Goal: Task Accomplishment & Management: Complete application form

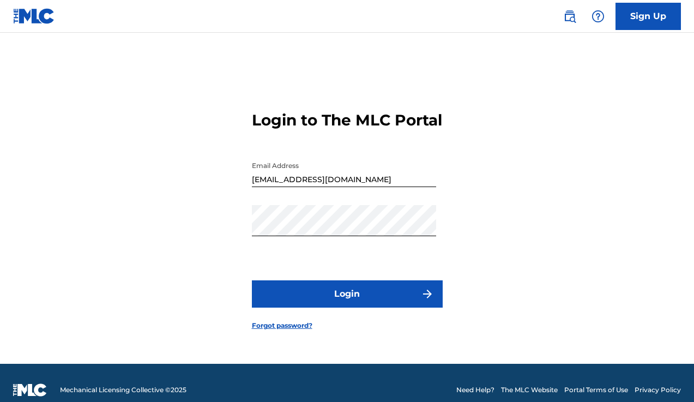
click at [332, 302] on button "Login" at bounding box center [347, 293] width 191 height 27
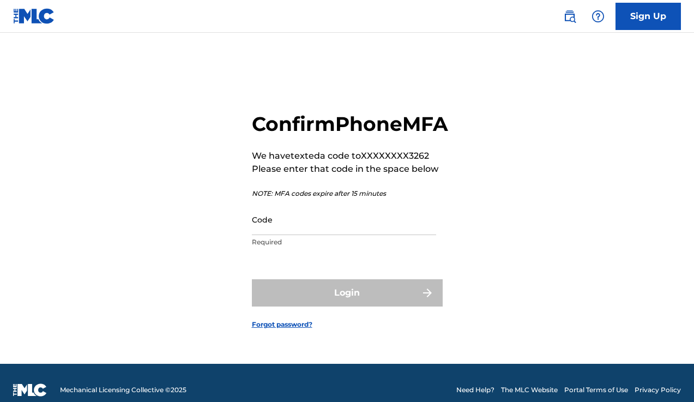
click at [287, 235] on input "Code" at bounding box center [344, 219] width 184 height 31
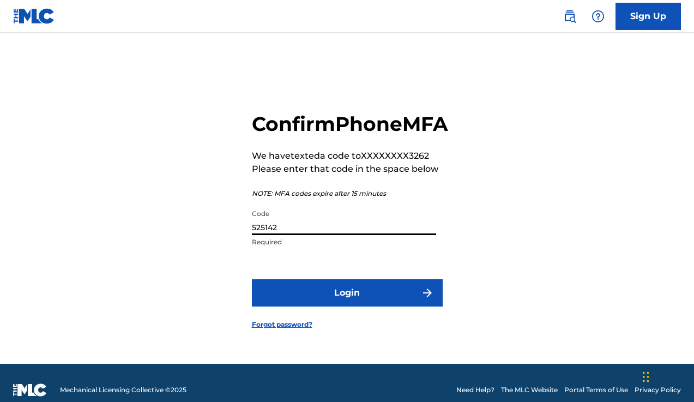
type input "525142"
click at [316, 307] on button "Login" at bounding box center [347, 292] width 191 height 27
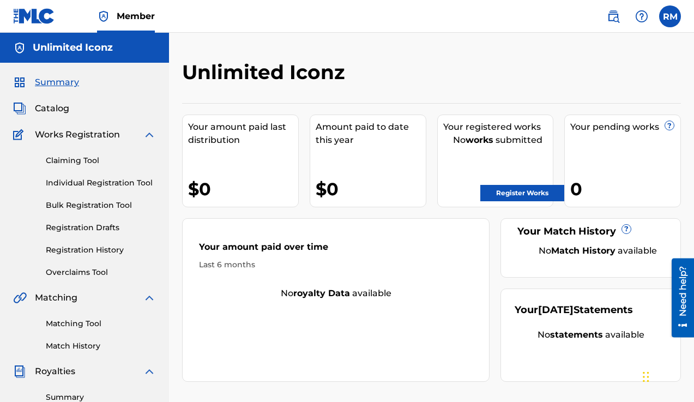
click at [49, 110] on span "Catalog" at bounding box center [52, 108] width 34 height 13
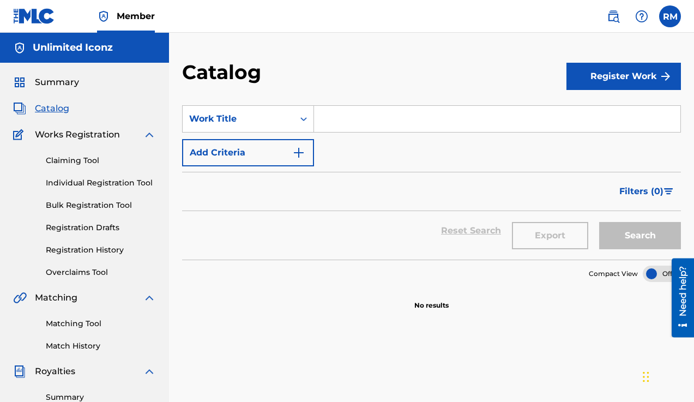
click at [600, 82] on button "Register Work" at bounding box center [624, 76] width 115 height 27
click at [582, 119] on link "Individual" at bounding box center [624, 112] width 115 height 26
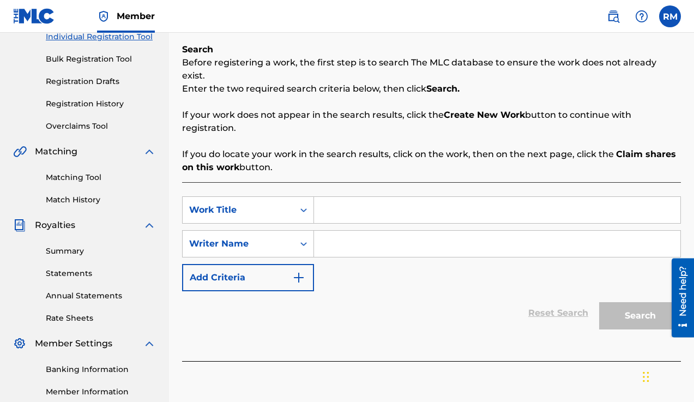
scroll to position [140, 0]
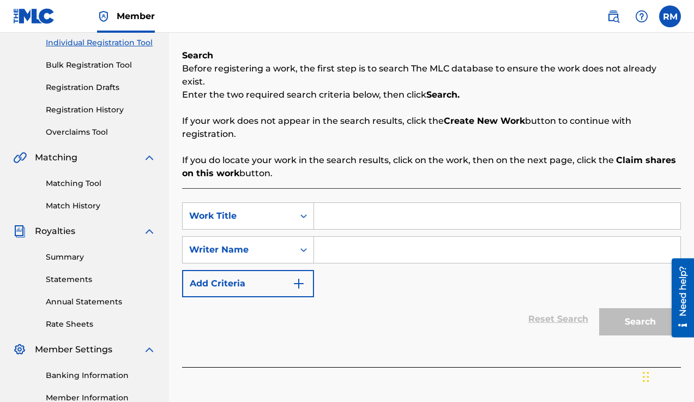
click at [345, 203] on input "Search Form" at bounding box center [497, 216] width 367 height 26
type input "too toxic"
click at [350, 239] on input "Search Form" at bounding box center [497, 250] width 367 height 26
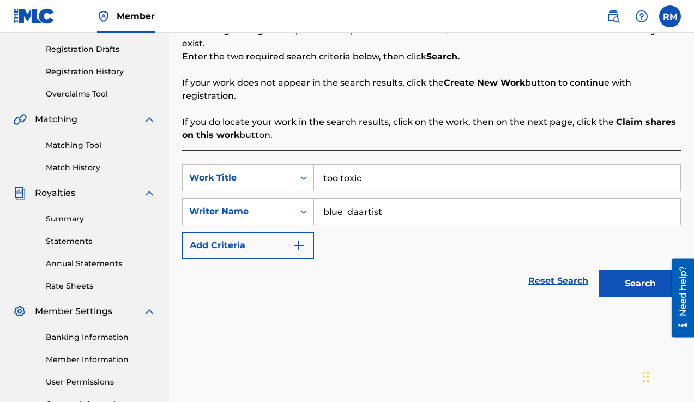
scroll to position [181, 0]
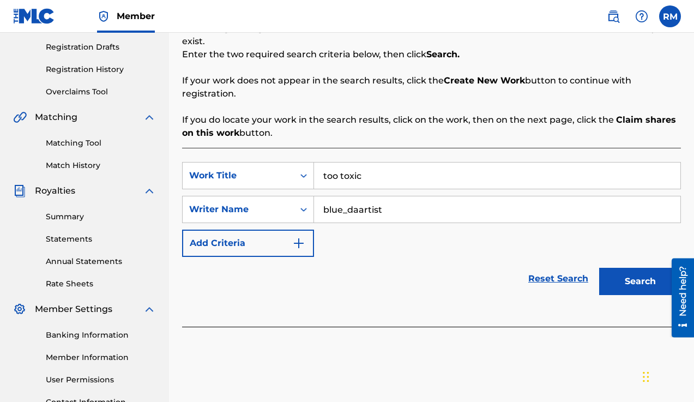
type input "blue_daartist"
click at [626, 268] on button "Search" at bounding box center [641, 281] width 82 height 27
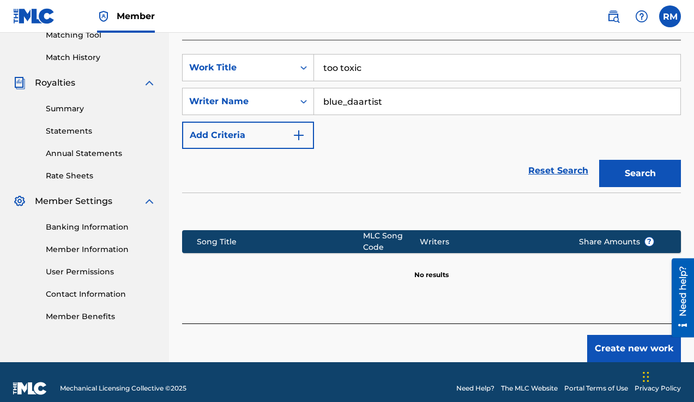
scroll to position [288, 0]
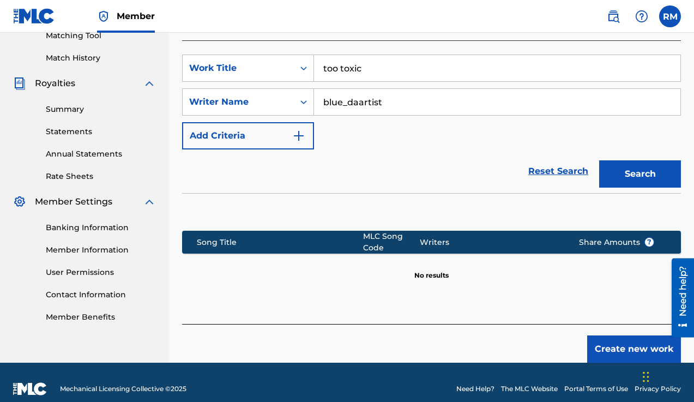
click at [607, 335] on button "Create new work" at bounding box center [635, 348] width 94 height 27
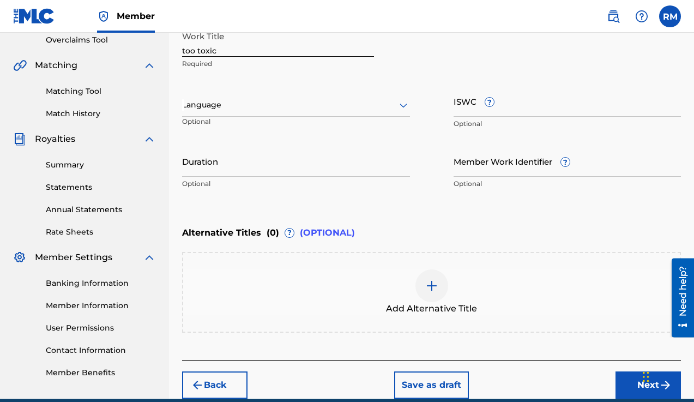
scroll to position [198, 0]
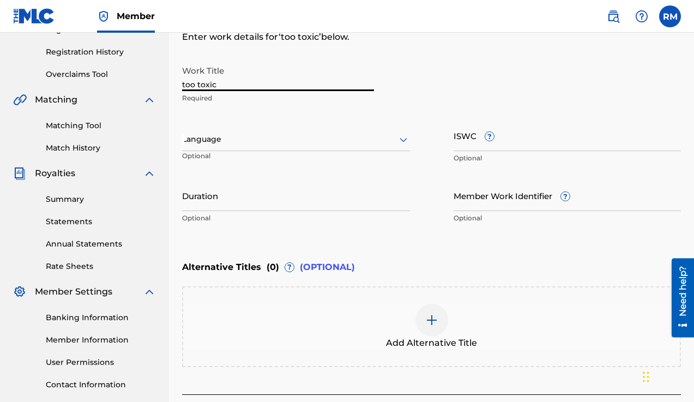
click at [185, 85] on input "too toxic" at bounding box center [278, 75] width 192 height 31
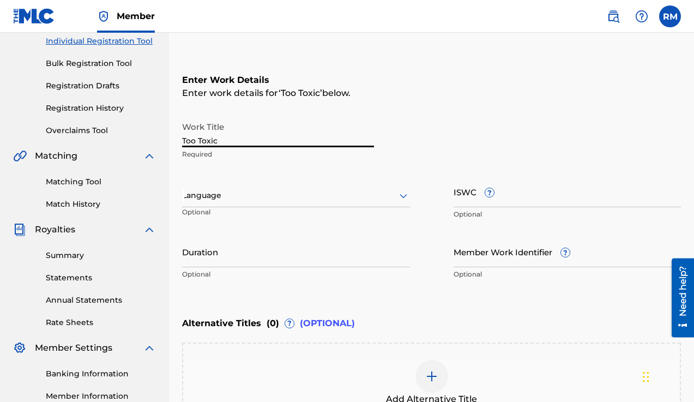
scroll to position [148, 0]
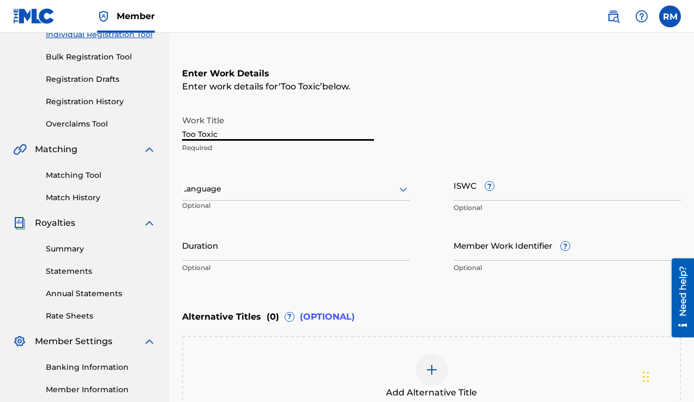
type input "Too Toxic"
click at [469, 192] on input "ISWC ?" at bounding box center [568, 185] width 228 height 31
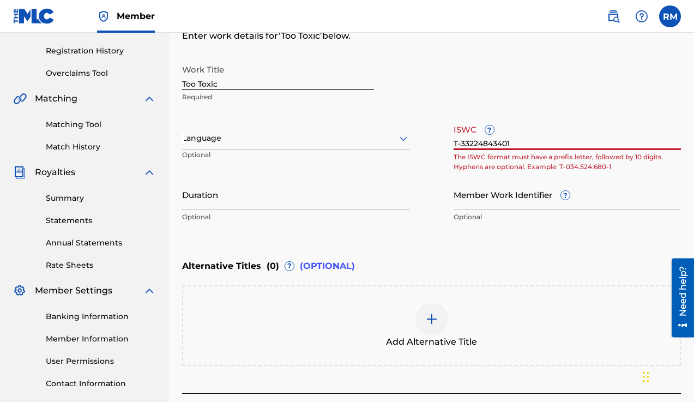
scroll to position [203, 0]
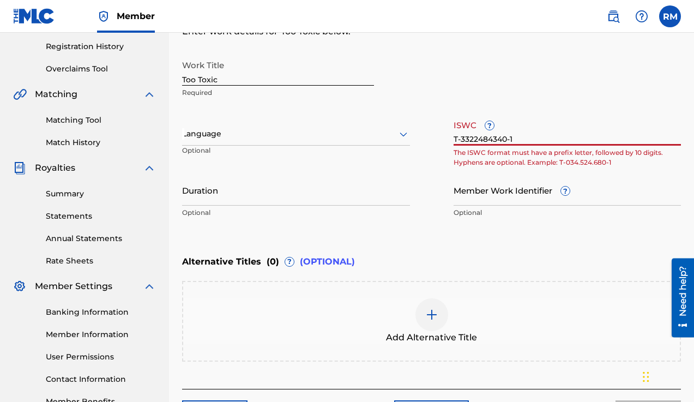
click at [474, 140] on input "T-3322484340-1" at bounding box center [568, 130] width 228 height 31
click at [489, 137] on input "T-332.2484340-1" at bounding box center [568, 130] width 228 height 31
click at [524, 137] on input "T-332.248. 4340-1" at bounding box center [568, 130] width 228 height 31
click at [462, 138] on input "T-332.248. 4340-1" at bounding box center [568, 130] width 228 height 31
click at [555, 125] on input "T33224843401" at bounding box center [568, 130] width 228 height 31
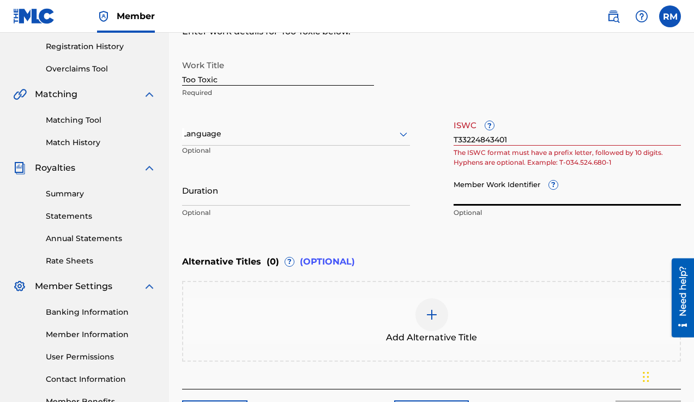
click at [593, 197] on input "Member Work Identifier ?" at bounding box center [568, 190] width 228 height 31
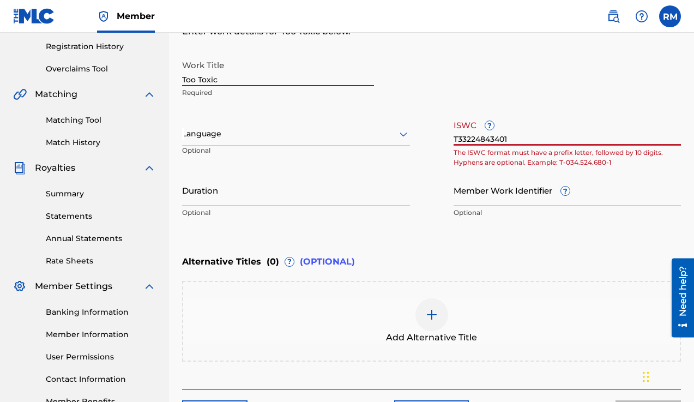
click at [527, 136] on input "T33224843401" at bounding box center [568, 130] width 228 height 31
click at [505, 138] on input "T33224843401" at bounding box center [568, 130] width 228 height 31
click at [542, 120] on input "T3322484340-1" at bounding box center [568, 130] width 228 height 31
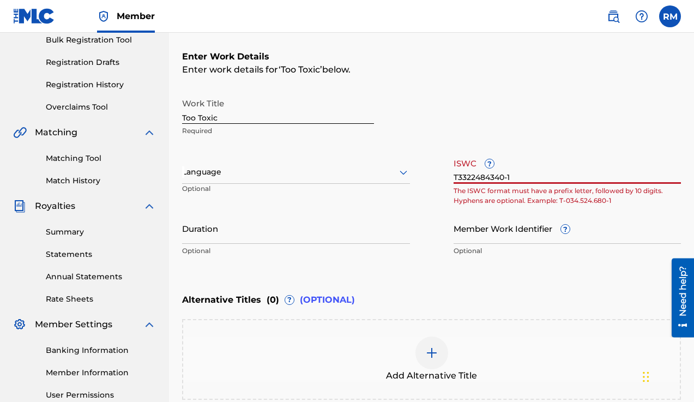
scroll to position [164, 0]
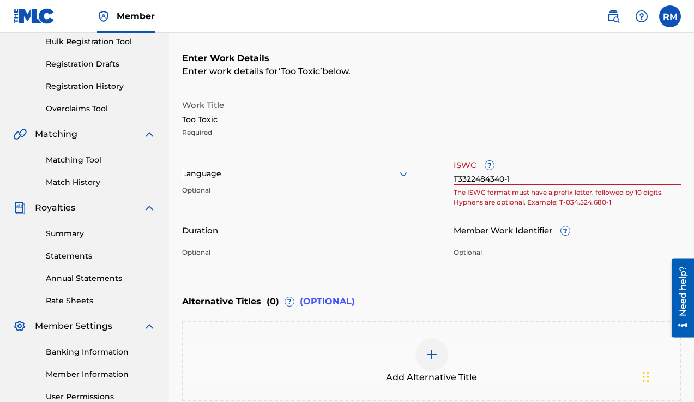
click at [522, 180] on input "T3322484340-1" at bounding box center [568, 169] width 228 height 31
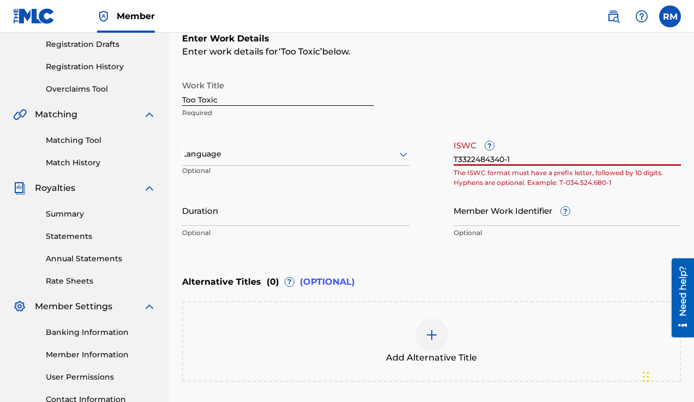
click at [459, 160] on input "T3322484340-1" at bounding box center [568, 150] width 228 height 31
type input "T-3322484340-1"
click at [555, 148] on input "T-3322484340-1" at bounding box center [568, 150] width 228 height 31
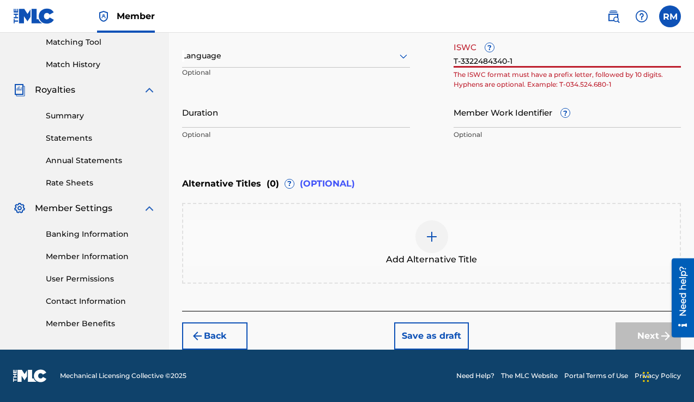
scroll to position [281, 0]
drag, startPoint x: 517, startPoint y: 61, endPoint x: 412, endPoint y: 64, distance: 104.8
click at [412, 64] on div "Work Title Too Toxic Required Language Optional ISWC ? T-3322484340-1 The ISWC …" at bounding box center [431, 61] width 499 height 169
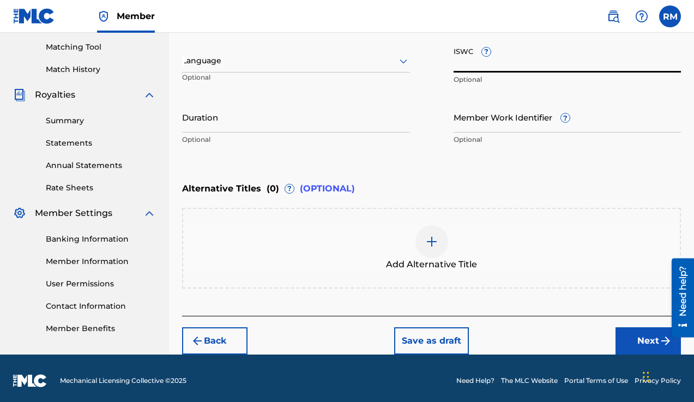
scroll to position [280, 0]
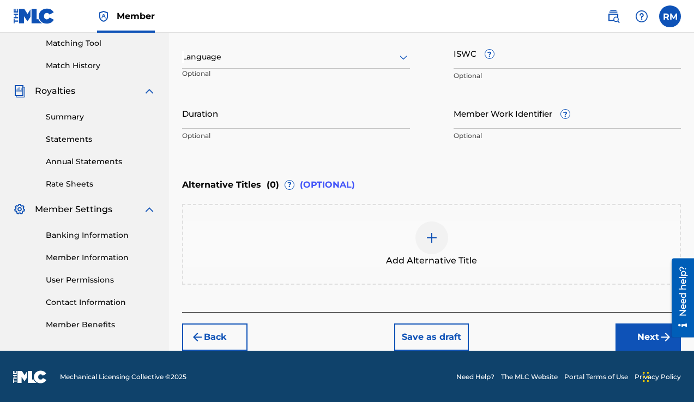
click at [648, 336] on button "Next" at bounding box center [648, 336] width 65 height 27
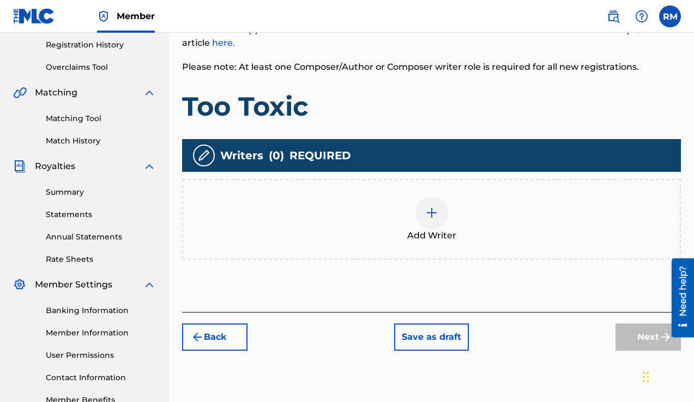
scroll to position [201, 0]
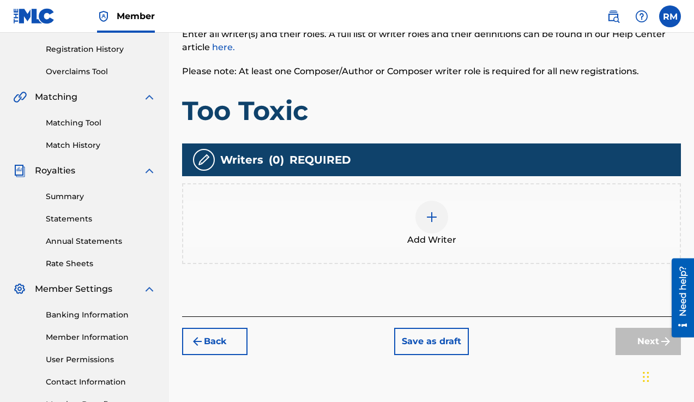
click at [437, 224] on div at bounding box center [432, 217] width 33 height 33
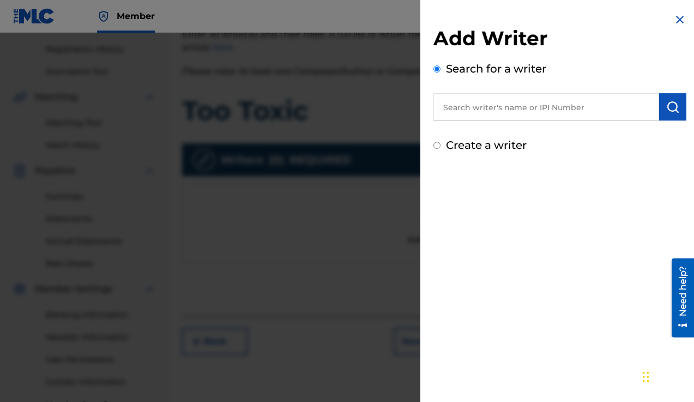
click at [482, 111] on input "text" at bounding box center [547, 106] width 226 height 27
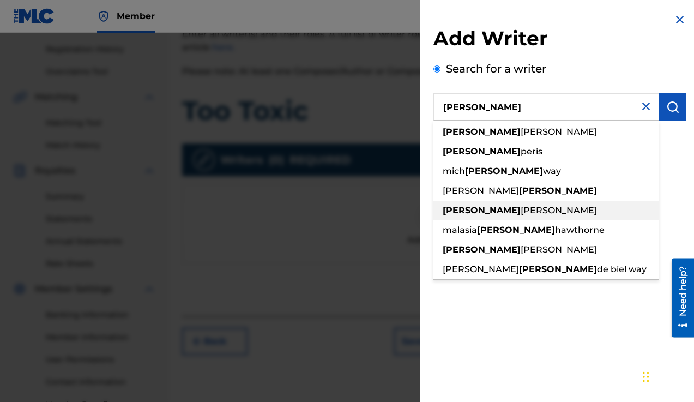
click at [521, 208] on span "[PERSON_NAME]" at bounding box center [559, 210] width 76 height 10
type input "[PERSON_NAME]"
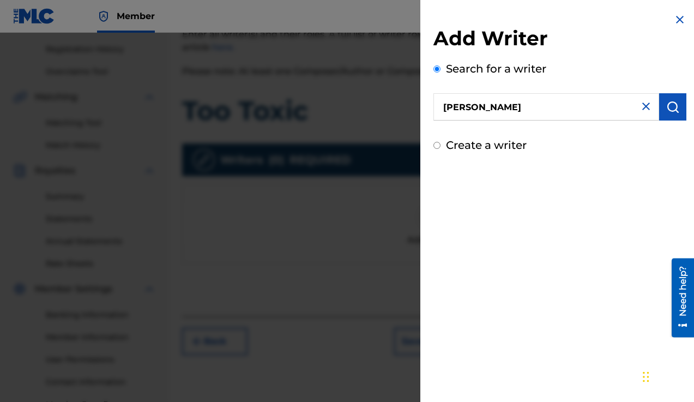
click at [671, 110] on img "submit" at bounding box center [673, 106] width 13 height 13
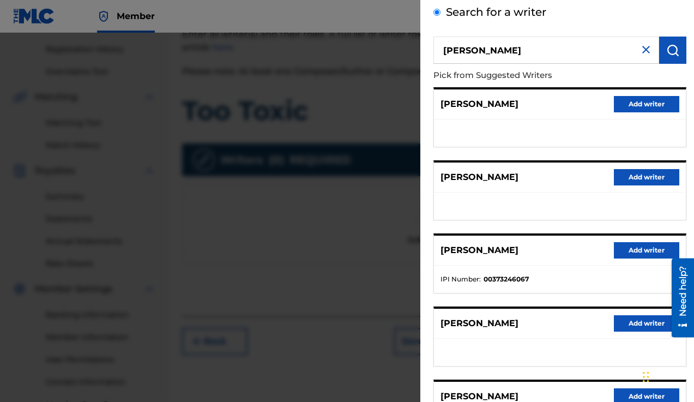
scroll to position [76, 0]
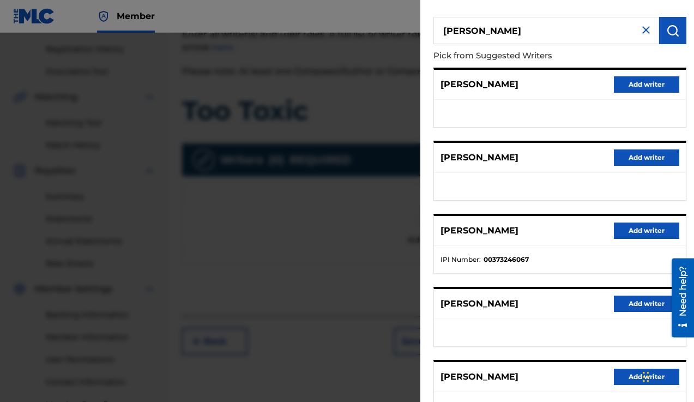
click at [646, 231] on button "Add writer" at bounding box center [646, 231] width 65 height 16
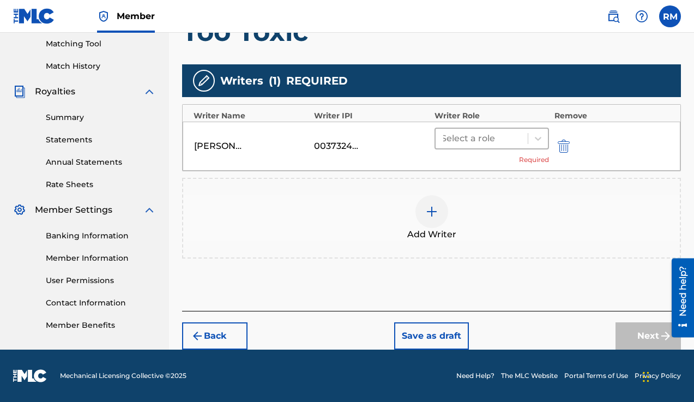
scroll to position [280, 0]
click at [473, 137] on div at bounding box center [481, 138] width 81 height 15
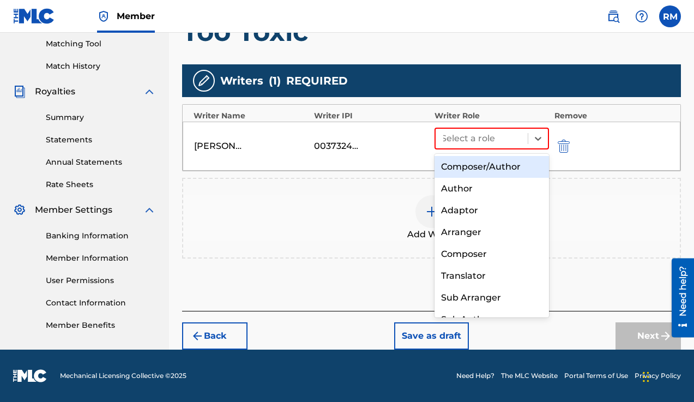
click at [482, 167] on div "Composer/Author" at bounding box center [492, 167] width 115 height 22
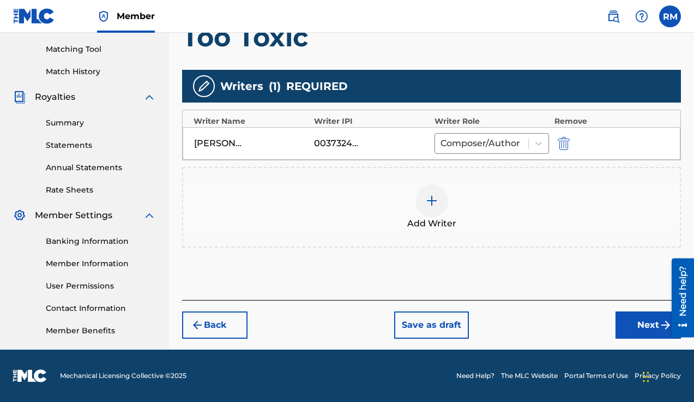
scroll to position [274, 0]
click at [639, 331] on button "Next" at bounding box center [648, 324] width 65 height 27
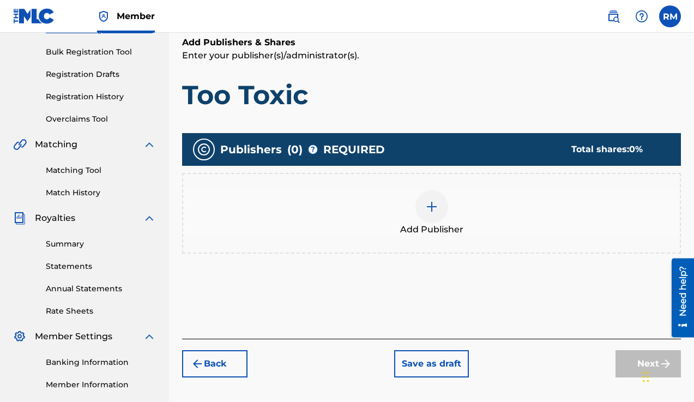
scroll to position [153, 0]
click at [431, 218] on div at bounding box center [432, 206] width 33 height 33
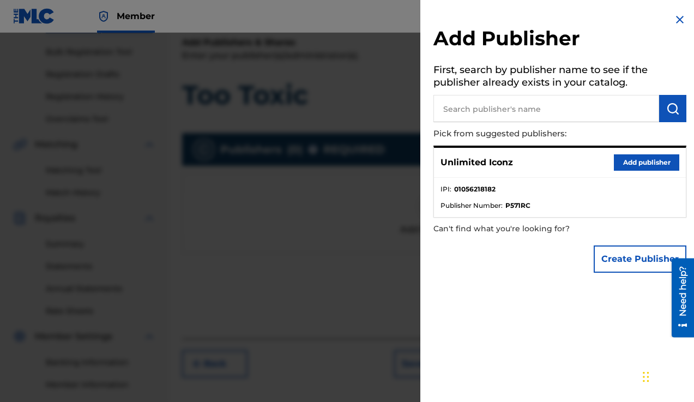
click at [562, 101] on input "text" at bounding box center [547, 108] width 226 height 27
paste input "[EMAIL_ADDRESS][DOMAIN_NAME]"
type input "r"
type input "UNLIMITED ICONZ WORLDWIDE PUBLISHING"
click at [674, 104] on img "submit" at bounding box center [673, 108] width 13 height 13
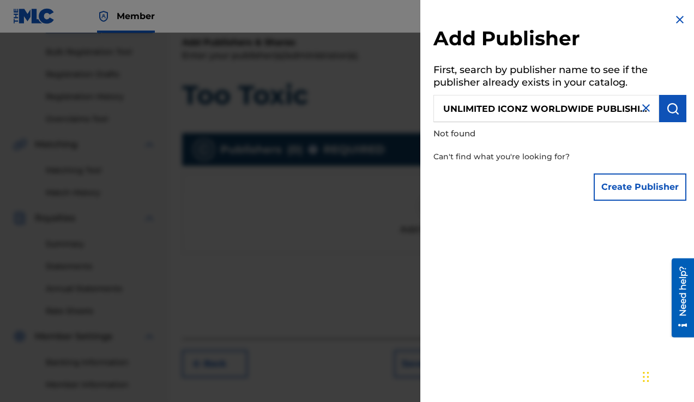
click at [634, 190] on button "Create Publisher" at bounding box center [640, 186] width 93 height 27
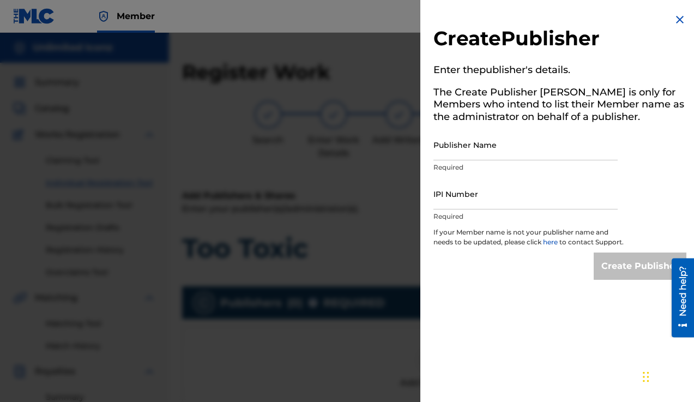
scroll to position [0, 0]
click at [461, 151] on input "Publisher Name" at bounding box center [526, 144] width 184 height 31
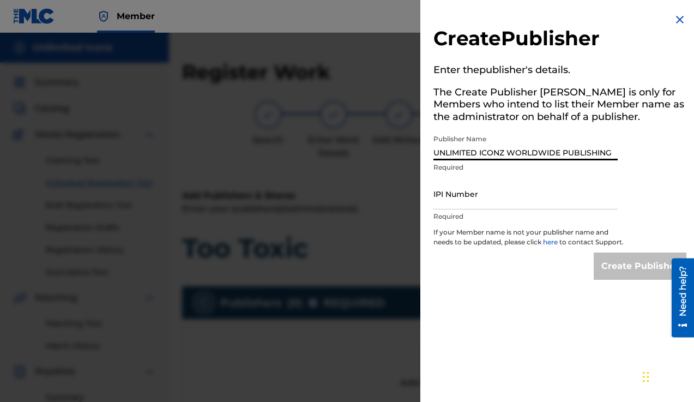
type input "UNLIMITED ICONZ WORLDWIDE PUBLISHING"
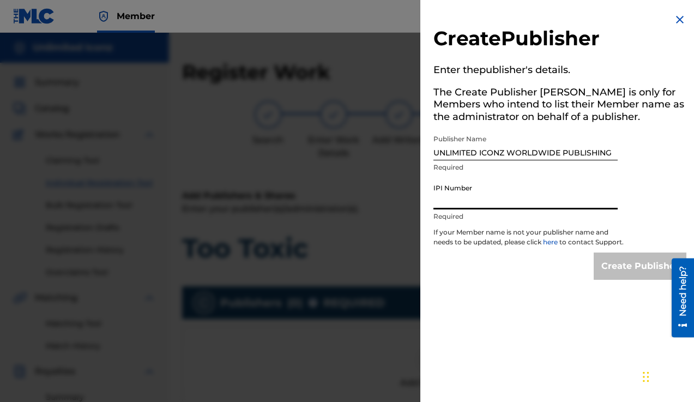
click at [462, 198] on input "IPI Number" at bounding box center [526, 193] width 184 height 31
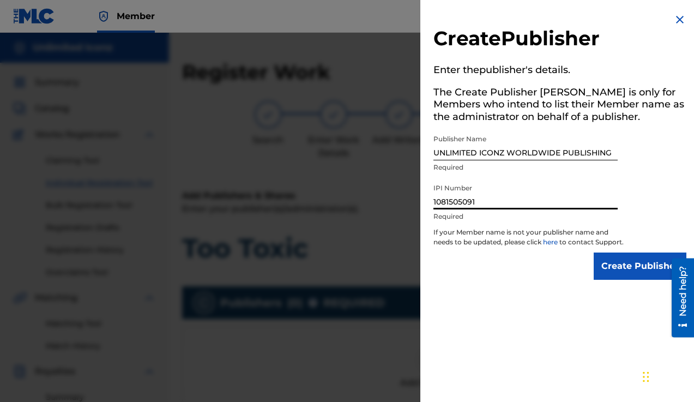
type input "1081505091"
click at [603, 274] on input "Create Publisher" at bounding box center [640, 266] width 93 height 27
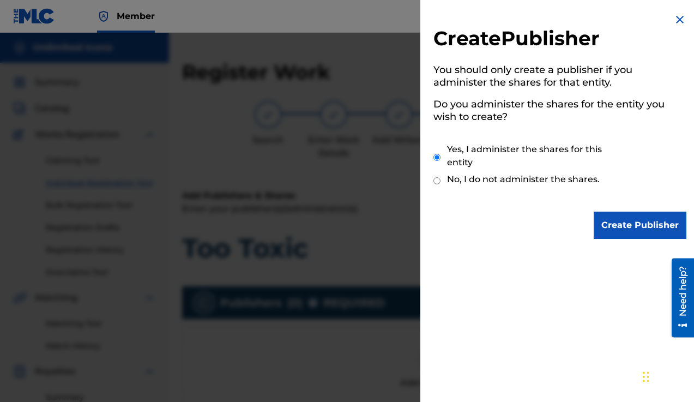
click at [634, 221] on input "Create Publisher" at bounding box center [640, 225] width 93 height 27
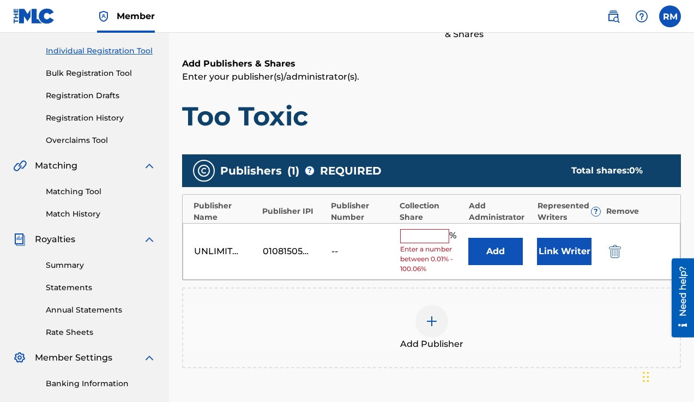
scroll to position [134, 0]
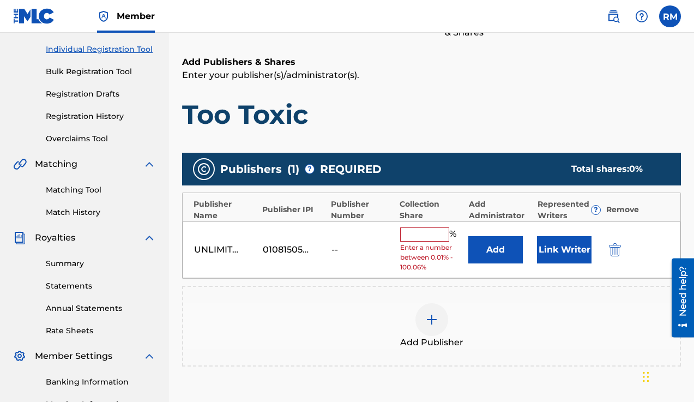
click at [408, 235] on input "text" at bounding box center [424, 234] width 49 height 14
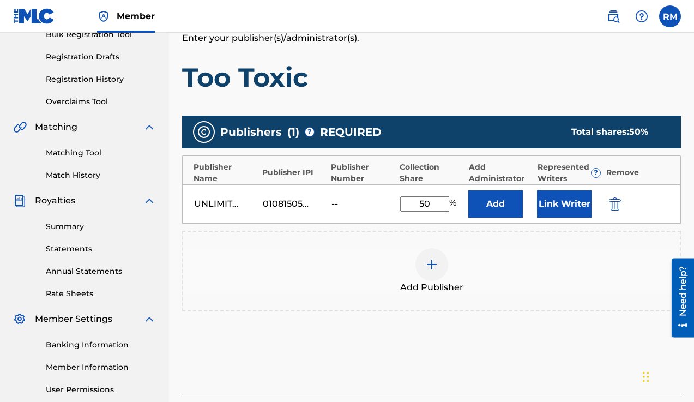
scroll to position [183, 0]
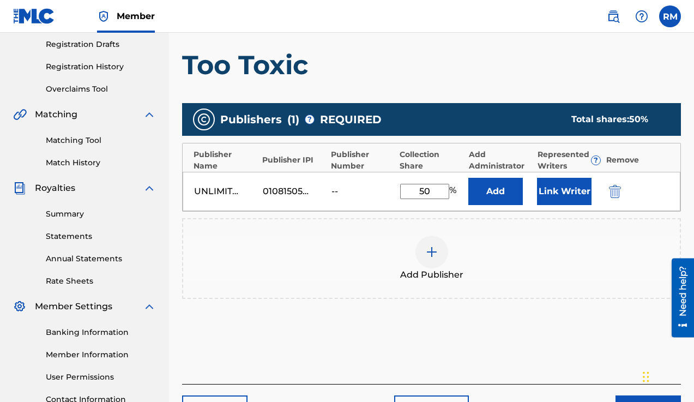
type input "50"
click at [430, 261] on div at bounding box center [432, 252] width 33 height 33
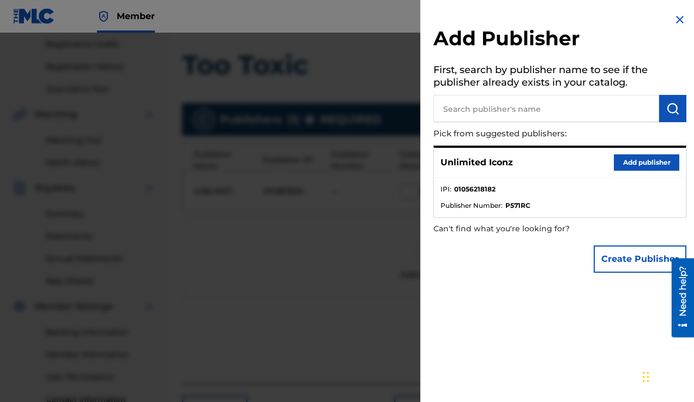
click at [497, 107] on input "text" at bounding box center [547, 108] width 226 height 27
click at [639, 261] on button "Create Publisher" at bounding box center [640, 258] width 93 height 27
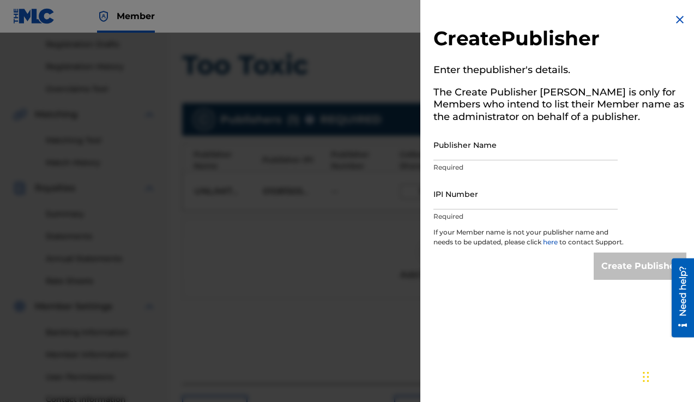
click at [465, 150] on input "Publisher Name" at bounding box center [526, 144] width 184 height 31
type input "SONGTRUST BLVD"
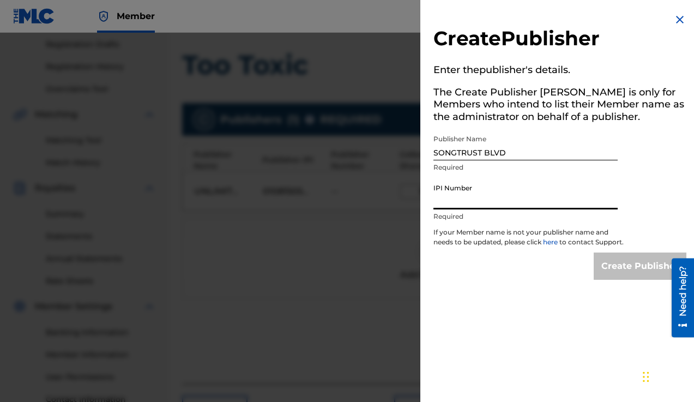
click at [479, 197] on input "IPI Number" at bounding box center [526, 193] width 184 height 31
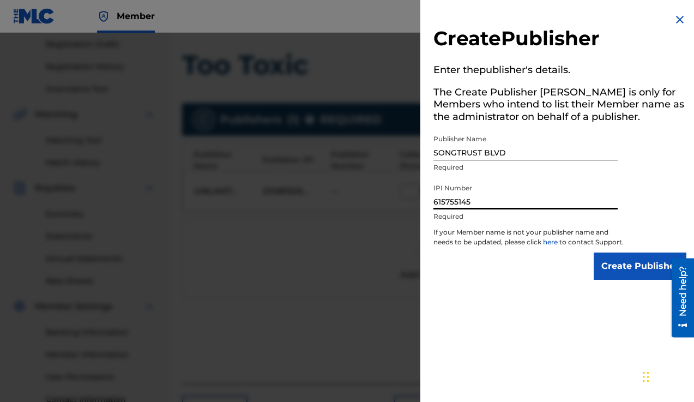
type input "615755145"
click at [612, 278] on input "Create Publisher" at bounding box center [640, 266] width 93 height 27
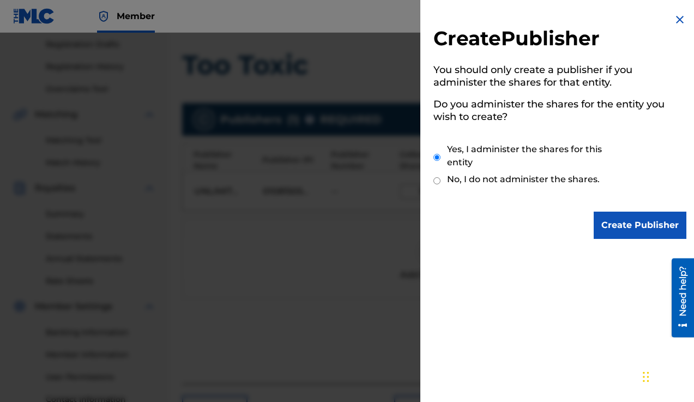
click at [614, 233] on input "Create Publisher" at bounding box center [640, 225] width 93 height 27
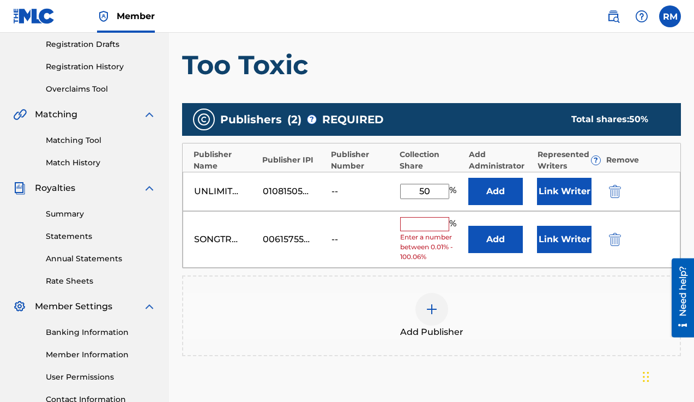
click at [425, 226] on input "text" at bounding box center [424, 224] width 49 height 14
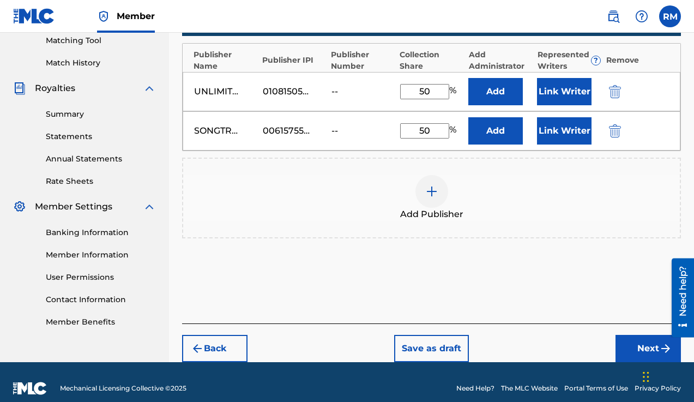
type input "50"
click at [631, 346] on button "Next" at bounding box center [648, 348] width 65 height 27
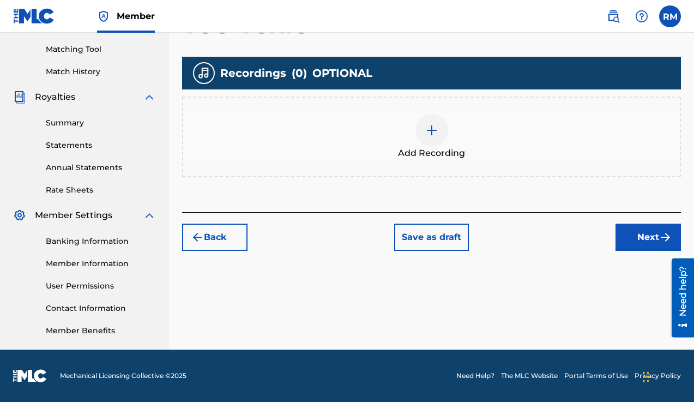
scroll to position [274, 0]
click at [421, 124] on div at bounding box center [432, 130] width 33 height 33
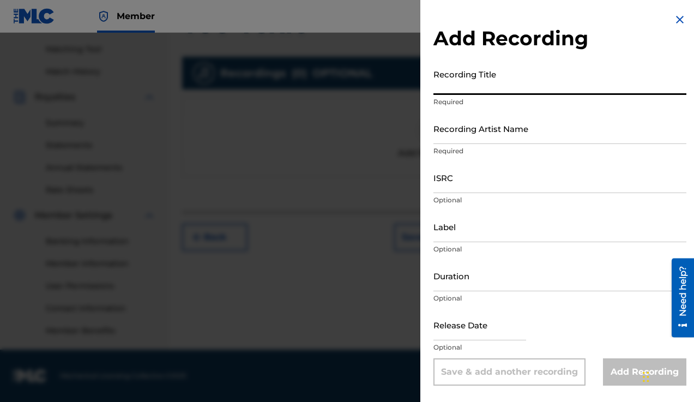
click at [473, 87] on input "Recording Title" at bounding box center [560, 79] width 253 height 31
type input "TOO TOXIC"
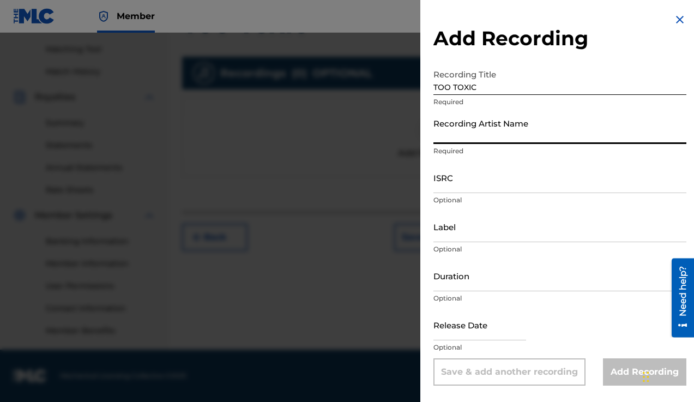
click at [473, 138] on input "Recording Artist Name" at bounding box center [560, 128] width 253 height 31
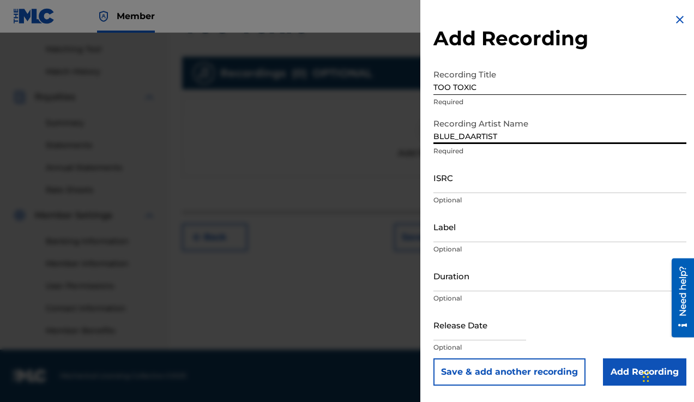
type input "BLUE_DAARTIST"
select select "8"
select select "2025"
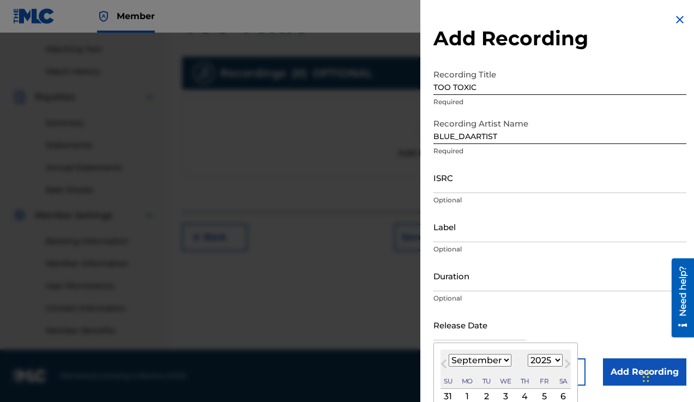
click at [467, 333] on input "text" at bounding box center [480, 324] width 93 height 31
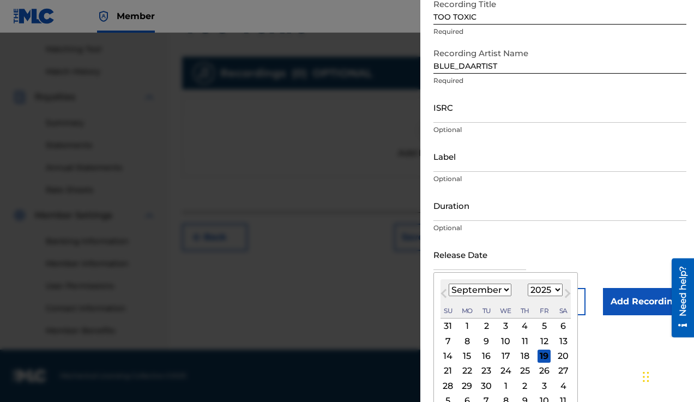
scroll to position [78, 0]
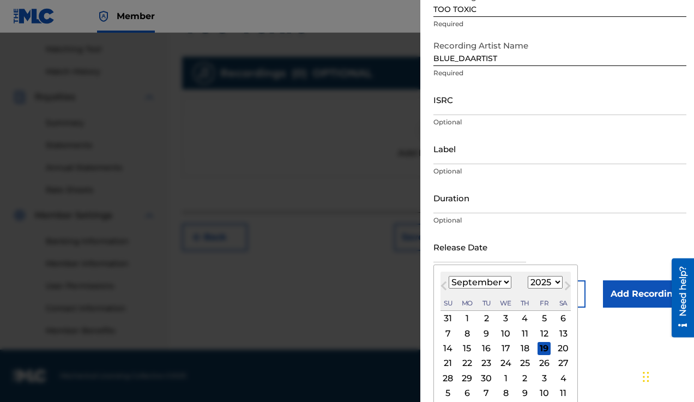
select select "4"
click at [449, 347] on div "11" at bounding box center [448, 348] width 13 height 13
type input "[DATE]"
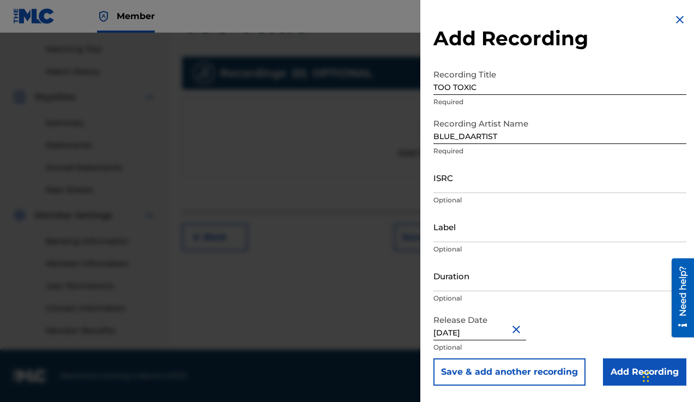
click at [491, 336] on input "[DATE]" at bounding box center [480, 324] width 93 height 31
select select "4"
select select "2025"
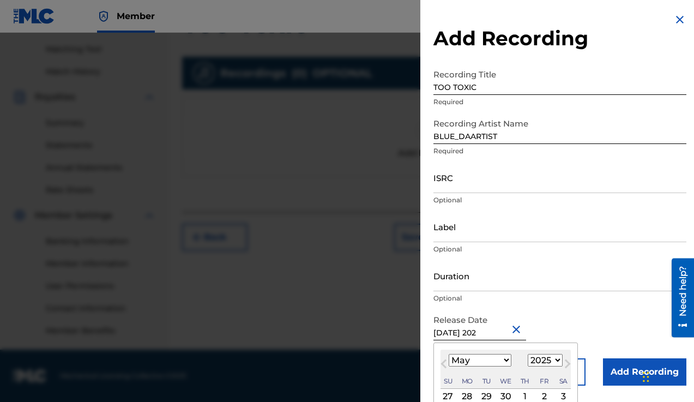
type input "[DATE]"
select select "2021"
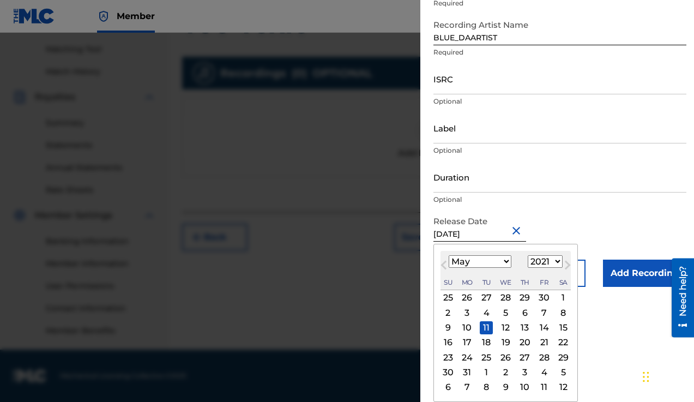
scroll to position [101, 0]
type input "[DATE]"
click at [483, 326] on div "11" at bounding box center [486, 327] width 13 height 13
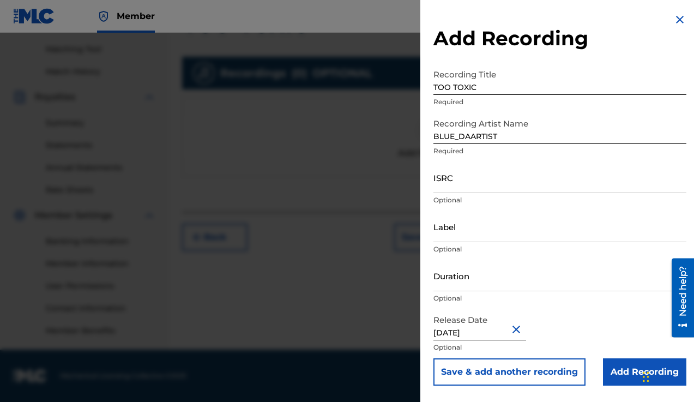
scroll to position [0, 0]
click at [618, 376] on input "Add Recording" at bounding box center [644, 371] width 83 height 27
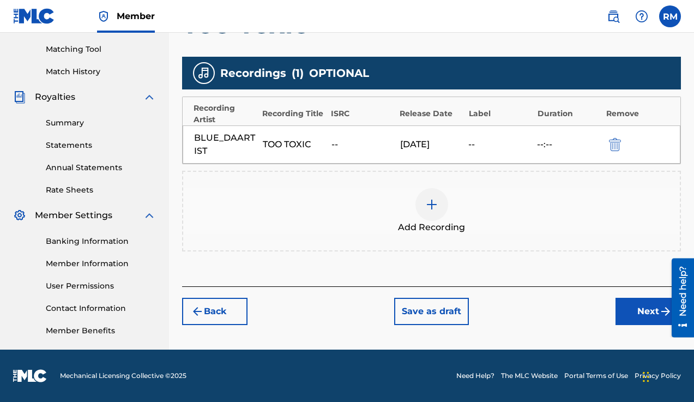
click at [645, 310] on button "Next" at bounding box center [648, 311] width 65 height 27
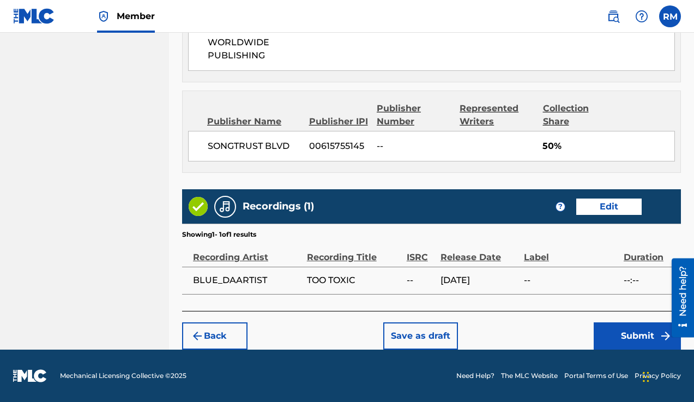
scroll to position [650, 0]
click at [624, 338] on button "Submit" at bounding box center [637, 335] width 87 height 27
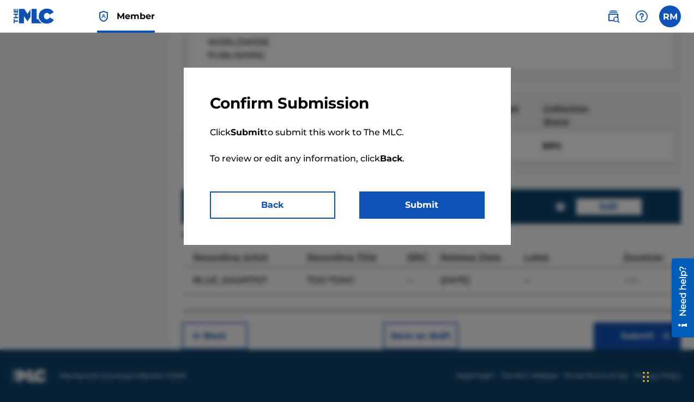
click at [435, 208] on button "Submit" at bounding box center [421, 204] width 125 height 27
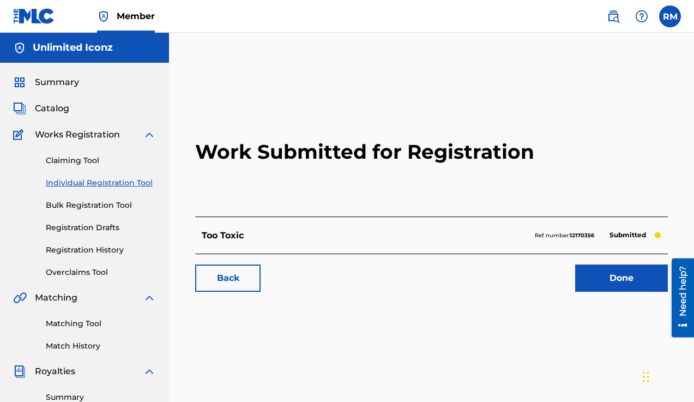
click at [615, 284] on link "Done" at bounding box center [622, 278] width 93 height 27
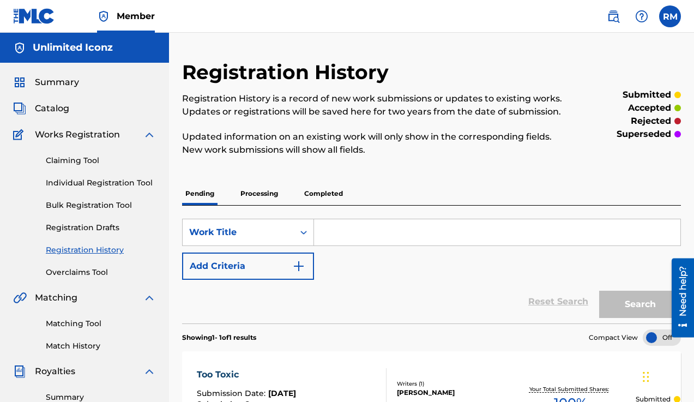
click at [59, 112] on span "Catalog" at bounding box center [52, 108] width 34 height 13
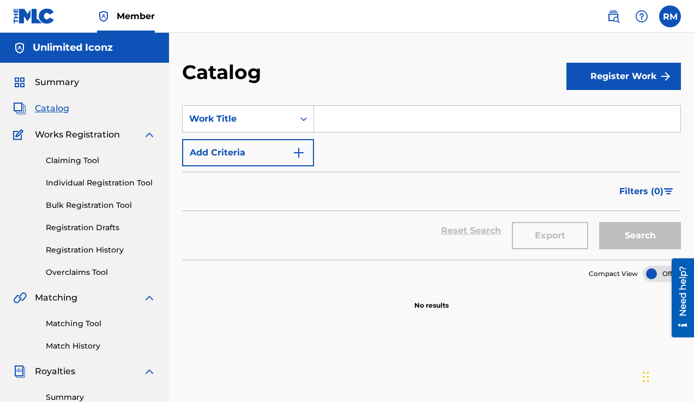
click at [630, 86] on button "Register Work" at bounding box center [624, 76] width 115 height 27
click at [592, 107] on link "Individual" at bounding box center [624, 112] width 115 height 26
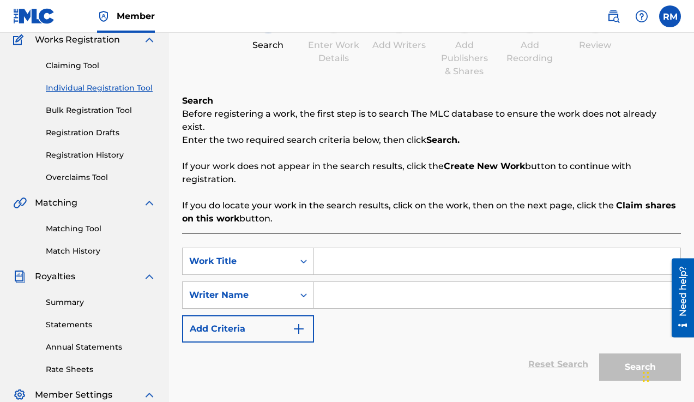
scroll to position [98, 0]
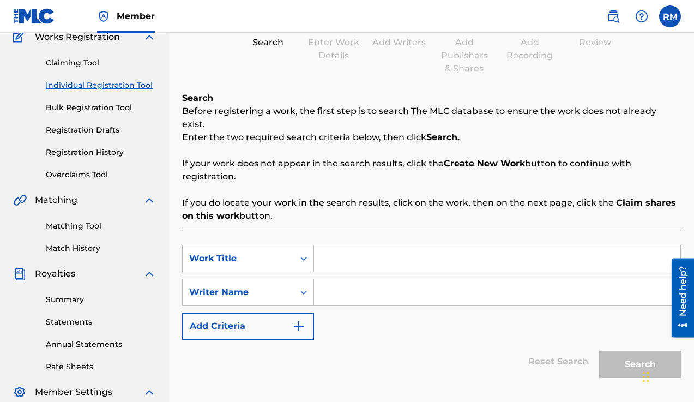
click at [331, 248] on input "Search Form" at bounding box center [497, 258] width 367 height 26
type input "TRAP BITCH"
click at [337, 282] on input "Search Form" at bounding box center [497, 292] width 367 height 26
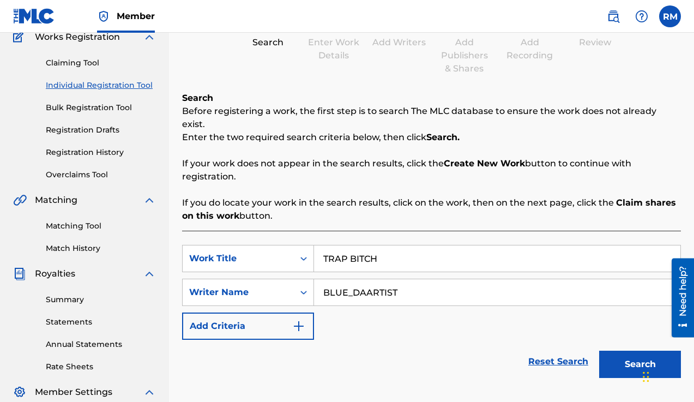
scroll to position [148, 0]
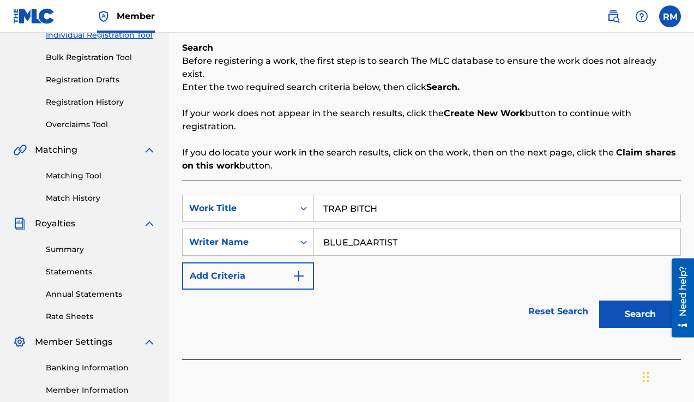
type input "BLUE_DAARTIST"
click at [631, 301] on button "Search" at bounding box center [641, 314] width 82 height 27
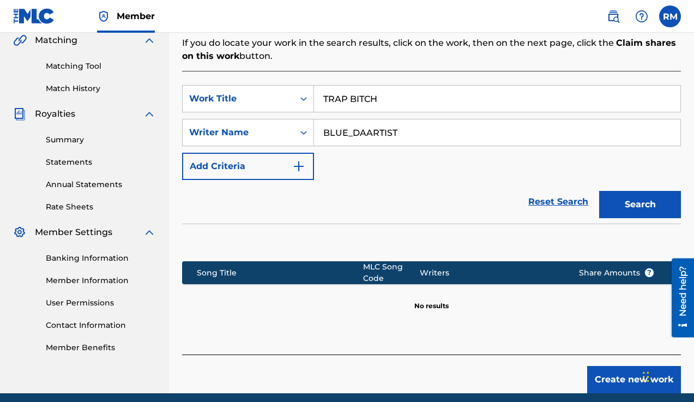
scroll to position [263, 0]
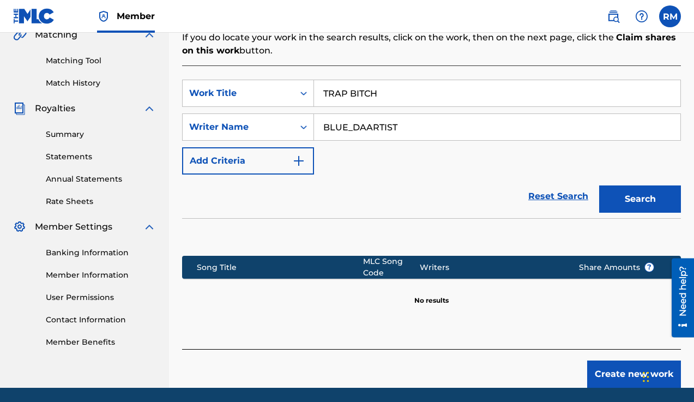
click at [610, 361] on button "Create new work" at bounding box center [635, 374] width 94 height 27
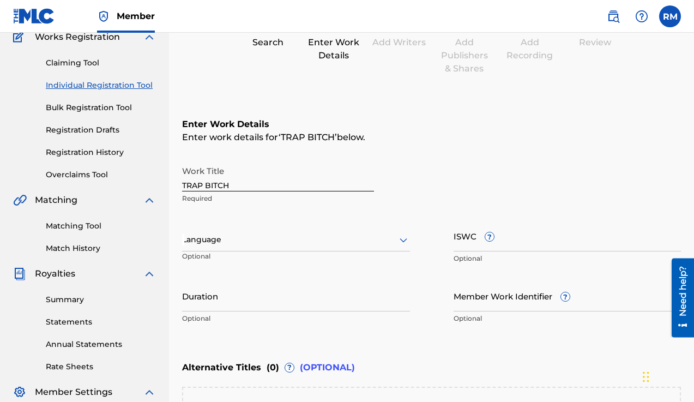
scroll to position [145, 0]
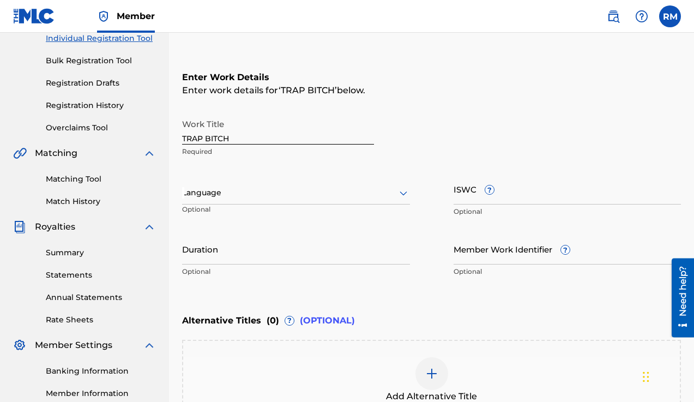
click at [277, 195] on div at bounding box center [296, 193] width 228 height 14
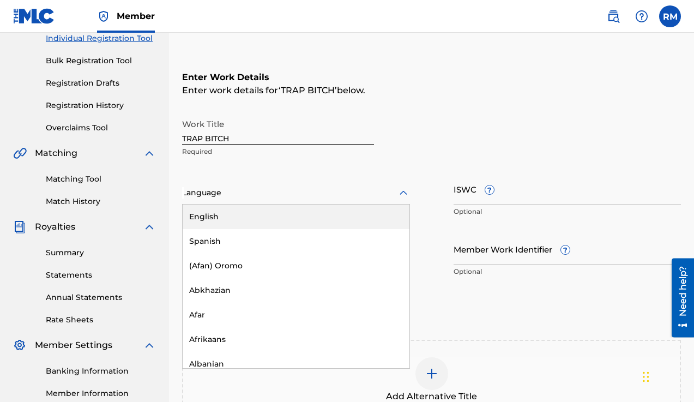
click at [281, 216] on div "English" at bounding box center [296, 217] width 227 height 25
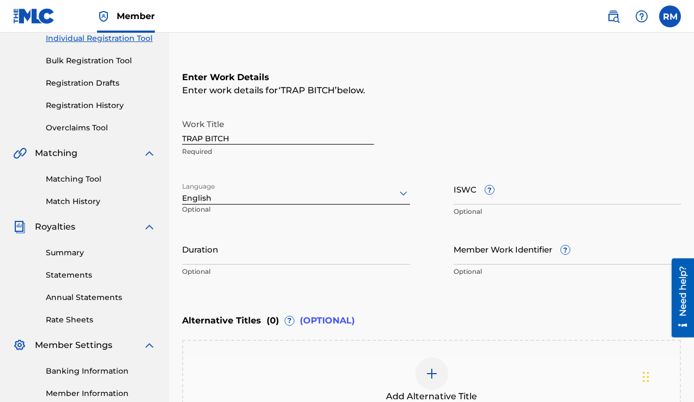
click at [469, 197] on input "ISWC ?" at bounding box center [568, 188] width 228 height 31
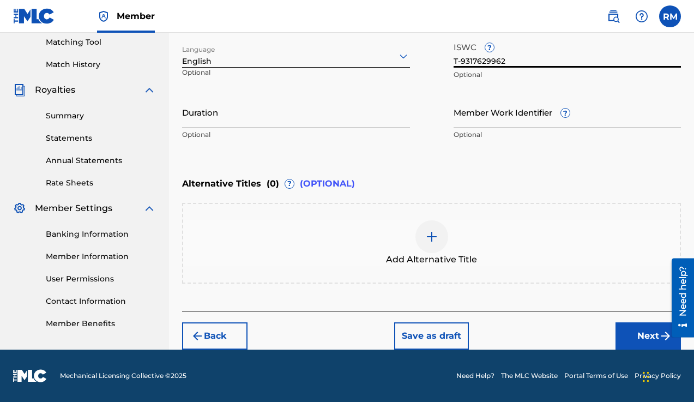
scroll to position [281, 0]
type input "T-9317629962"
click at [636, 332] on button "Next" at bounding box center [648, 335] width 65 height 27
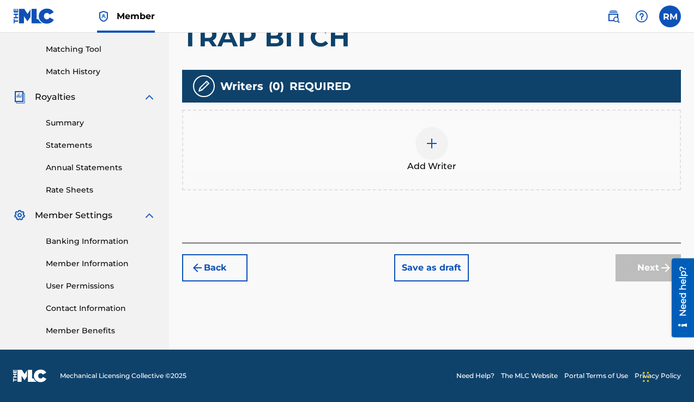
click at [428, 146] on img at bounding box center [431, 143] width 13 height 13
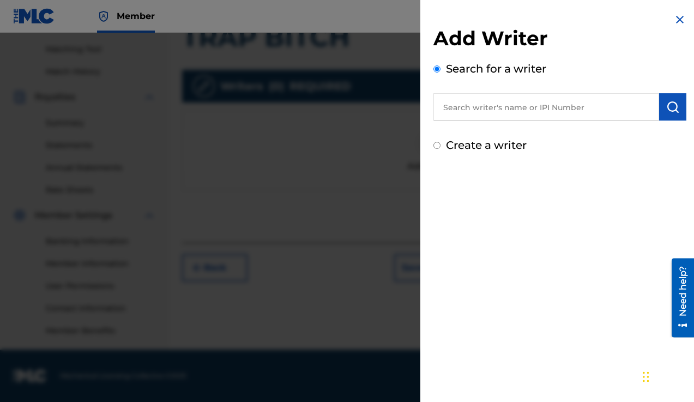
click at [489, 108] on input "text" at bounding box center [547, 106] width 226 height 27
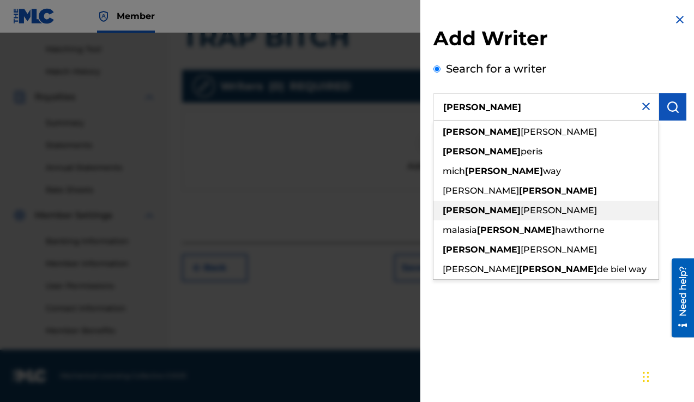
click at [521, 214] on span "[PERSON_NAME]" at bounding box center [559, 210] width 76 height 10
type input "[PERSON_NAME]"
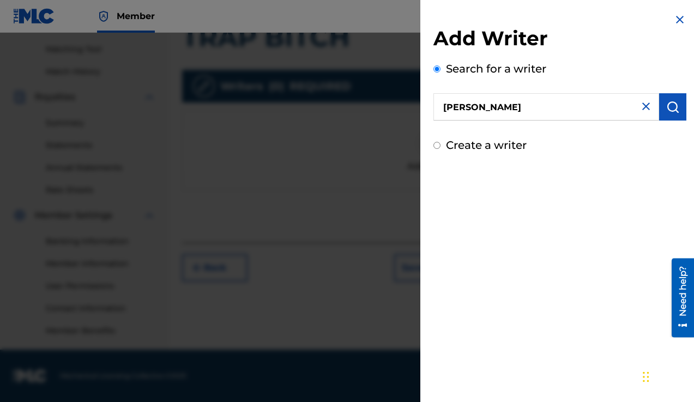
click at [668, 112] on img "submit" at bounding box center [673, 106] width 13 height 13
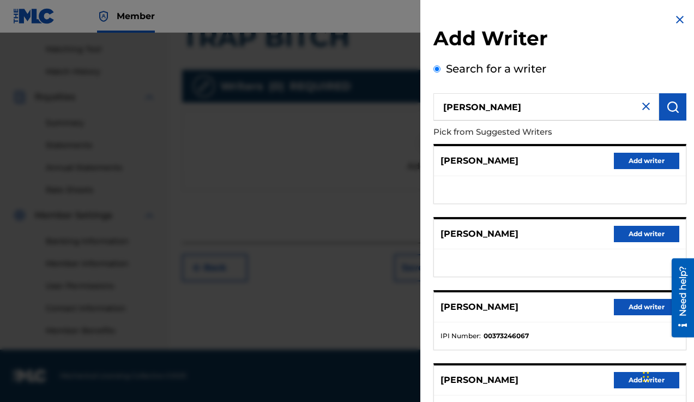
click at [638, 309] on button "Add writer" at bounding box center [646, 307] width 65 height 16
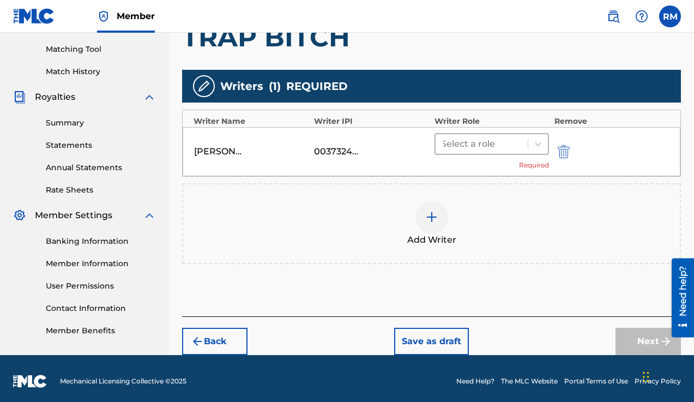
click at [472, 144] on div at bounding box center [481, 143] width 81 height 15
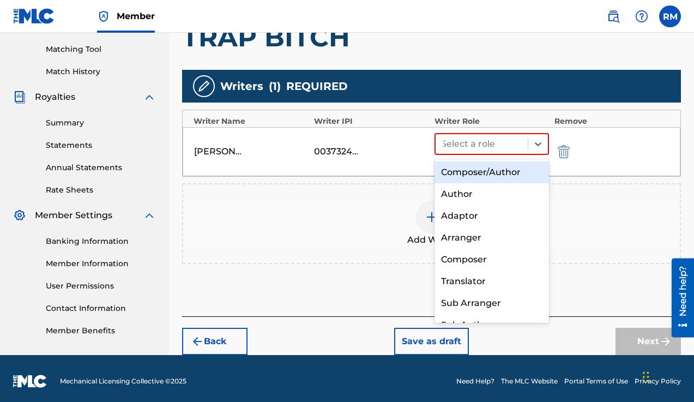
click at [472, 175] on div "Composer/Author" at bounding box center [492, 172] width 115 height 22
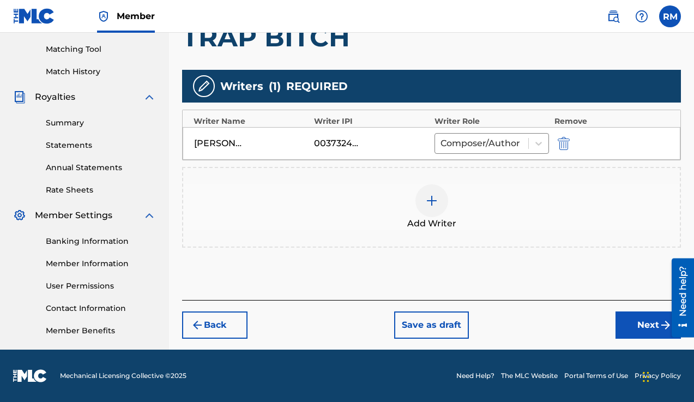
click at [632, 325] on button "Next" at bounding box center [648, 324] width 65 height 27
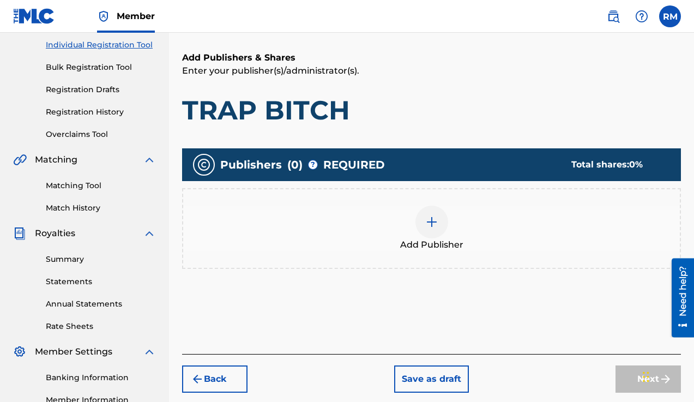
scroll to position [140, 0]
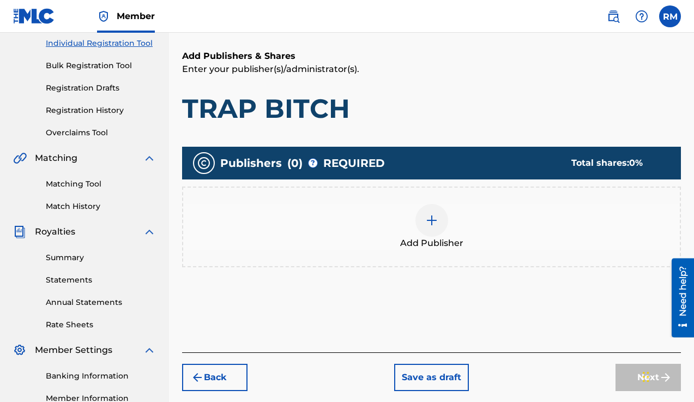
click at [429, 223] on img at bounding box center [431, 220] width 13 height 13
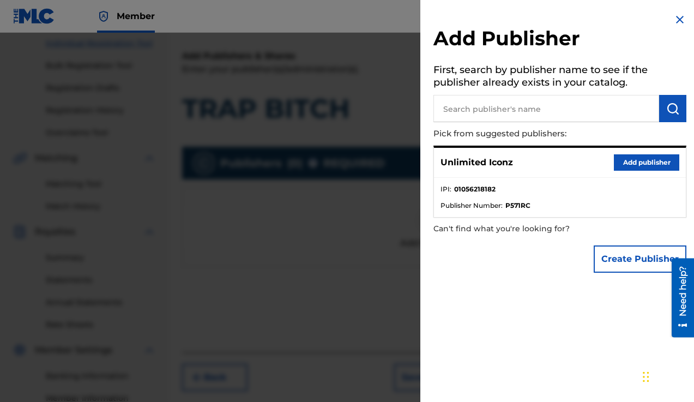
click at [315, 250] on div at bounding box center [347, 234] width 694 height 402
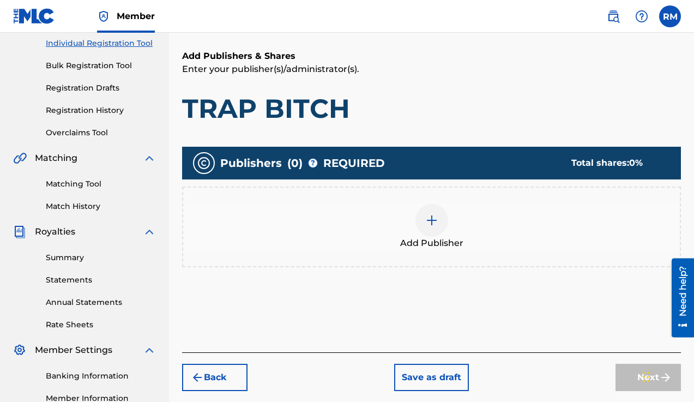
click at [440, 224] on div at bounding box center [432, 220] width 33 height 33
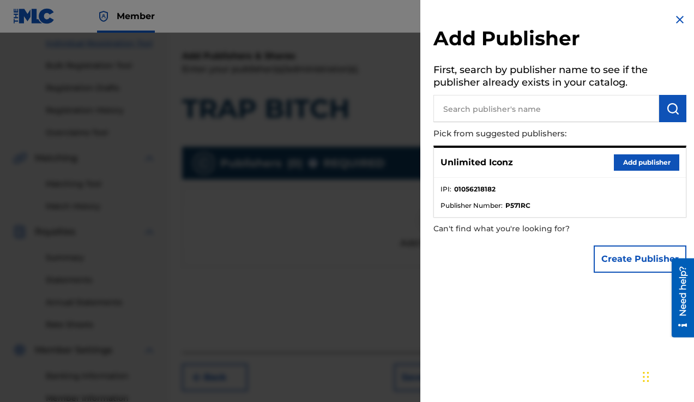
click at [654, 161] on button "Add publisher" at bounding box center [646, 162] width 65 height 16
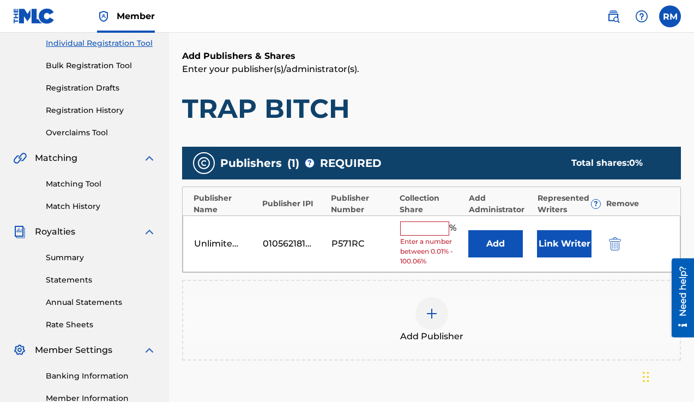
click at [417, 230] on input "text" at bounding box center [424, 228] width 49 height 14
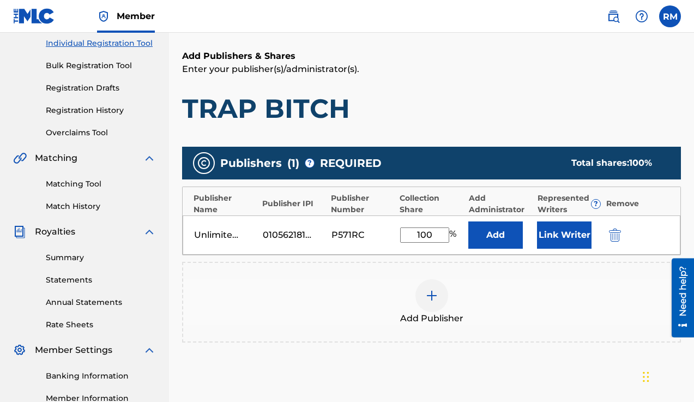
type input "100"
click at [524, 308] on div "Add Publisher" at bounding box center [431, 302] width 497 height 46
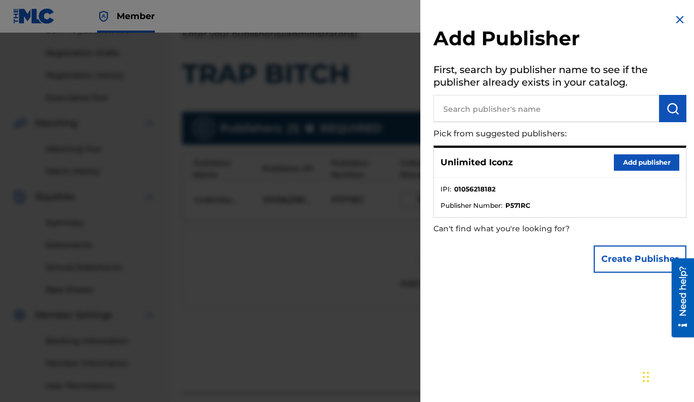
scroll to position [160, 0]
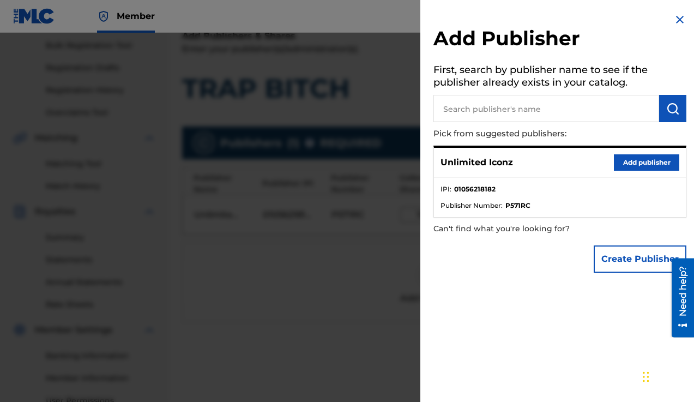
click at [287, 285] on div at bounding box center [347, 234] width 694 height 402
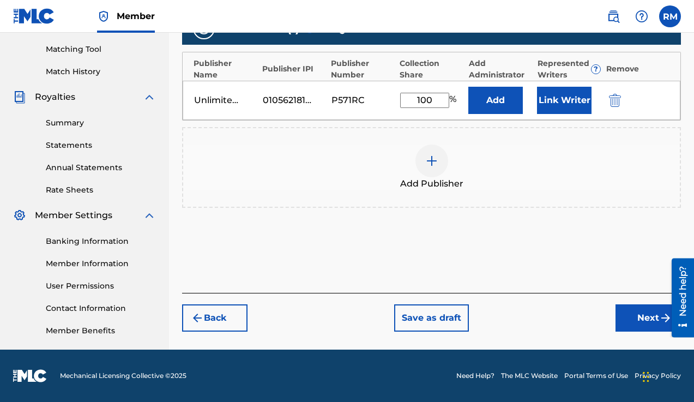
click at [638, 315] on button "Next" at bounding box center [648, 317] width 65 height 27
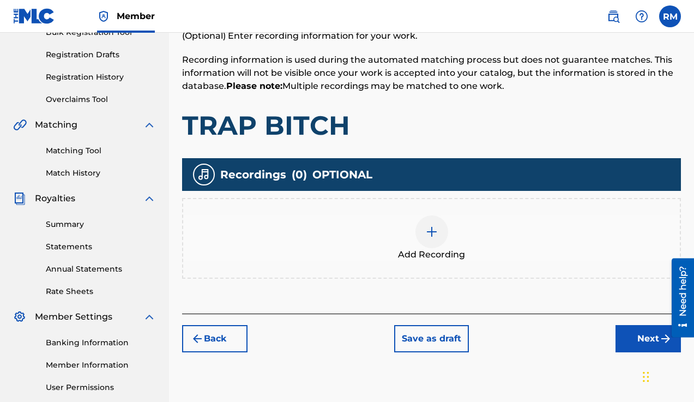
scroll to position [183, 0]
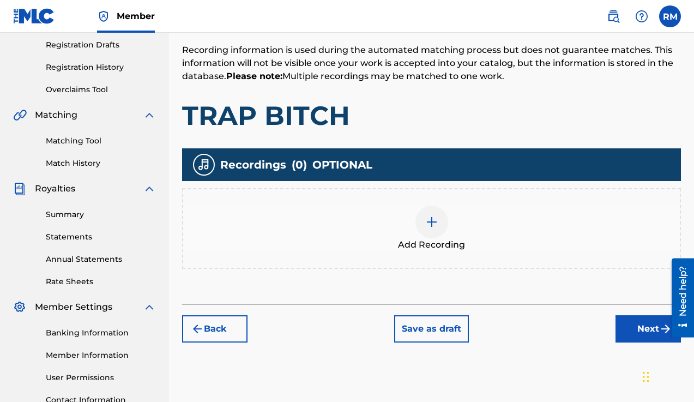
click at [425, 220] on img at bounding box center [431, 221] width 13 height 13
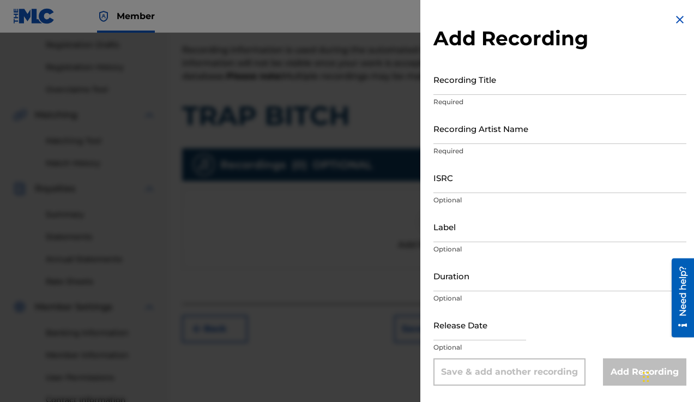
click at [477, 87] on input "Recording Title" at bounding box center [560, 79] width 253 height 31
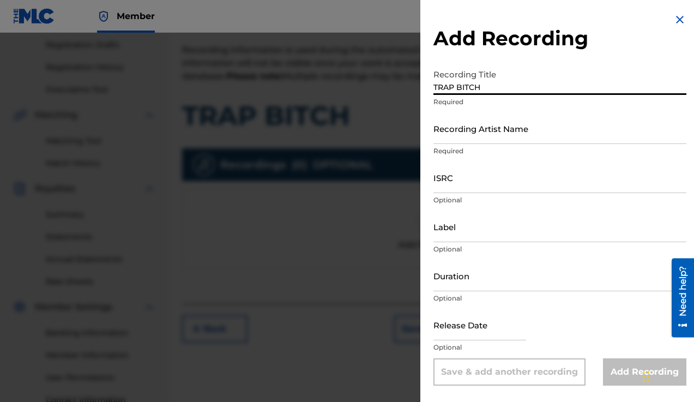
type input "TRAP BITCH"
click at [505, 136] on input "Recording Artist Name" at bounding box center [560, 128] width 253 height 31
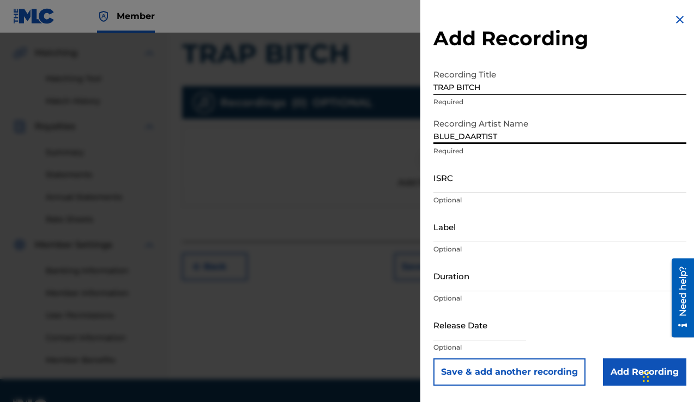
scroll to position [246, 0]
type input "BLUE_DAARTIST"
click at [475, 324] on input "text" at bounding box center [480, 324] width 93 height 31
select select "8"
select select "2025"
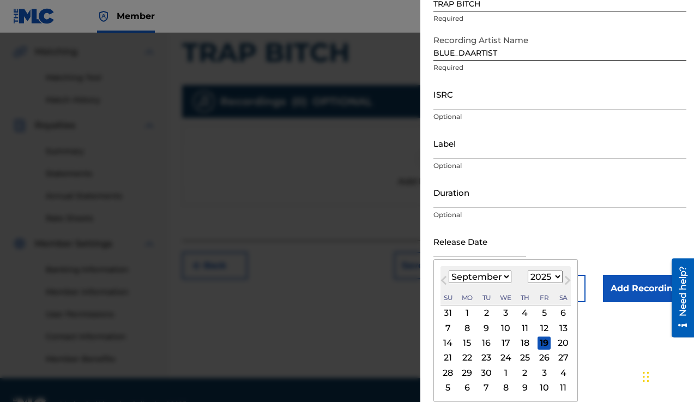
scroll to position [86, 0]
select select "4"
select select "2021"
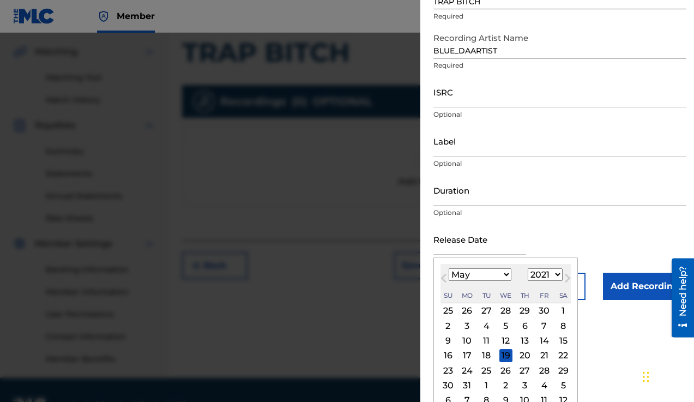
click at [485, 338] on div "11" at bounding box center [486, 340] width 13 height 13
type input "[DATE]"
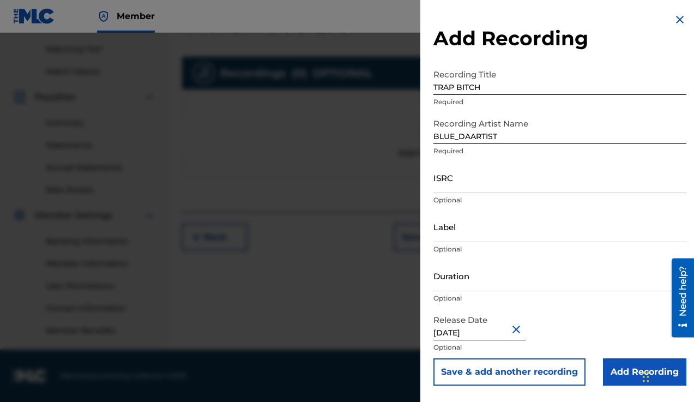
scroll to position [274, 0]
click at [612, 371] on input "Add Recording" at bounding box center [644, 371] width 83 height 27
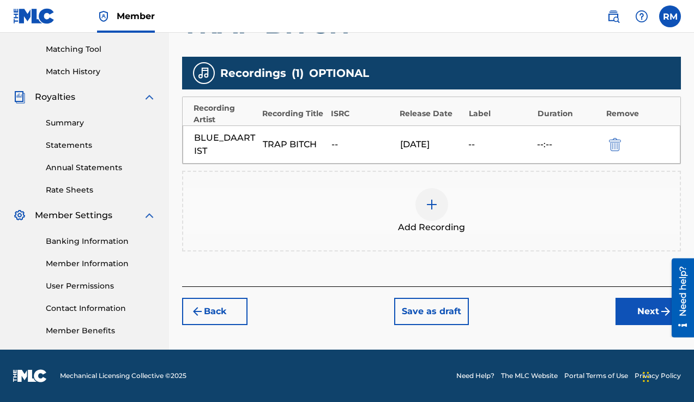
click at [632, 310] on button "Next" at bounding box center [648, 311] width 65 height 27
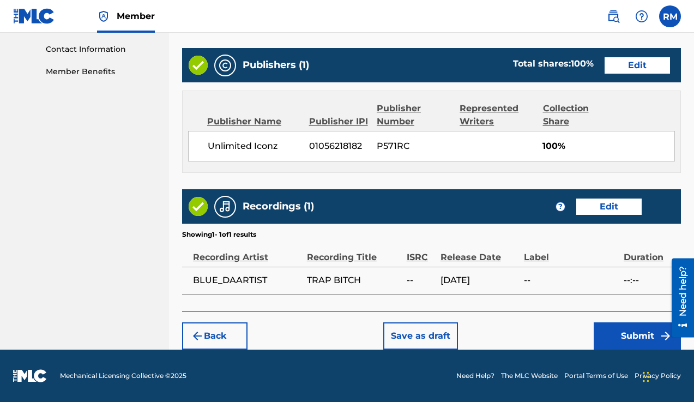
scroll to position [533, 0]
click at [610, 331] on button "Submit" at bounding box center [637, 335] width 87 height 27
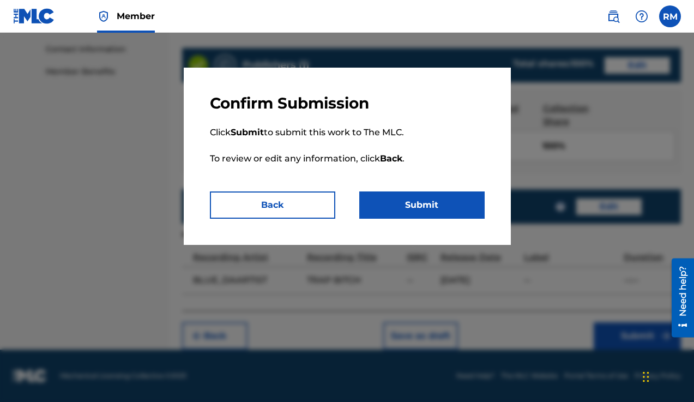
click at [471, 204] on button "Submit" at bounding box center [421, 204] width 125 height 27
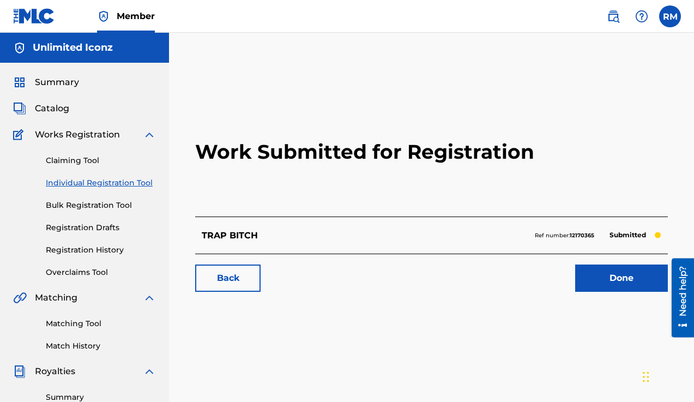
click at [640, 278] on link "Done" at bounding box center [622, 278] width 93 height 27
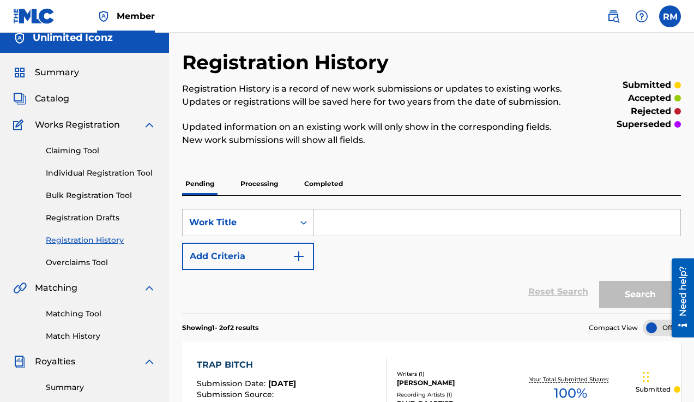
scroll to position [2, 0]
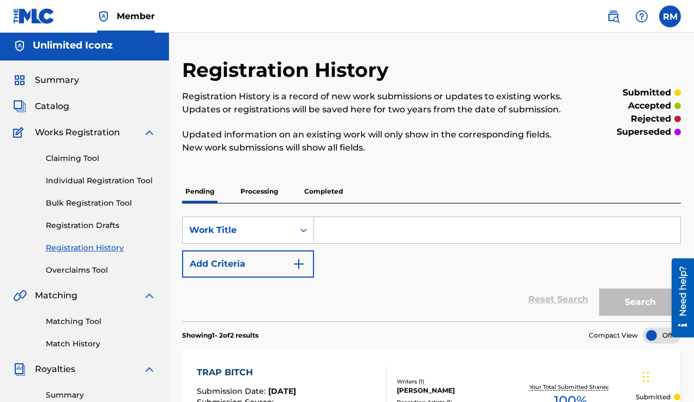
click at [51, 110] on span "Catalog" at bounding box center [52, 106] width 34 height 13
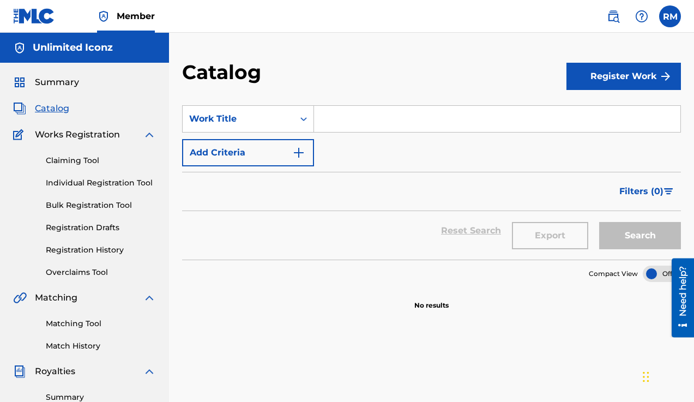
click at [614, 86] on button "Register Work" at bounding box center [624, 76] width 115 height 27
click at [584, 109] on link "Individual" at bounding box center [624, 112] width 115 height 26
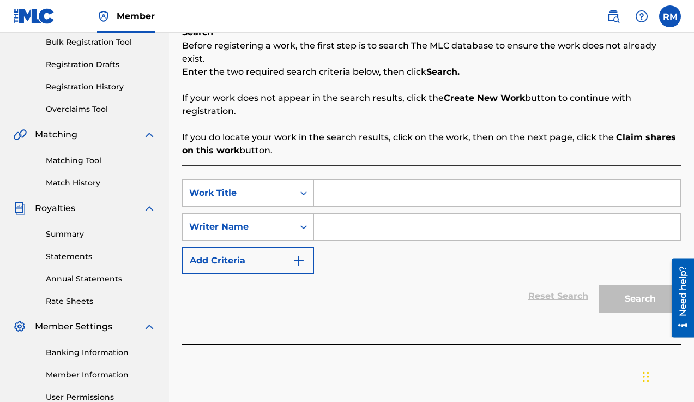
scroll to position [166, 0]
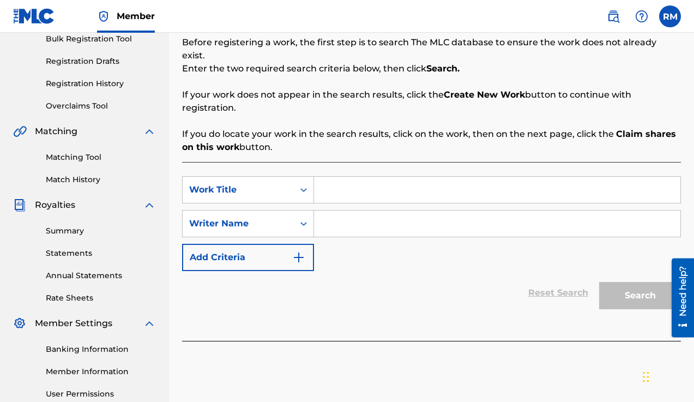
click at [386, 180] on input "Search Form" at bounding box center [497, 190] width 367 height 26
type input "UNDEFEATED"
click at [375, 211] on input "Search Form" at bounding box center [497, 224] width 367 height 26
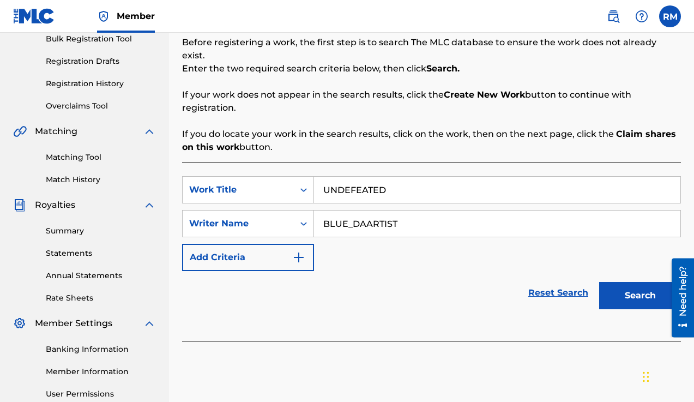
type input "BLUE_DAARTIST"
click at [619, 283] on button "Search" at bounding box center [641, 295] width 82 height 27
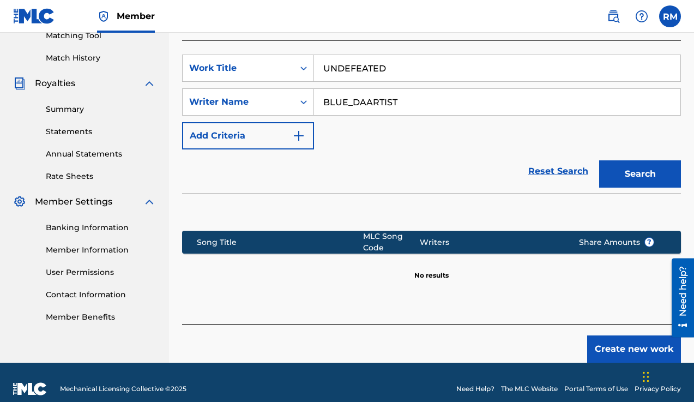
click at [611, 335] on button "Create new work" at bounding box center [635, 348] width 94 height 27
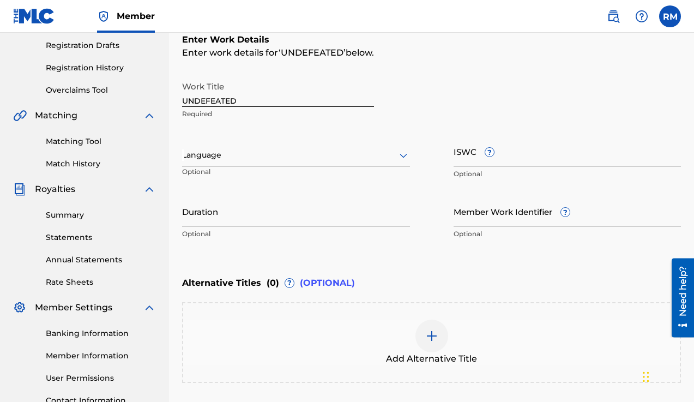
scroll to position [181, 0]
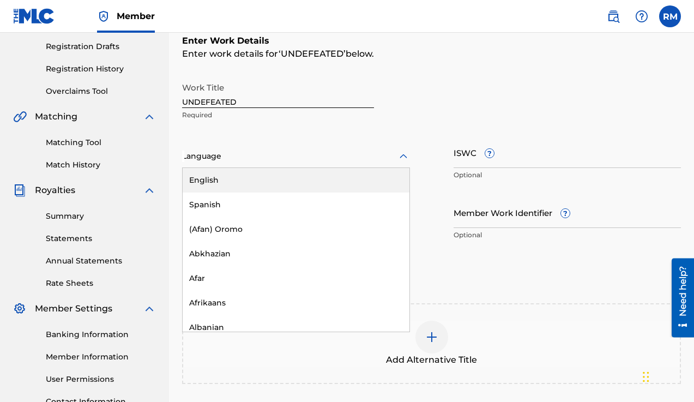
click at [283, 159] on div at bounding box center [296, 156] width 228 height 14
click at [272, 183] on div "English" at bounding box center [296, 180] width 227 height 25
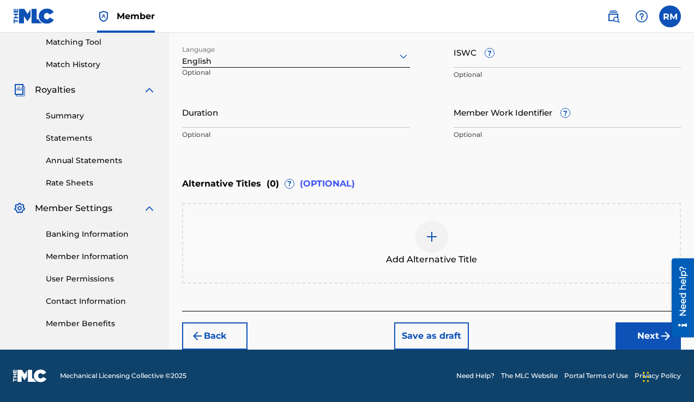
scroll to position [281, 0]
click at [643, 335] on button "Next" at bounding box center [648, 335] width 65 height 27
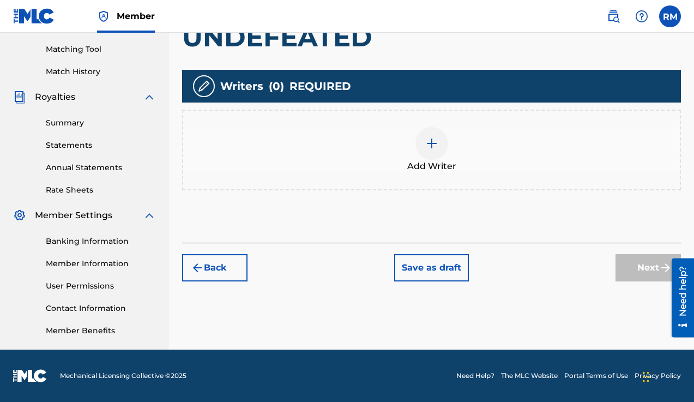
scroll to position [274, 0]
click at [430, 160] on span "Add Writer" at bounding box center [431, 166] width 49 height 13
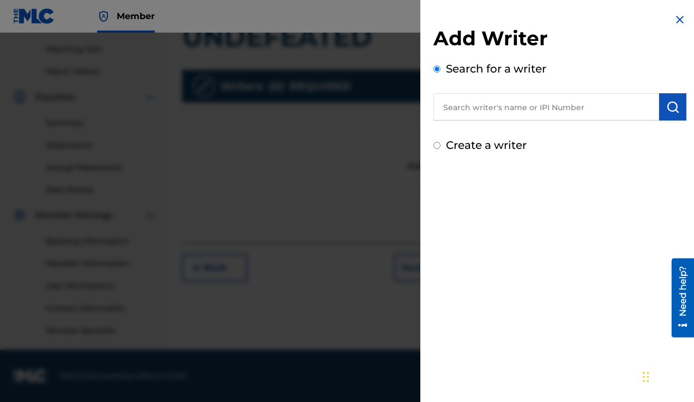
click at [476, 109] on input "text" at bounding box center [547, 106] width 226 height 27
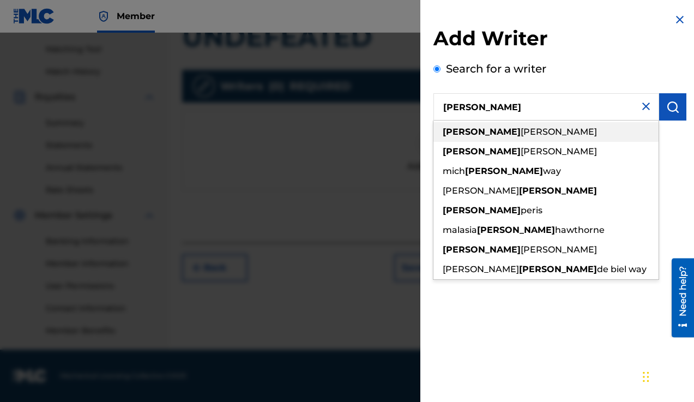
click at [521, 136] on span "[PERSON_NAME]" at bounding box center [559, 132] width 76 height 10
type input "[PERSON_NAME]"
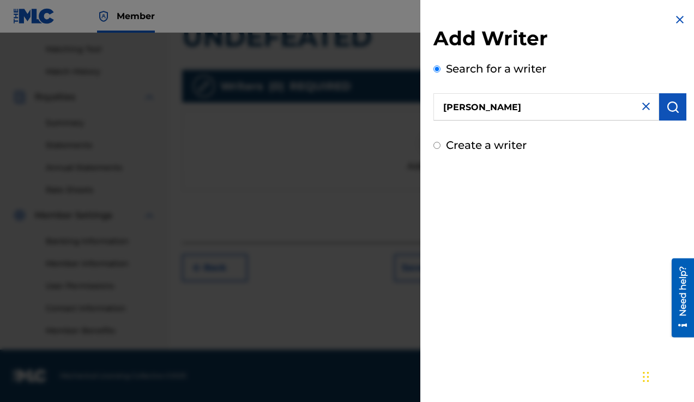
click at [662, 111] on button "submit" at bounding box center [673, 106] width 27 height 27
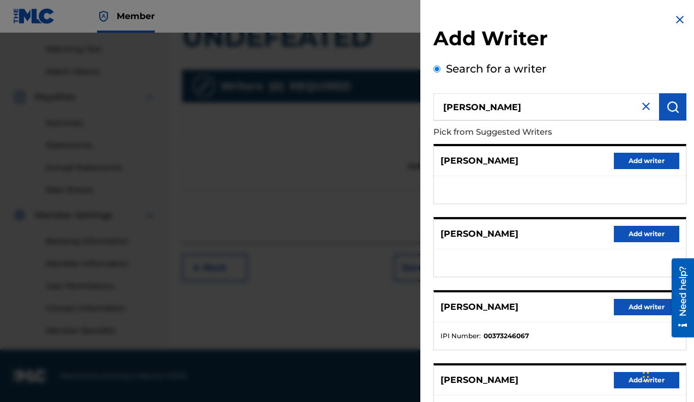
click at [623, 308] on button "Add writer" at bounding box center [646, 307] width 65 height 16
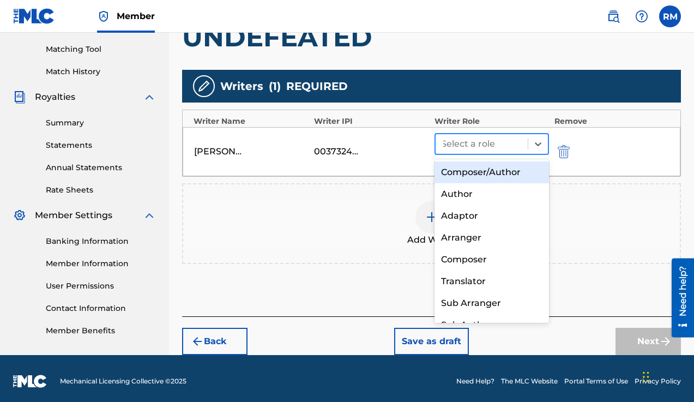
click at [467, 150] on div at bounding box center [481, 143] width 81 height 15
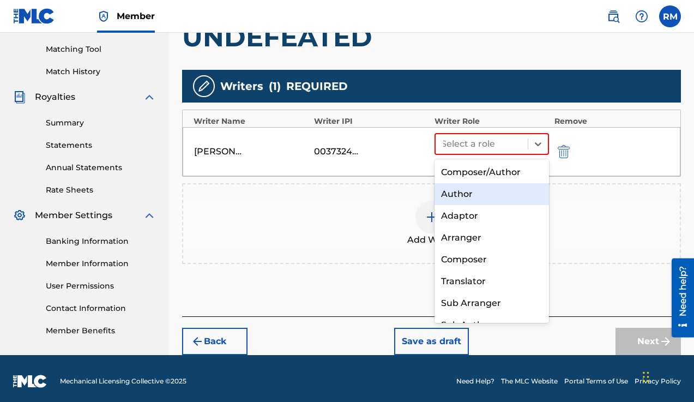
click at [476, 194] on div "Author" at bounding box center [492, 194] width 115 height 22
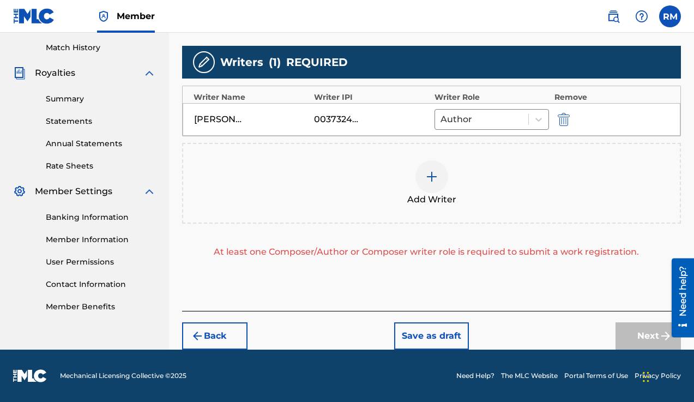
scroll to position [298, 0]
click at [434, 181] on img at bounding box center [431, 176] width 13 height 13
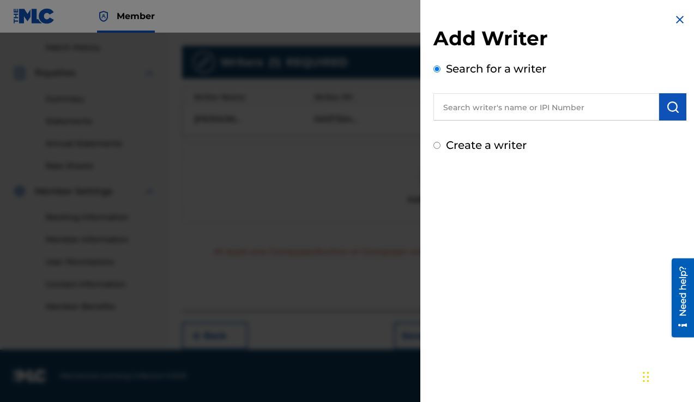
click at [470, 107] on input "text" at bounding box center [547, 106] width 226 height 27
click at [437, 145] on input "Create a writer" at bounding box center [437, 145] width 7 height 7
radio input "false"
radio input "true"
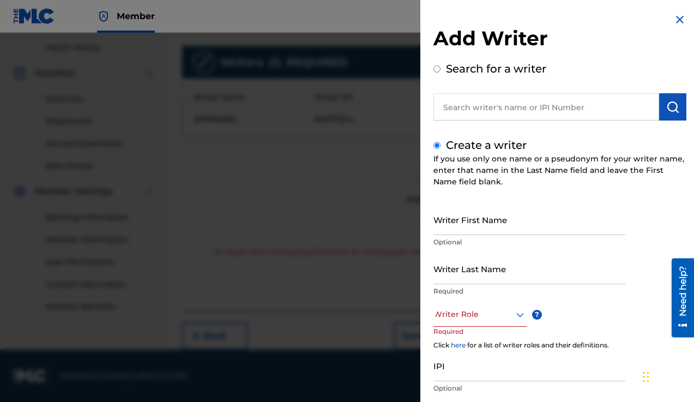
click at [486, 221] on input "Writer First Name" at bounding box center [530, 219] width 192 height 31
type input "CASS"
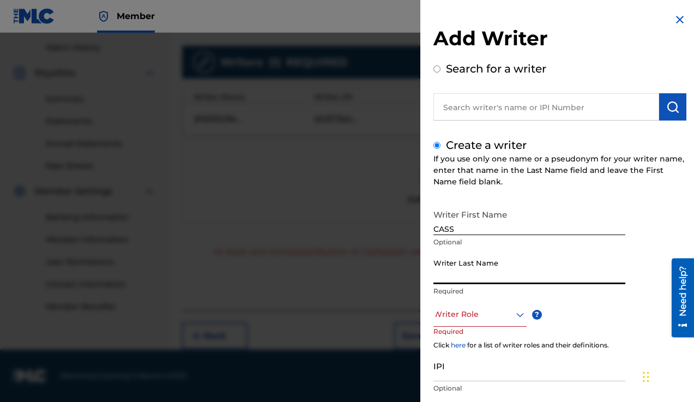
click at [490, 271] on input "Writer Last Name" at bounding box center [530, 268] width 192 height 31
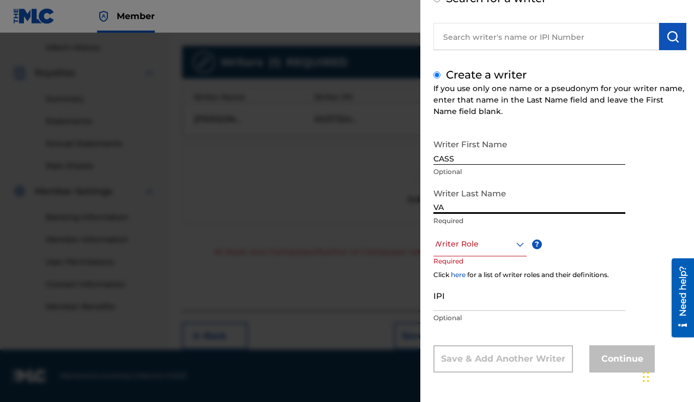
scroll to position [70, 0]
type input "VA"
click at [507, 243] on div at bounding box center [480, 244] width 93 height 14
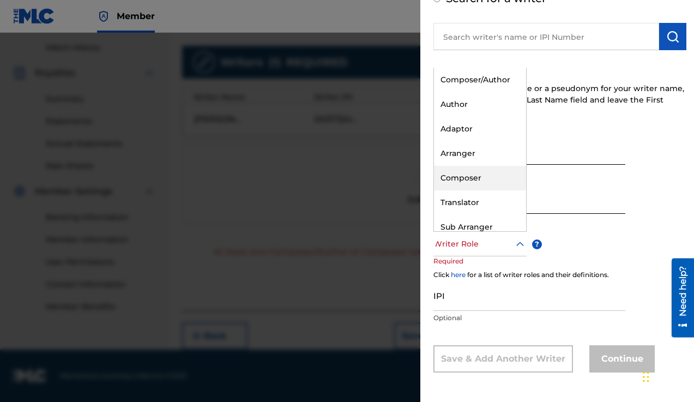
click at [471, 172] on div "Composer" at bounding box center [480, 178] width 92 height 25
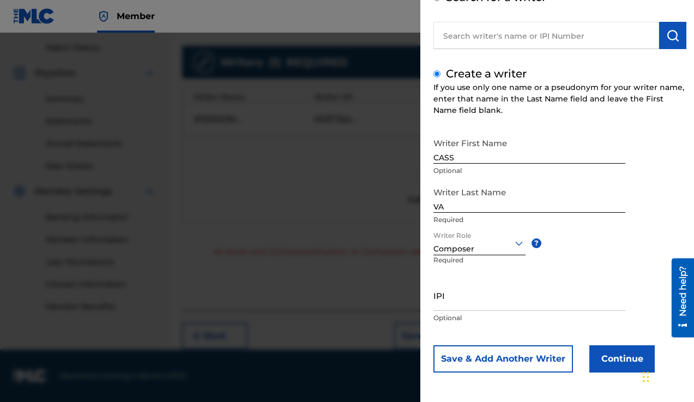
scroll to position [71, 0]
click at [609, 358] on button "Continue" at bounding box center [622, 358] width 65 height 27
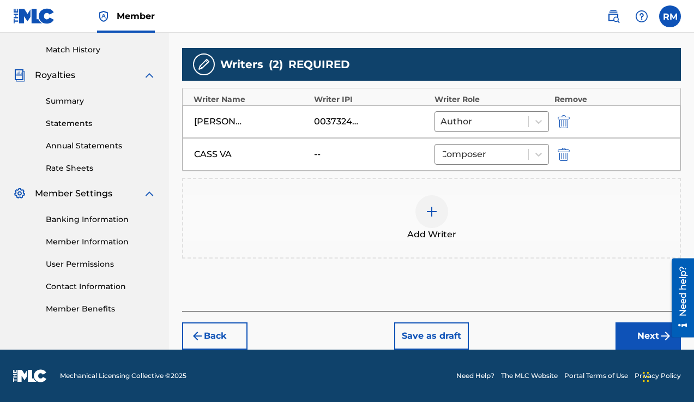
scroll to position [296, 0]
click at [631, 335] on button "Next" at bounding box center [648, 335] width 65 height 27
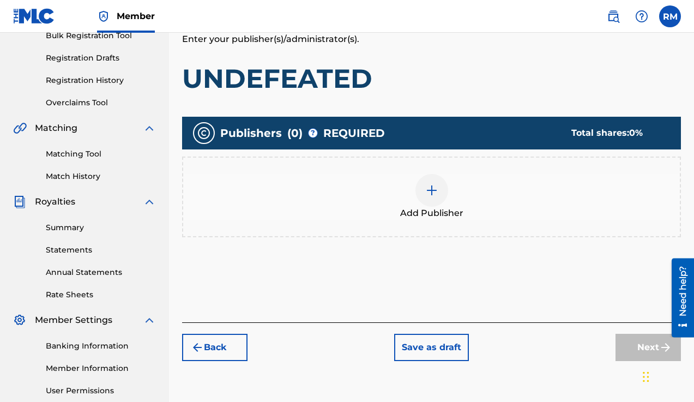
scroll to position [153, 0]
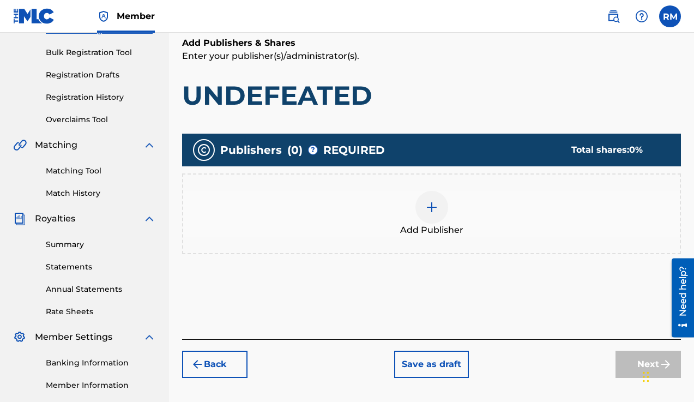
click at [429, 205] on img at bounding box center [431, 207] width 13 height 13
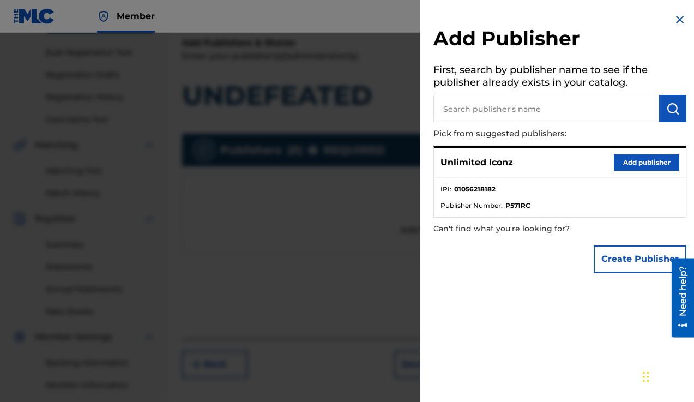
click at [632, 159] on button "Add publisher" at bounding box center [646, 162] width 65 height 16
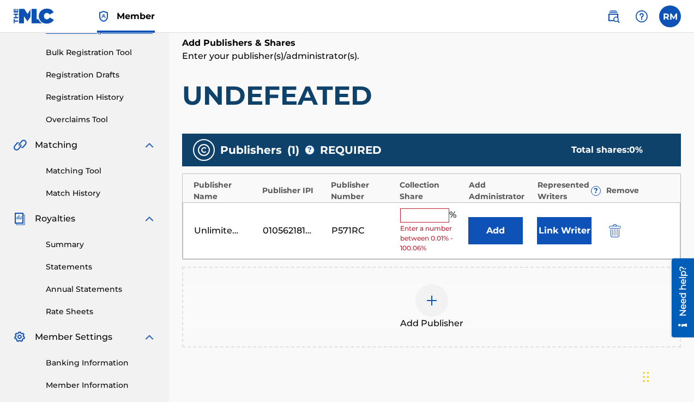
click at [420, 215] on input "text" at bounding box center [424, 215] width 49 height 14
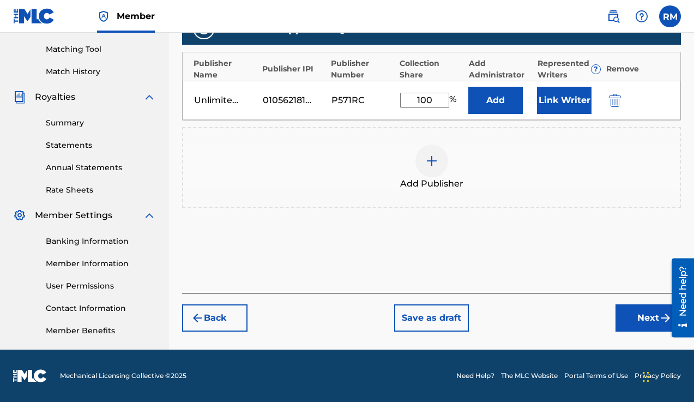
type input "100"
click at [641, 322] on button "Next" at bounding box center [648, 317] width 65 height 27
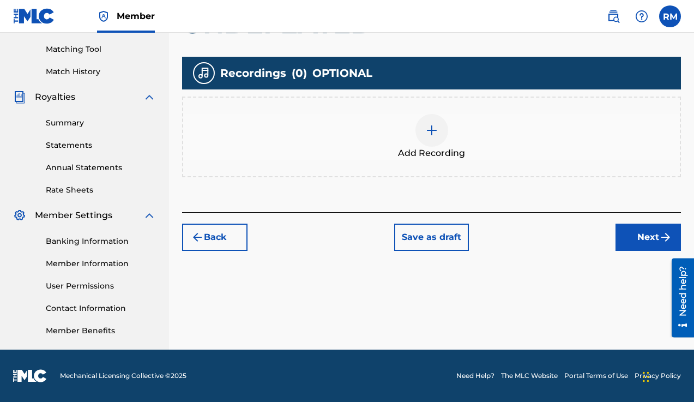
click at [626, 242] on button "Next" at bounding box center [648, 237] width 65 height 27
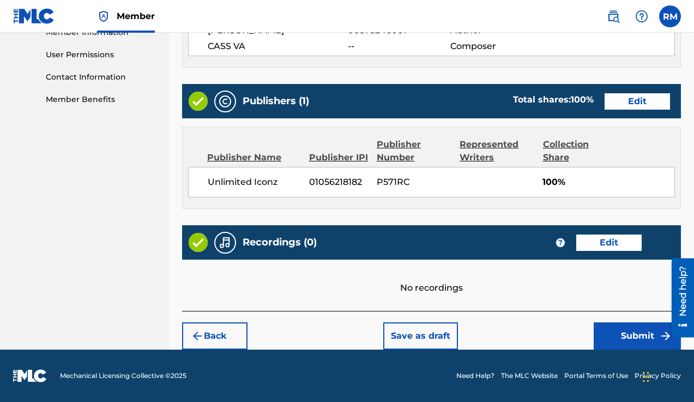
scroll to position [506, 0]
click at [627, 342] on button "Submit" at bounding box center [637, 335] width 87 height 27
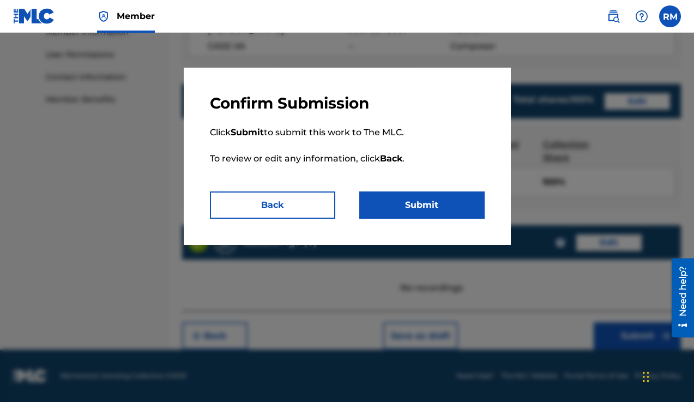
click at [398, 205] on button "Submit" at bounding box center [421, 204] width 125 height 27
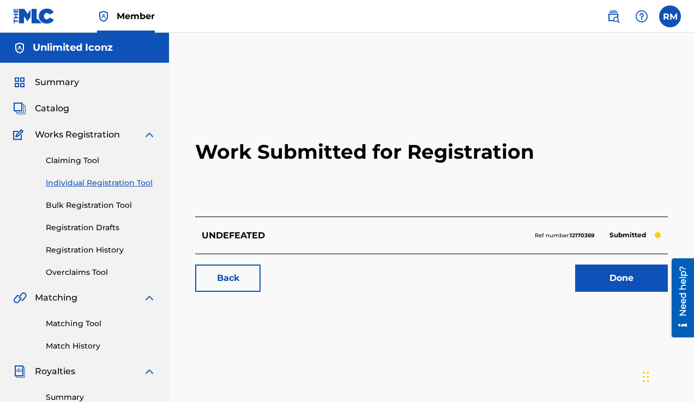
click at [609, 275] on link "Done" at bounding box center [622, 278] width 93 height 27
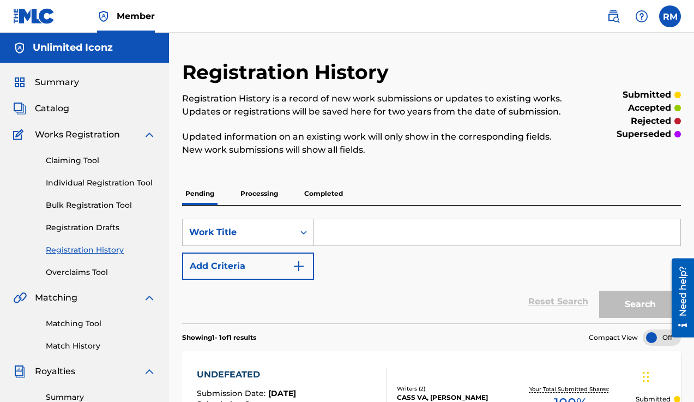
click at [48, 110] on span "Catalog" at bounding box center [52, 108] width 34 height 13
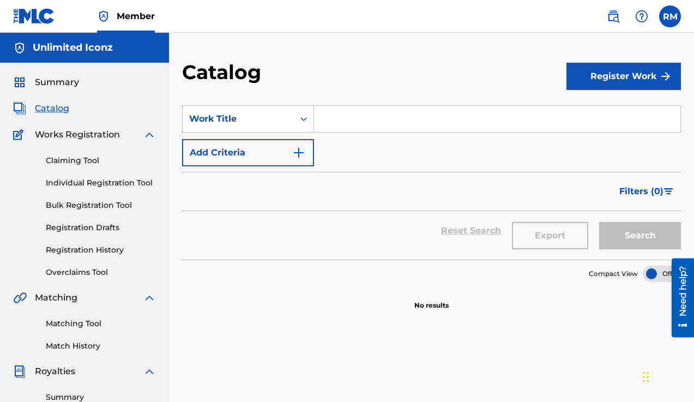
click at [607, 75] on button "Register Work" at bounding box center [624, 76] width 115 height 27
click at [603, 115] on link "Individual" at bounding box center [624, 112] width 115 height 26
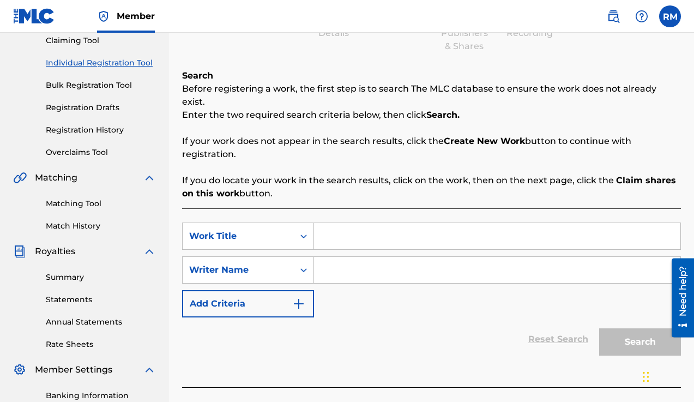
scroll to position [121, 0]
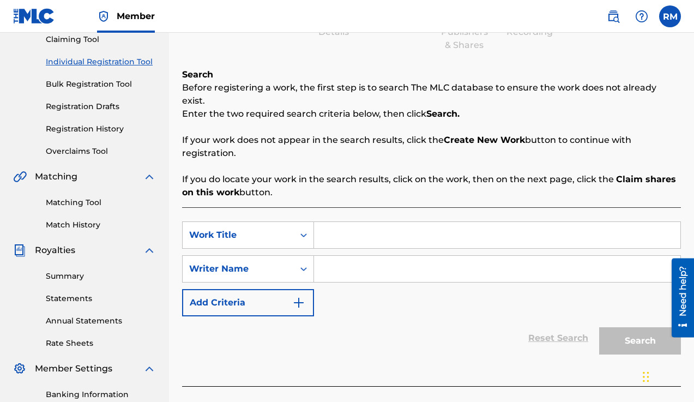
click at [337, 224] on input "Search Form" at bounding box center [497, 235] width 367 height 26
type input "the queen"
click at [341, 256] on input "Search Form" at bounding box center [497, 269] width 367 height 26
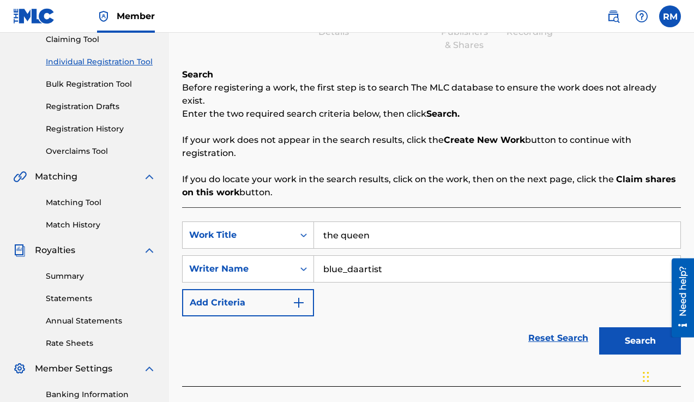
type input "blue_daartist"
click at [618, 332] on button "Search" at bounding box center [641, 340] width 82 height 27
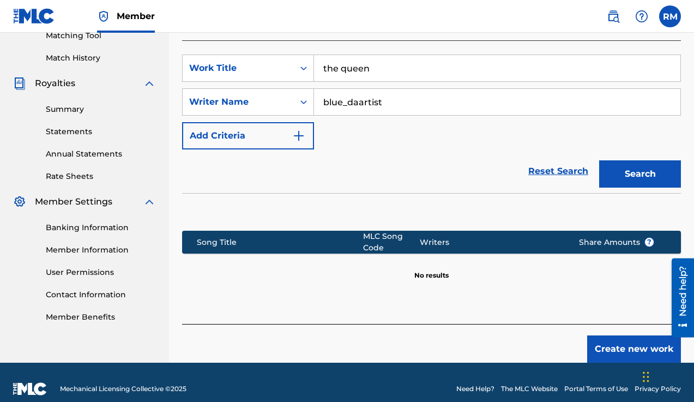
click at [620, 339] on button "Create new work" at bounding box center [635, 348] width 94 height 27
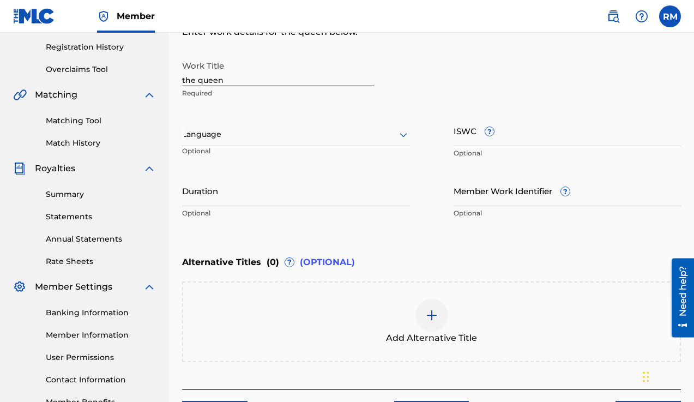
scroll to position [201, 0]
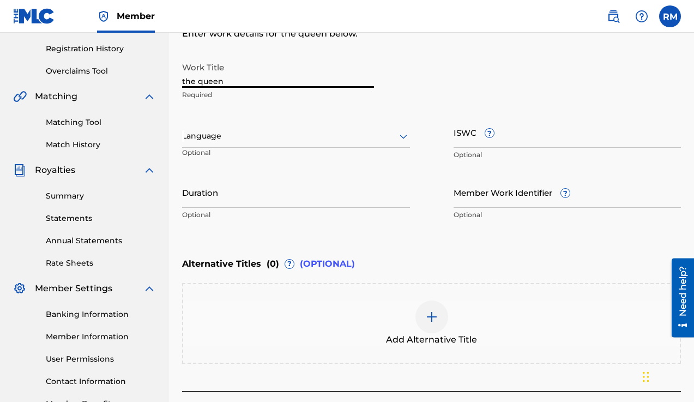
click at [184, 80] on input "the queen" at bounding box center [278, 72] width 192 height 31
type input "t"
type input "THE QUEEN"
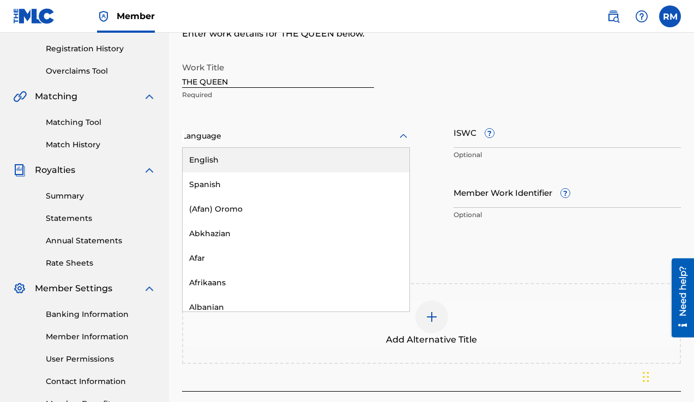
click at [317, 134] on div at bounding box center [296, 136] width 228 height 14
click at [290, 168] on div "English" at bounding box center [296, 160] width 227 height 25
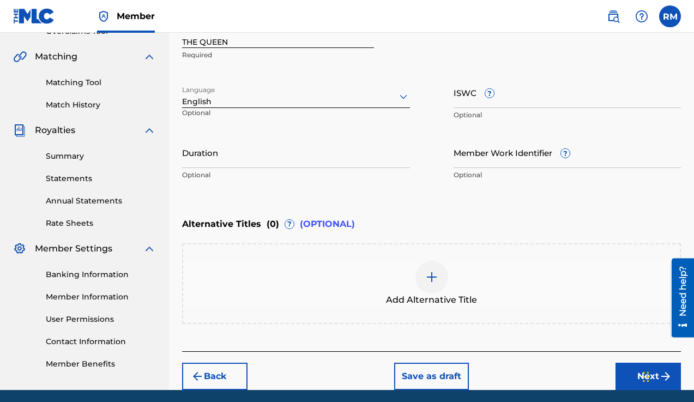
scroll to position [245, 0]
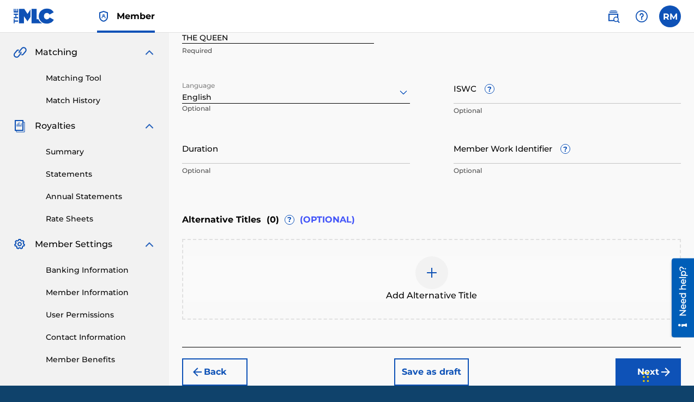
click at [626, 369] on button "Next" at bounding box center [648, 371] width 65 height 27
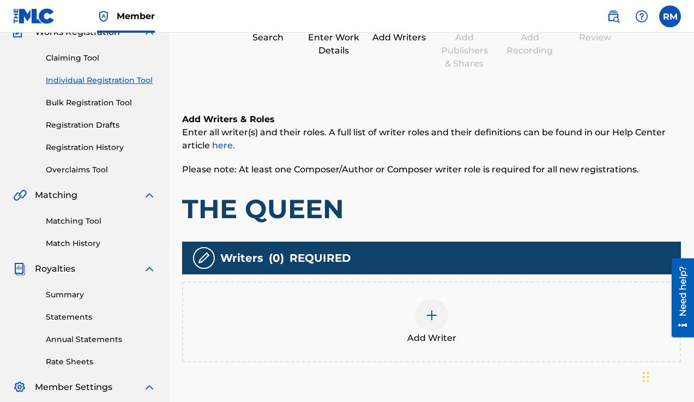
scroll to position [153, 0]
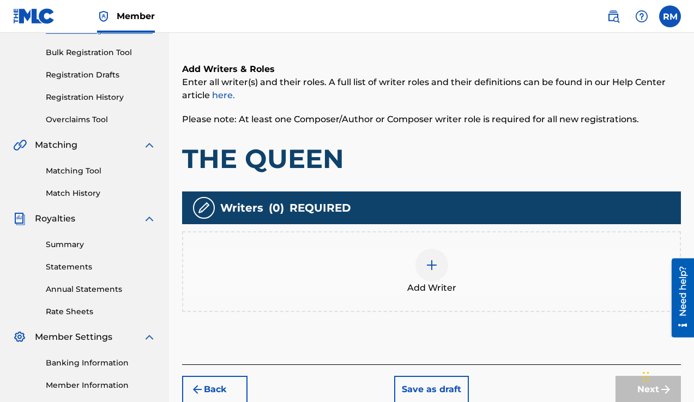
click at [433, 262] on img at bounding box center [431, 265] width 13 height 13
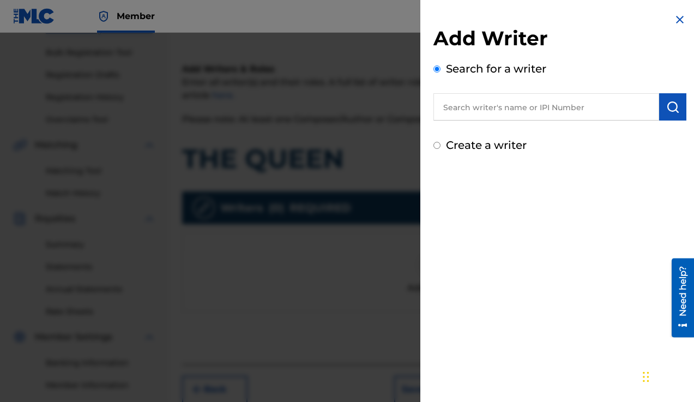
click at [469, 105] on input "text" at bounding box center [547, 106] width 226 height 27
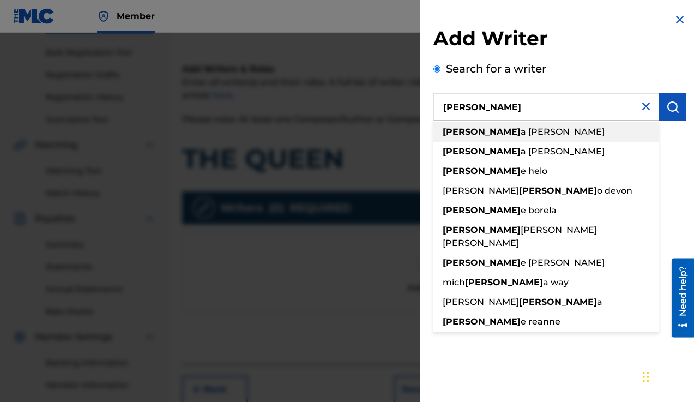
click at [521, 135] on span "a [PERSON_NAME]" at bounding box center [563, 132] width 84 height 10
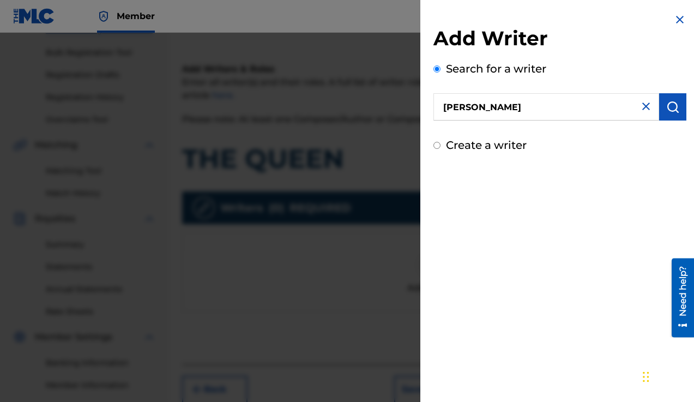
type input "[PERSON_NAME]"
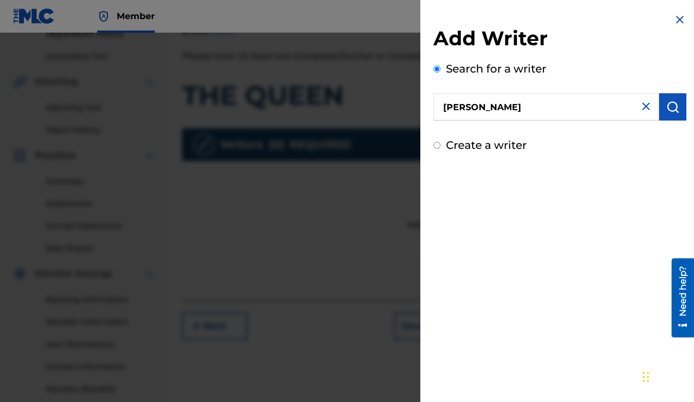
scroll to position [223, 0]
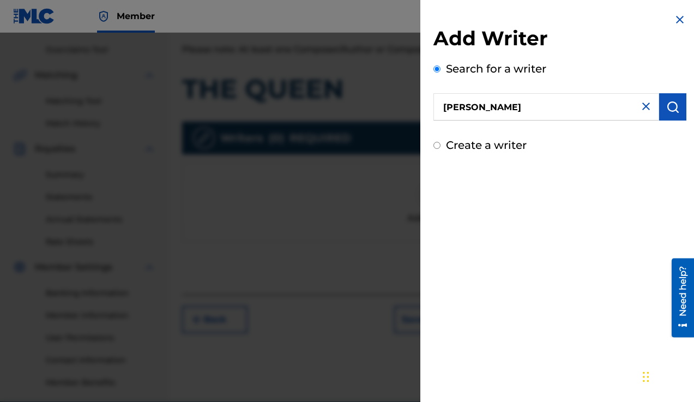
click at [670, 104] on img "submit" at bounding box center [673, 106] width 13 height 13
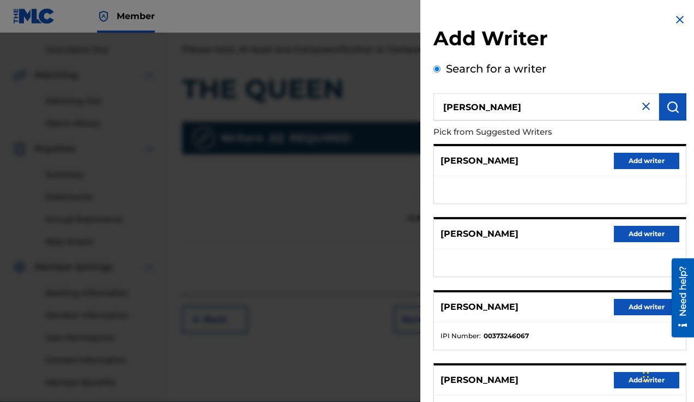
click at [639, 304] on button "Add writer" at bounding box center [646, 307] width 65 height 16
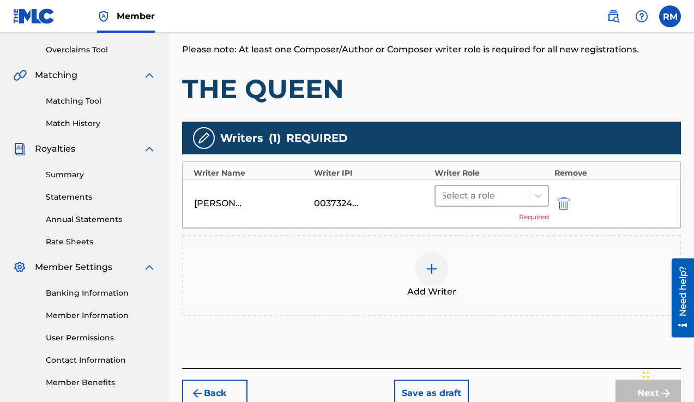
click at [466, 194] on div at bounding box center [481, 195] width 81 height 15
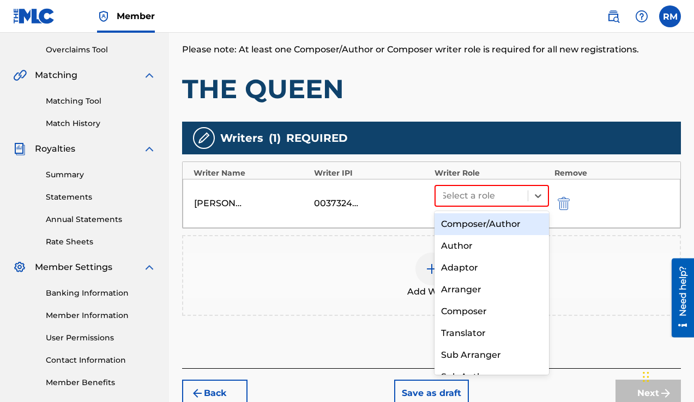
click at [465, 229] on div "Composer/Author" at bounding box center [492, 224] width 115 height 22
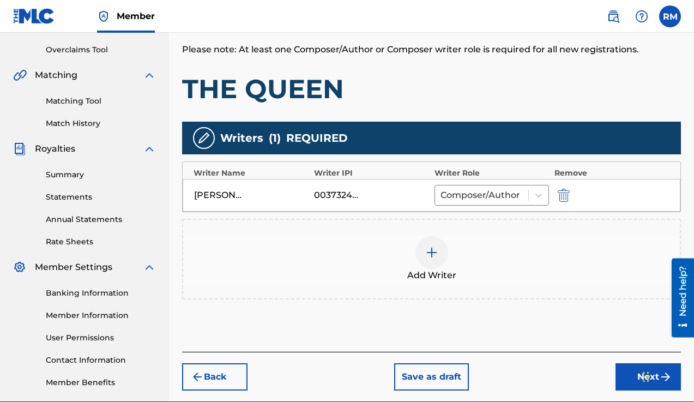
click at [620, 369] on button "Next" at bounding box center [648, 376] width 65 height 27
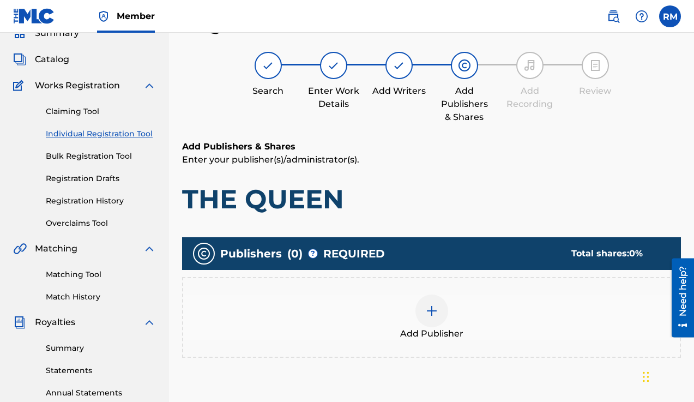
scroll to position [122, 0]
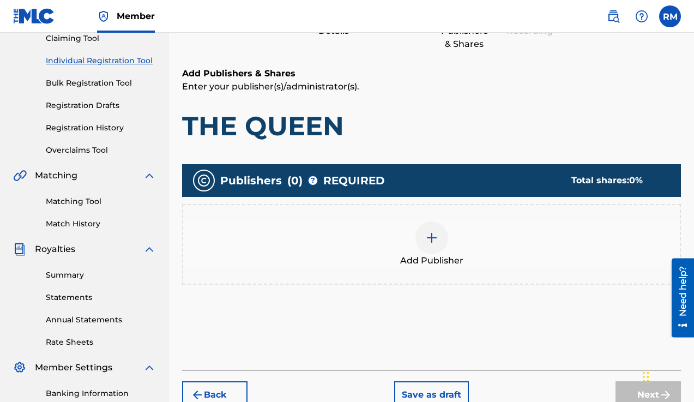
click at [429, 241] on img at bounding box center [431, 237] width 13 height 13
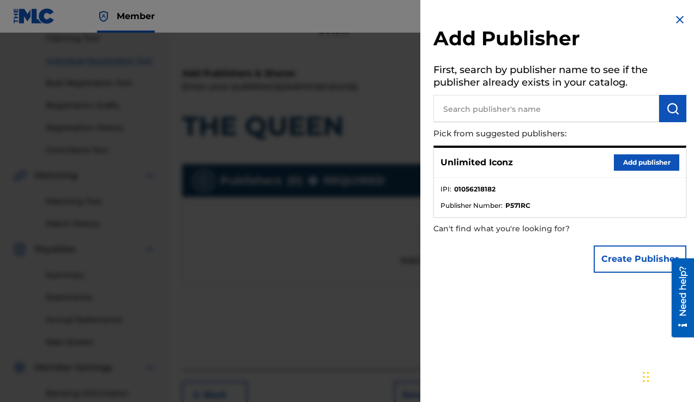
click at [658, 158] on button "Add publisher" at bounding box center [646, 162] width 65 height 16
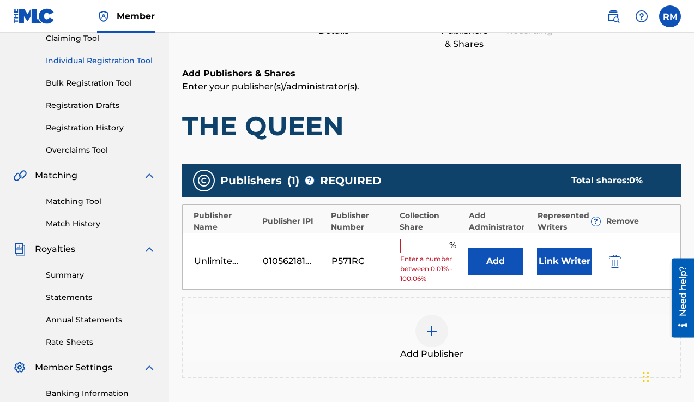
click at [429, 242] on input "text" at bounding box center [424, 246] width 49 height 14
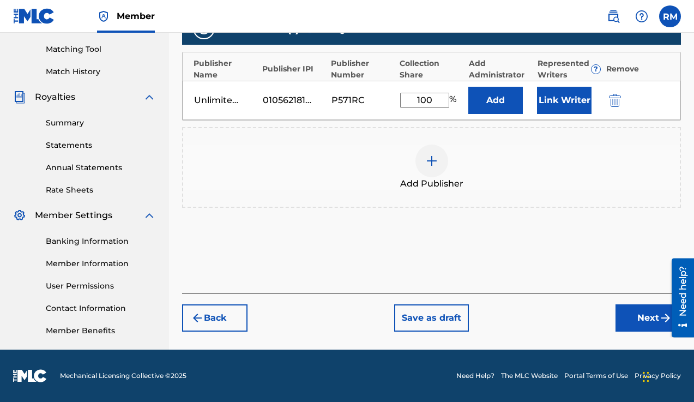
type input "100"
click at [633, 313] on button "Next" at bounding box center [648, 317] width 65 height 27
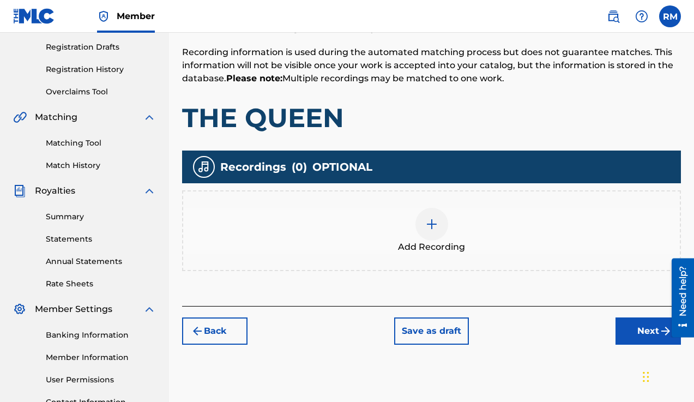
scroll to position [184, 0]
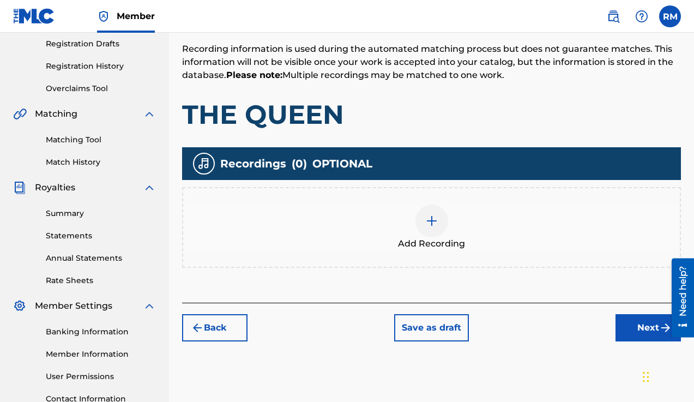
click at [436, 228] on div at bounding box center [432, 221] width 33 height 33
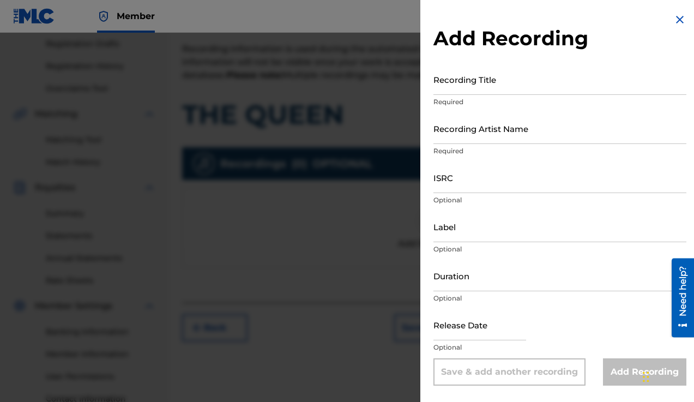
click at [485, 87] on input "Recording Title" at bounding box center [560, 79] width 253 height 31
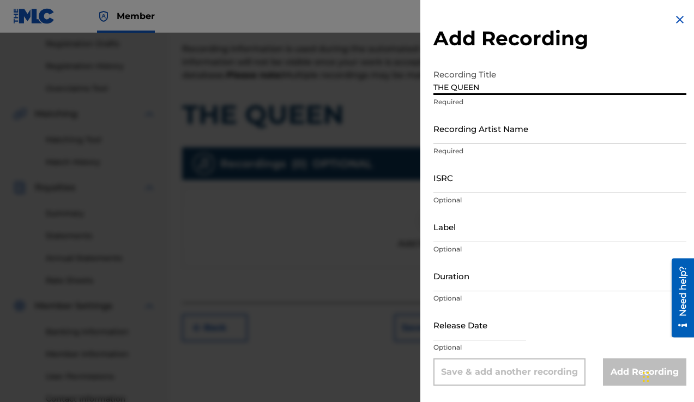
type input "THE QUEEN"
click at [485, 139] on input "Recording Artist Name" at bounding box center [560, 128] width 253 height 31
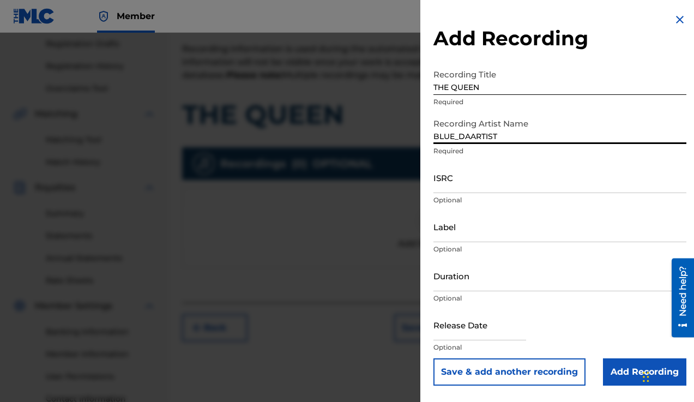
type input "BLUE_DAARTIST"
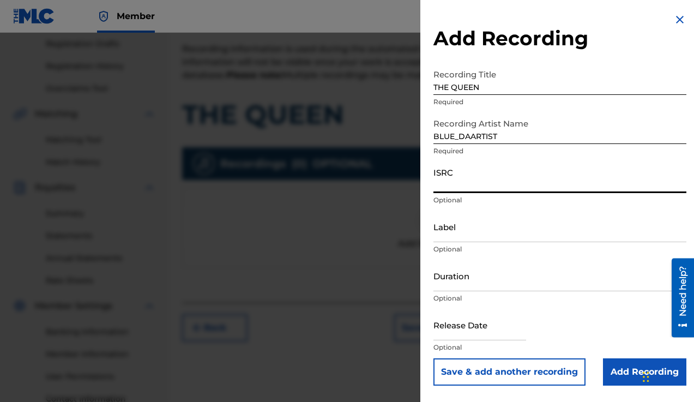
click at [540, 164] on input "ISRC" at bounding box center [560, 177] width 253 height 31
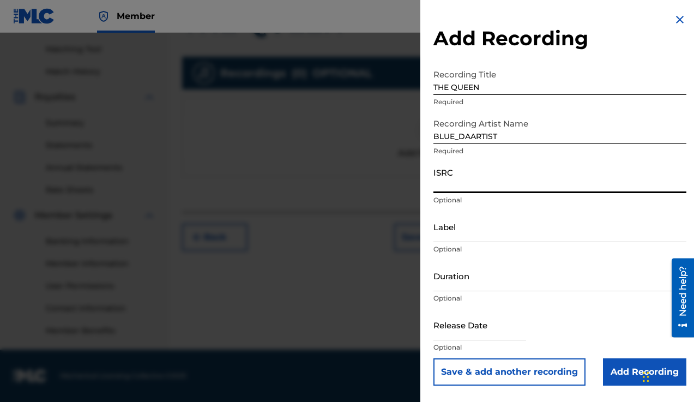
scroll to position [274, 0]
select select "8"
select select "2025"
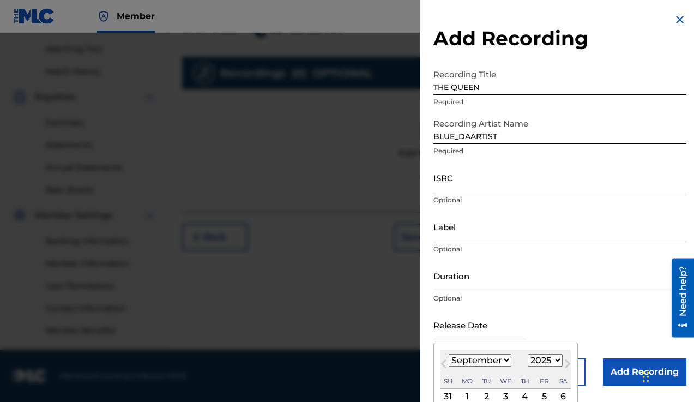
click at [493, 328] on input "text" at bounding box center [480, 324] width 93 height 31
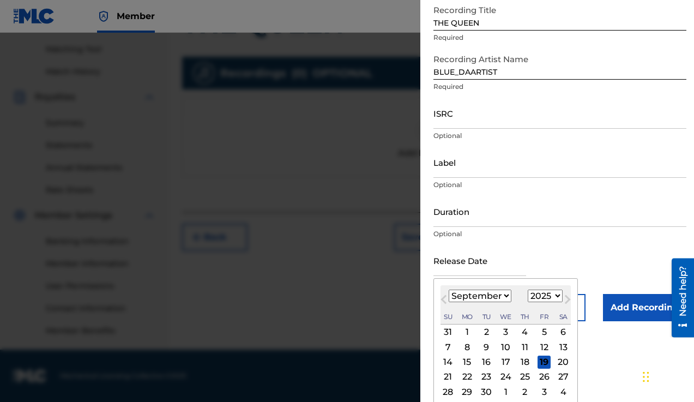
scroll to position [76, 0]
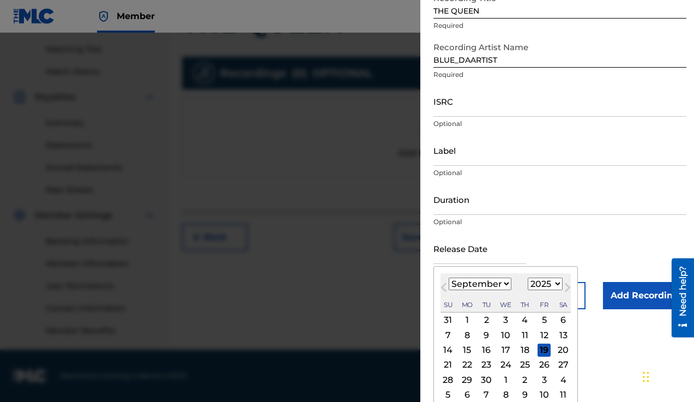
select select "3"
select select "2021"
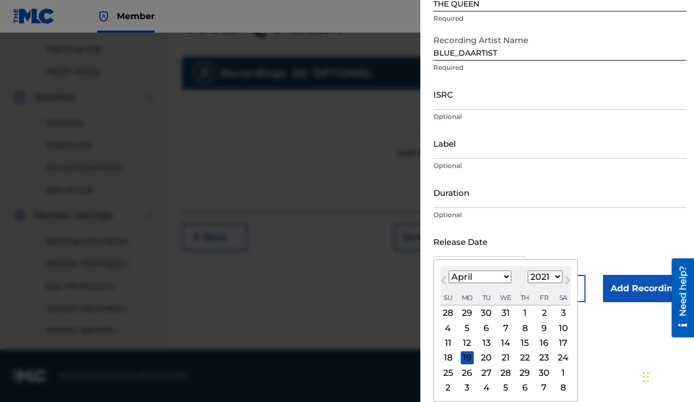
scroll to position [86, 0]
click at [520, 370] on div "29" at bounding box center [525, 372] width 13 height 13
type input "[DATE]"
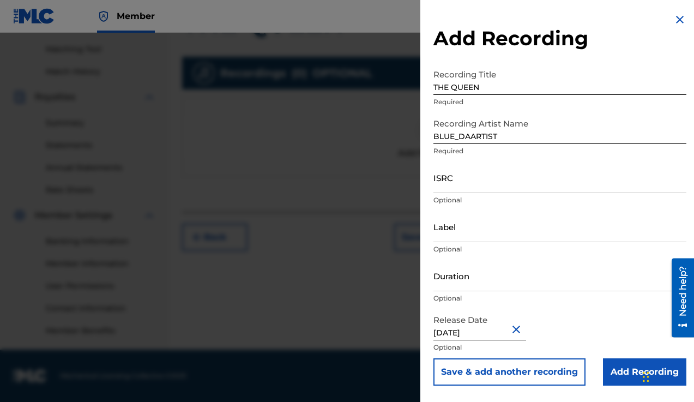
scroll to position [274, 0]
click at [616, 370] on input "Add Recording" at bounding box center [644, 371] width 83 height 27
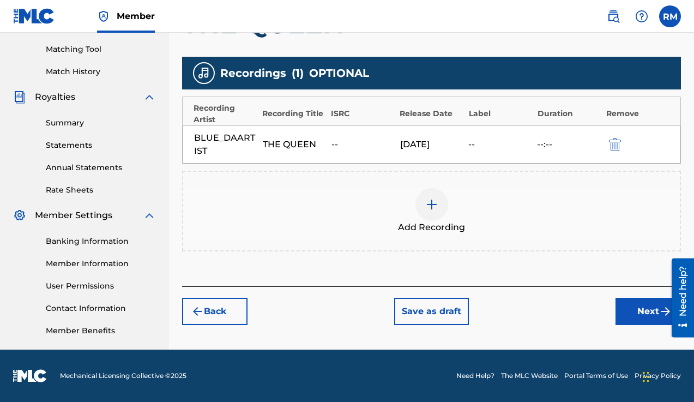
click at [649, 310] on button "Next" at bounding box center [648, 311] width 65 height 27
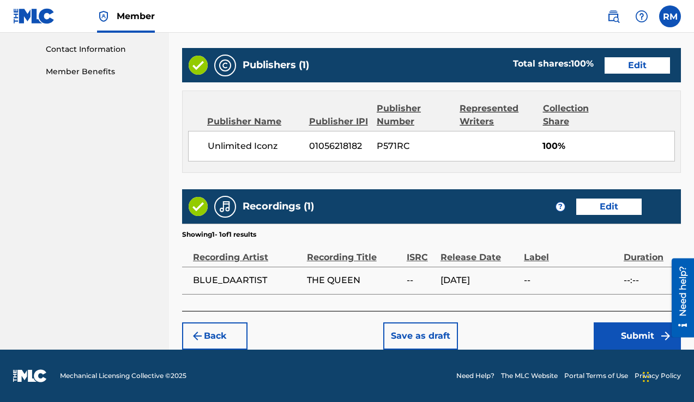
scroll to position [533, 0]
click at [633, 331] on button "Submit" at bounding box center [637, 335] width 87 height 27
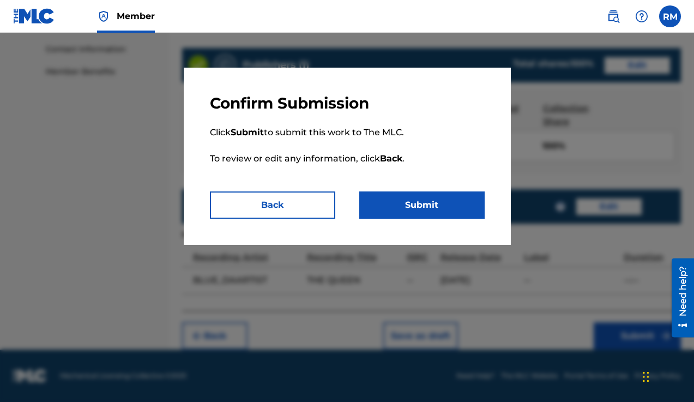
click at [397, 214] on button "Submit" at bounding box center [421, 204] width 125 height 27
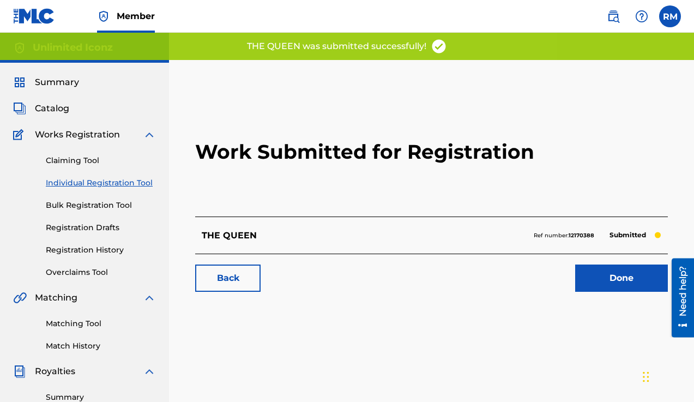
click at [621, 279] on link "Done" at bounding box center [622, 278] width 93 height 27
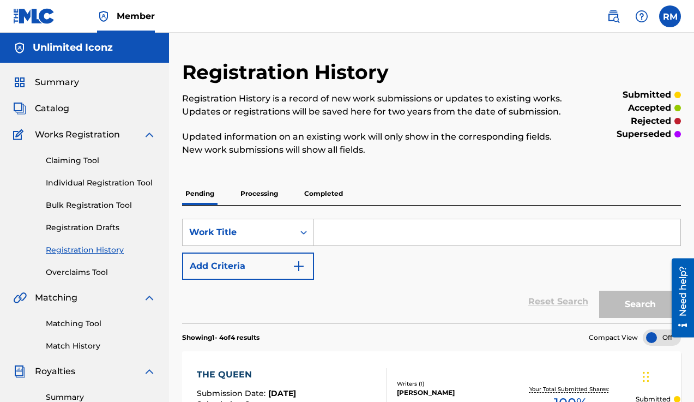
click at [54, 113] on span "Catalog" at bounding box center [52, 108] width 34 height 13
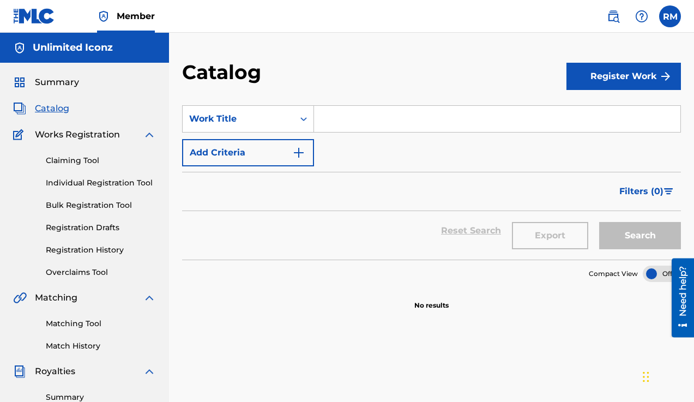
click at [612, 81] on button "Register Work" at bounding box center [624, 76] width 115 height 27
click at [393, 116] on input "Search Form" at bounding box center [497, 119] width 367 height 26
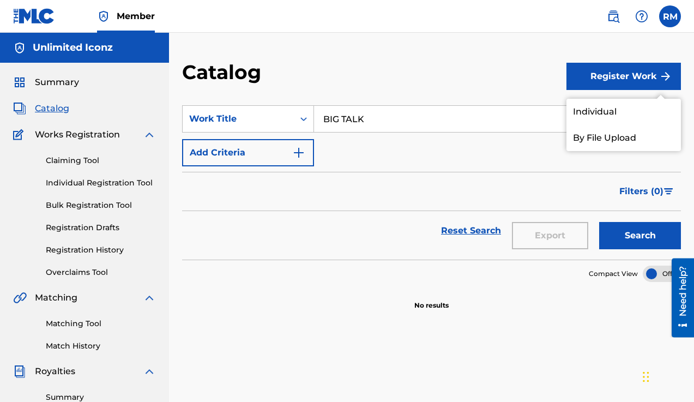
type input "BIG TALK"
click at [587, 122] on link "Individual" at bounding box center [624, 112] width 115 height 26
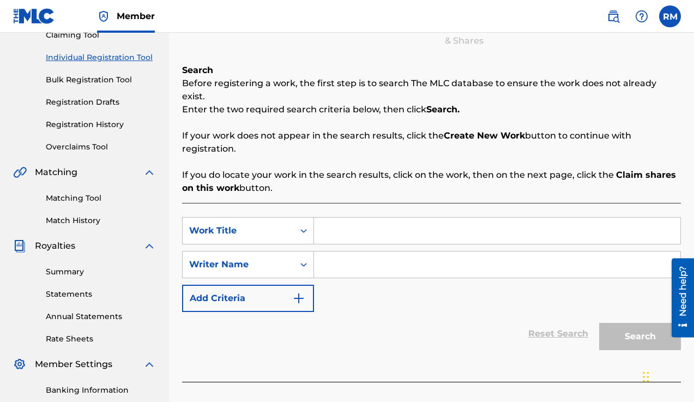
scroll to position [147, 0]
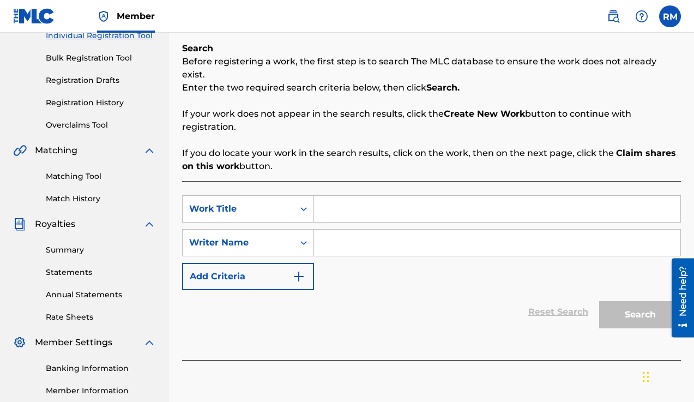
click at [340, 202] on input "Search Form" at bounding box center [497, 209] width 367 height 26
type input "BIG TALK"
click at [367, 236] on input "Search Form" at bounding box center [497, 243] width 367 height 26
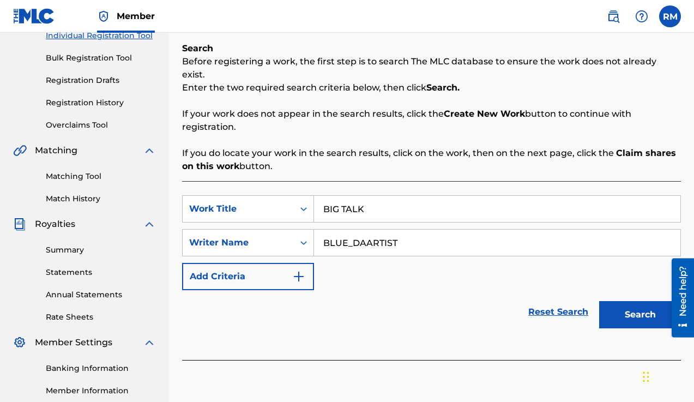
type input "BLUE_DAARTIST"
click at [623, 301] on button "Search" at bounding box center [641, 314] width 82 height 27
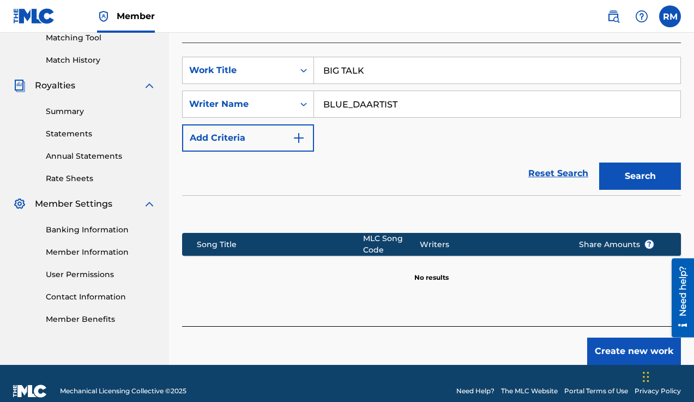
click at [609, 338] on button "Create new work" at bounding box center [635, 351] width 94 height 27
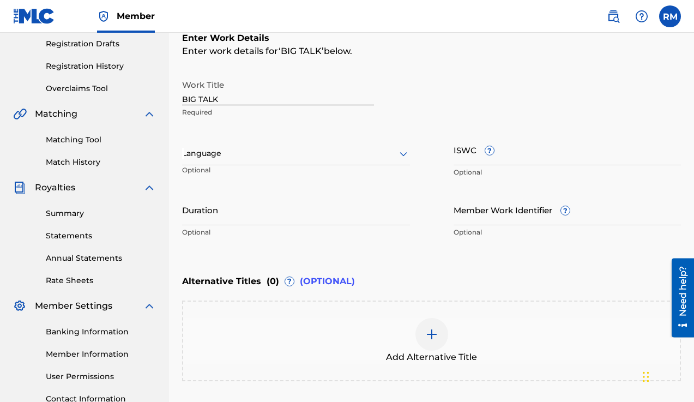
scroll to position [182, 0]
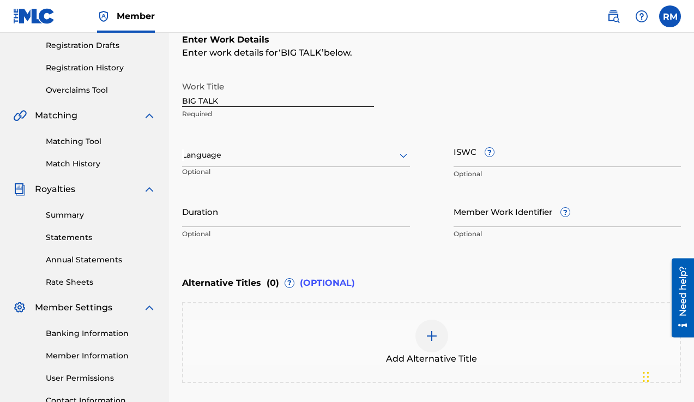
click at [333, 157] on div at bounding box center [296, 155] width 228 height 14
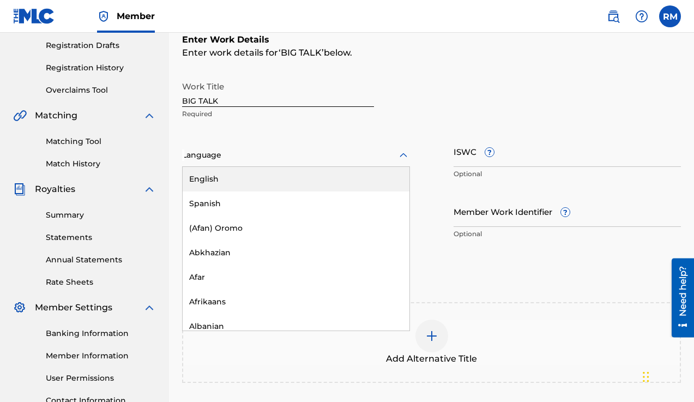
click at [305, 184] on div "English" at bounding box center [296, 179] width 227 height 25
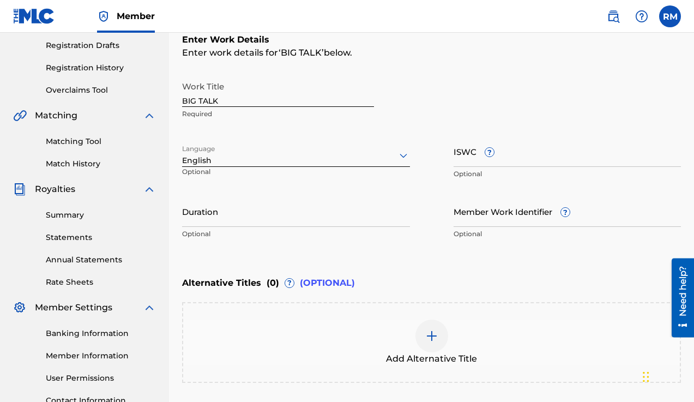
click at [463, 157] on input "ISWC ?" at bounding box center [568, 151] width 228 height 31
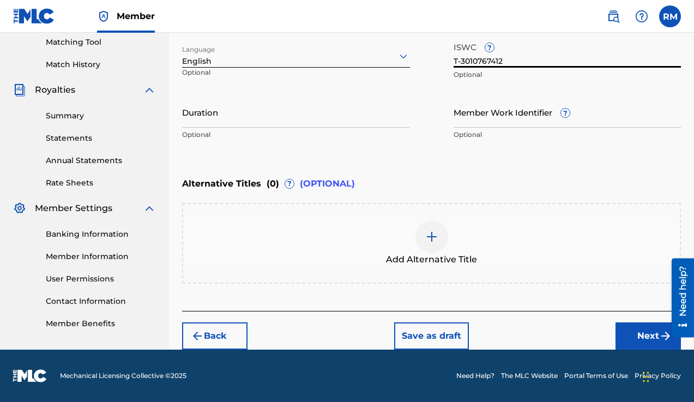
type input "T-3010767412"
click at [639, 344] on button "Next" at bounding box center [648, 335] width 65 height 27
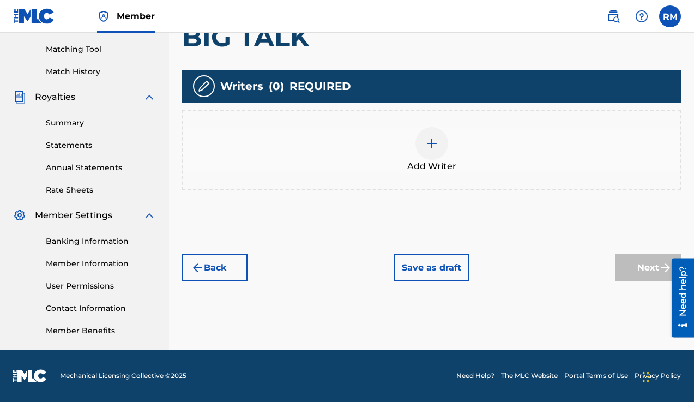
scroll to position [274, 0]
click at [436, 143] on img at bounding box center [431, 143] width 13 height 13
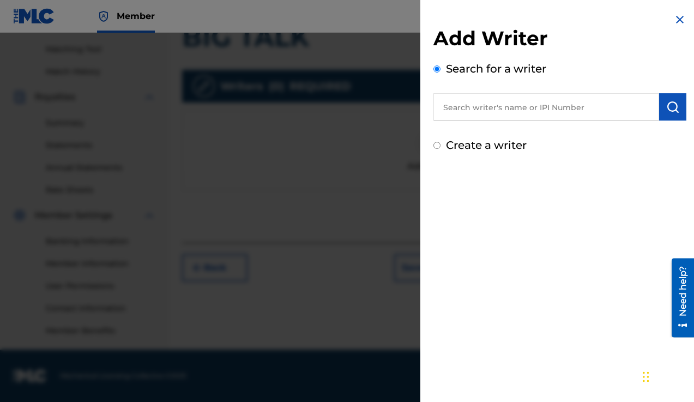
click at [497, 112] on input "text" at bounding box center [547, 106] width 226 height 27
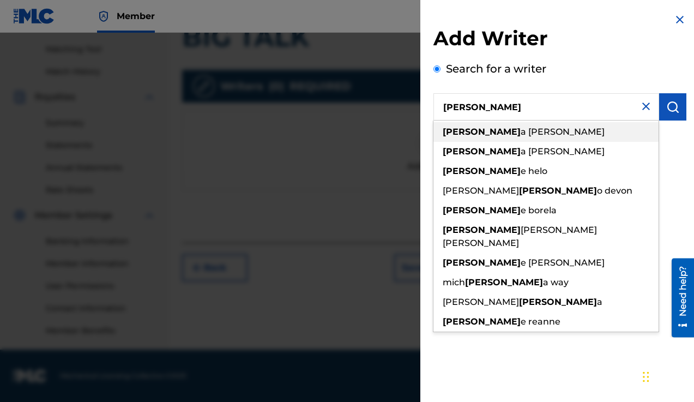
click at [521, 128] on span "a [PERSON_NAME]" at bounding box center [563, 132] width 84 height 10
type input "[PERSON_NAME]"
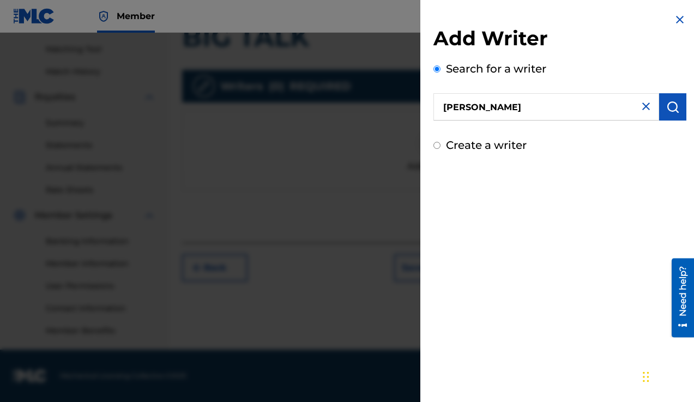
click at [667, 106] on img "submit" at bounding box center [673, 106] width 13 height 13
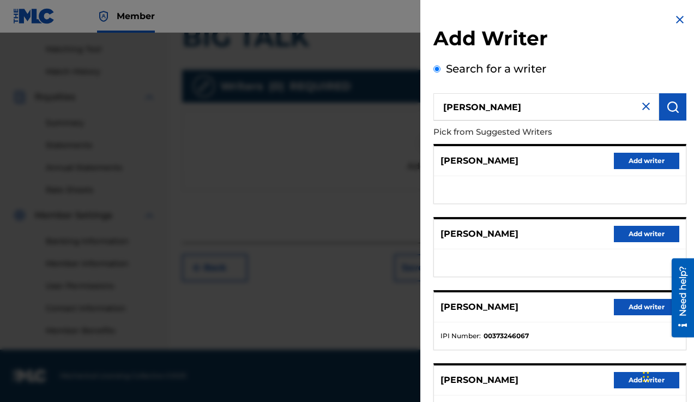
click at [635, 306] on button "Add writer" at bounding box center [646, 307] width 65 height 16
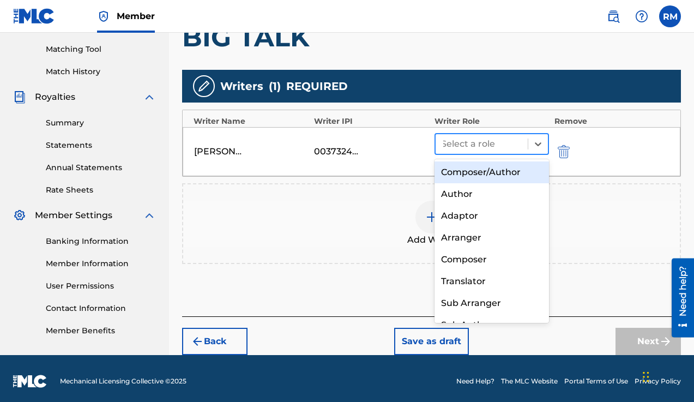
click at [493, 149] on div at bounding box center [481, 143] width 81 height 15
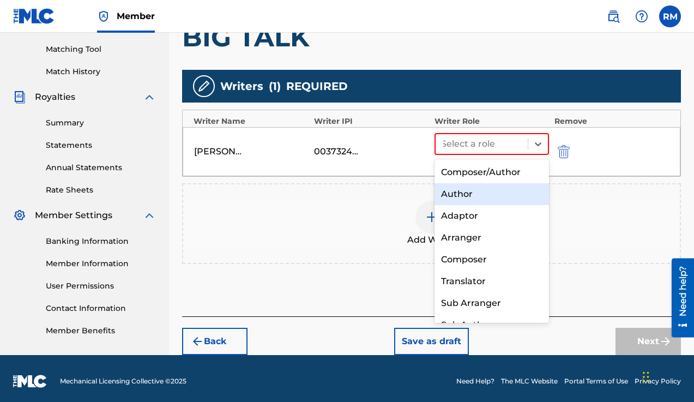
click at [498, 194] on div "Author" at bounding box center [492, 194] width 115 height 22
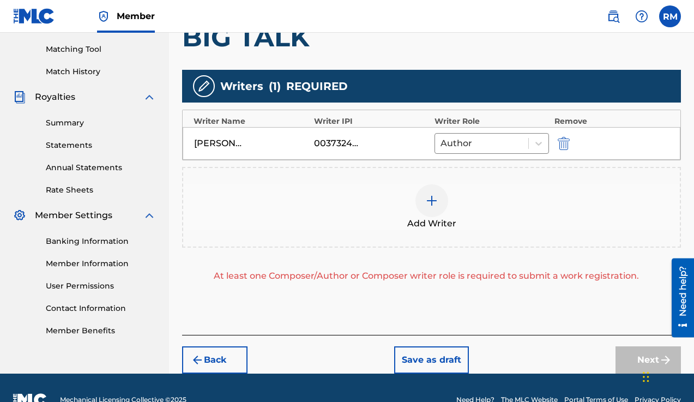
click at [429, 208] on div at bounding box center [432, 200] width 33 height 33
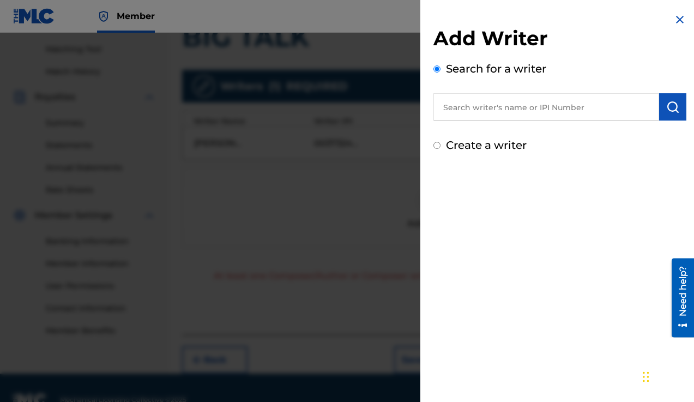
click at [439, 149] on input "Create a writer" at bounding box center [437, 145] width 7 height 7
radio input "false"
radio input "true"
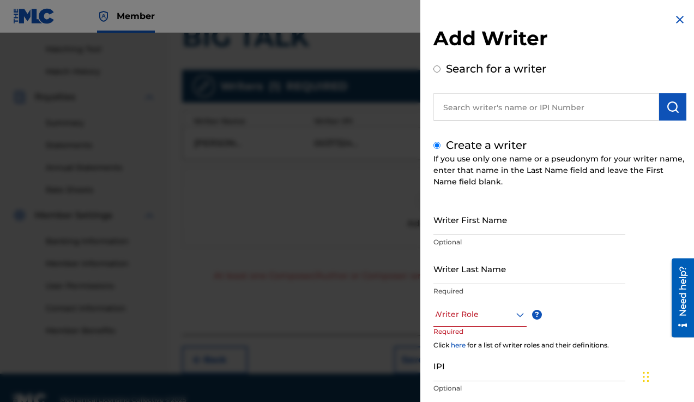
click at [478, 217] on input "Writer First Name" at bounding box center [530, 219] width 192 height 31
type input "[PERSON_NAME]"
click at [472, 271] on input "Writer Last Name" at bounding box center [530, 268] width 192 height 31
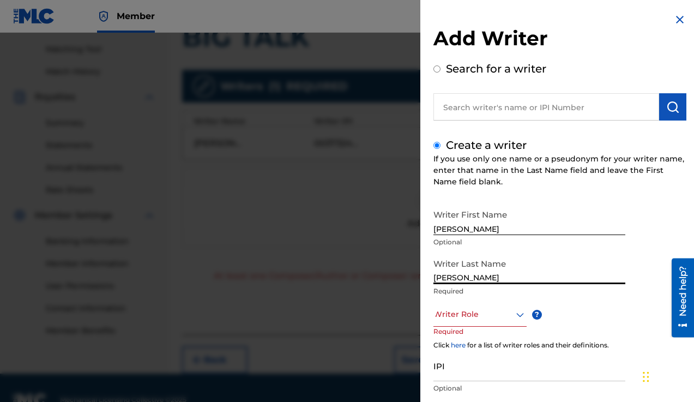
type input "[PERSON_NAME]"
click at [481, 316] on div "Writer First Name [PERSON_NAME] Optional Writer Last Name [PERSON_NAME] Require…" at bounding box center [560, 323] width 253 height 239
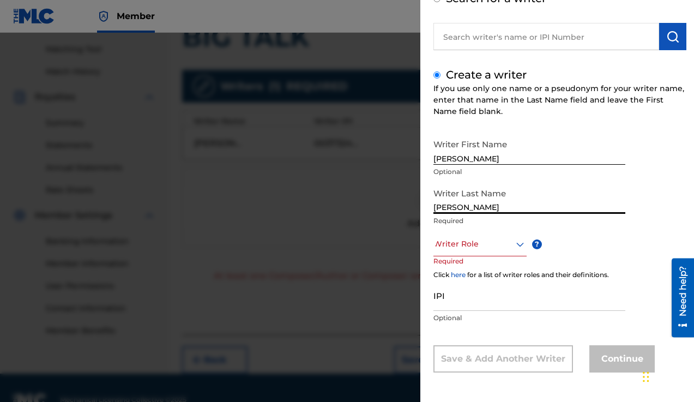
click at [523, 314] on p "Optional" at bounding box center [530, 318] width 192 height 10
click at [570, 247] on div "Writer First Name [PERSON_NAME] Optional Writer Last Name [PERSON_NAME] Require…" at bounding box center [560, 253] width 253 height 239
click at [645, 236] on div "Writer First Name [PERSON_NAME] Optional Writer Last Name [PERSON_NAME] Require…" at bounding box center [560, 253] width 253 height 239
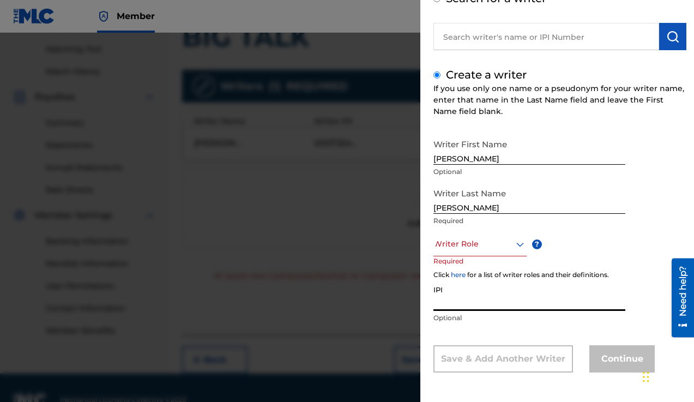
click at [574, 305] on input "IPI" at bounding box center [530, 295] width 192 height 31
click at [515, 244] on icon at bounding box center [520, 244] width 13 height 13
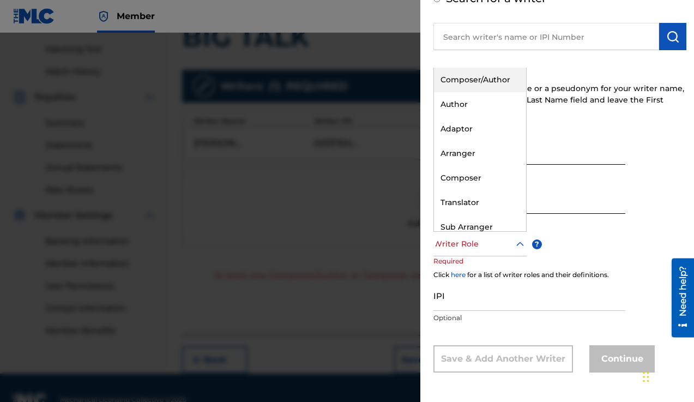
click at [474, 79] on div "Composer/Author" at bounding box center [480, 80] width 92 height 25
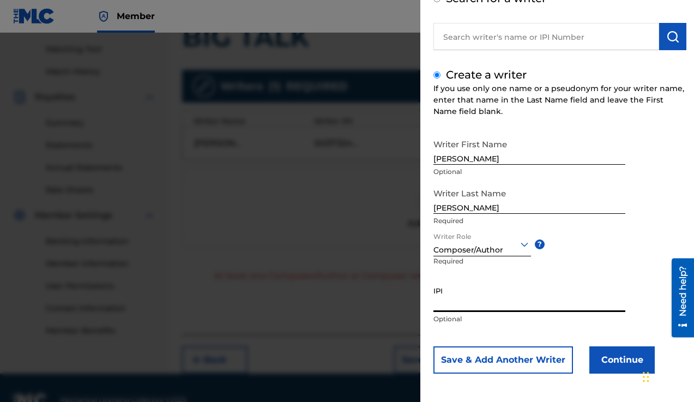
click at [465, 304] on input "IPI" at bounding box center [530, 296] width 192 height 31
type input "658228715"
click at [609, 361] on button "Continue" at bounding box center [622, 359] width 65 height 27
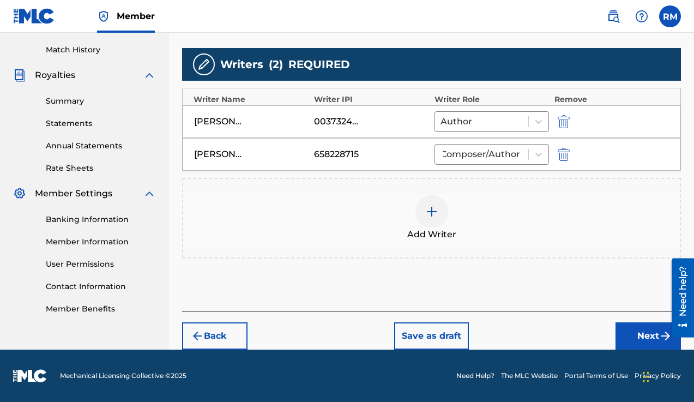
scroll to position [296, 0]
click at [627, 341] on button "Next" at bounding box center [648, 335] width 65 height 27
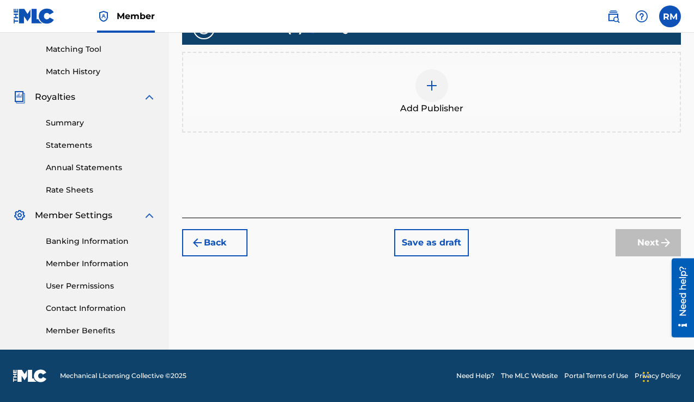
click at [434, 80] on img at bounding box center [431, 85] width 13 height 13
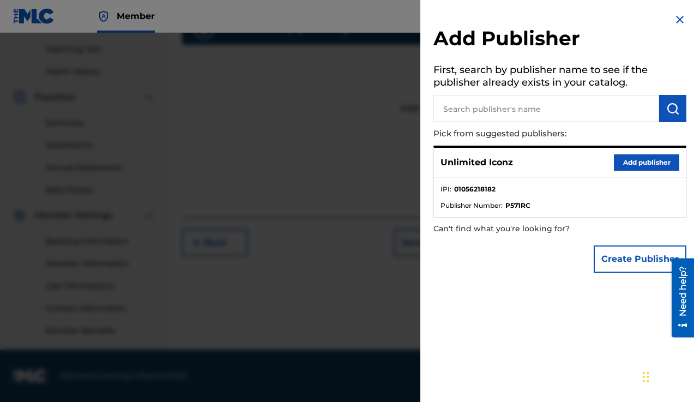
click at [640, 265] on button "Create Publisher" at bounding box center [640, 258] width 93 height 27
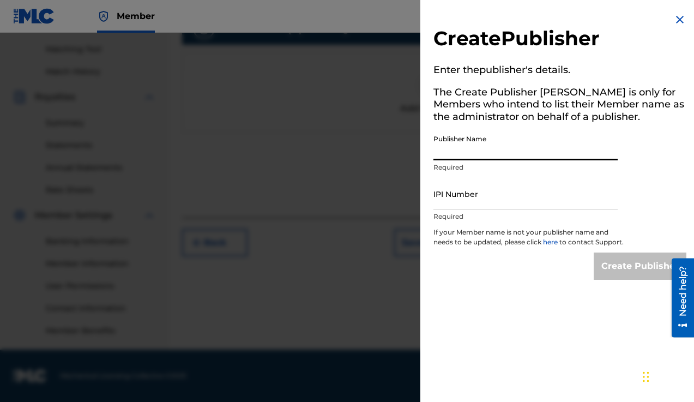
click at [493, 155] on input "Publisher Name" at bounding box center [526, 144] width 184 height 31
type input "LEVEL UP DISTRIBUTION"
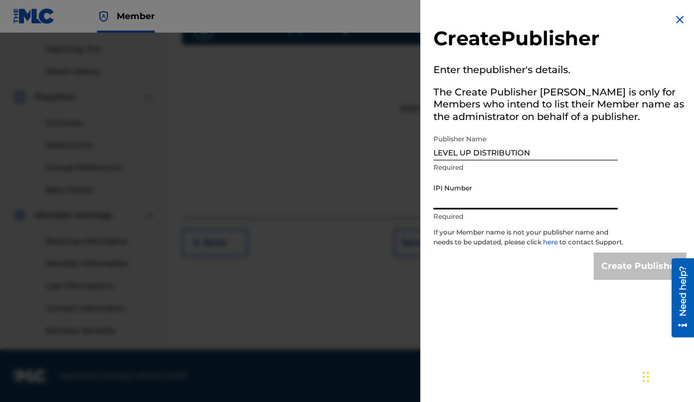
click at [481, 202] on input "IPI Number" at bounding box center [526, 193] width 184 height 31
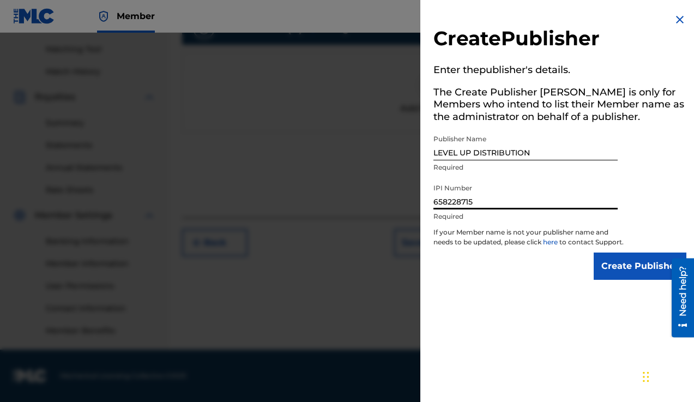
type input "658228715"
click at [613, 268] on input "Create Publisher" at bounding box center [640, 266] width 93 height 27
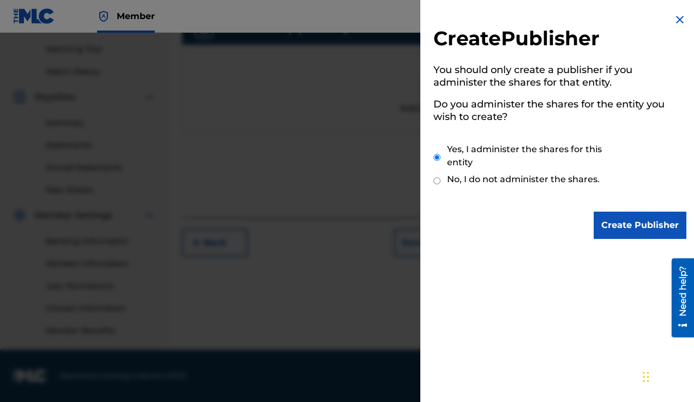
click at [612, 224] on input "Create Publisher" at bounding box center [640, 225] width 93 height 27
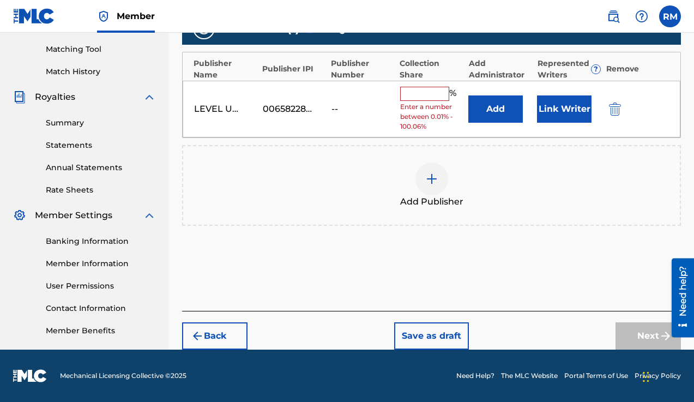
click at [415, 101] on div "% Enter a number between 0.01% - 100.06%" at bounding box center [431, 109] width 63 height 45
click at [413, 97] on input "text" at bounding box center [424, 94] width 49 height 14
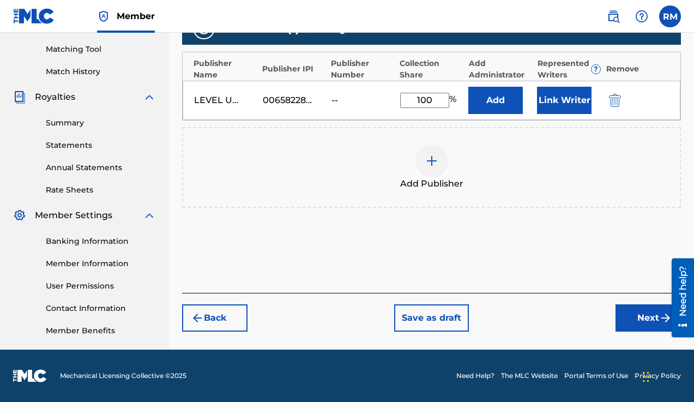
type input "100"
click at [639, 320] on button "Next" at bounding box center [648, 317] width 65 height 27
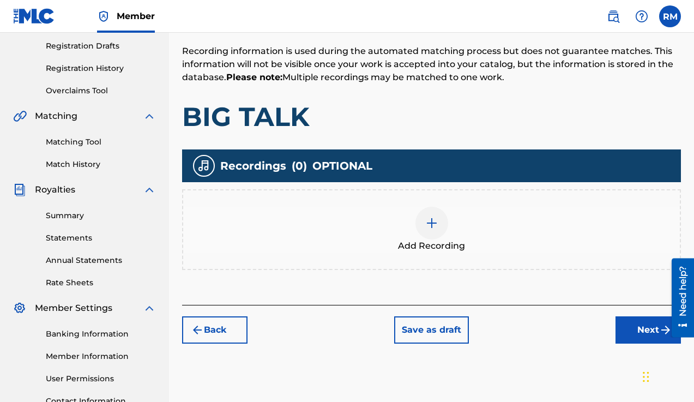
scroll to position [183, 0]
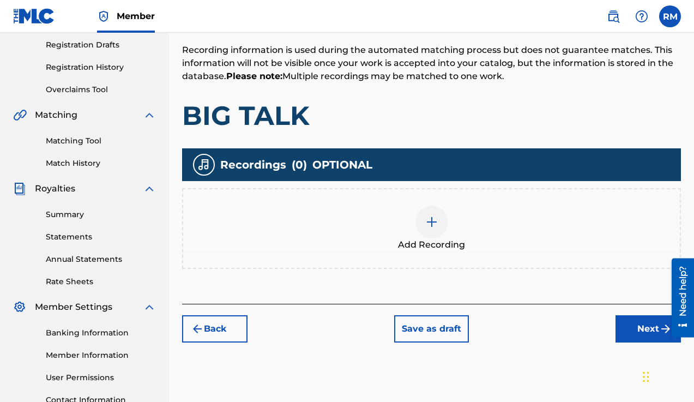
click at [438, 217] on img at bounding box center [431, 221] width 13 height 13
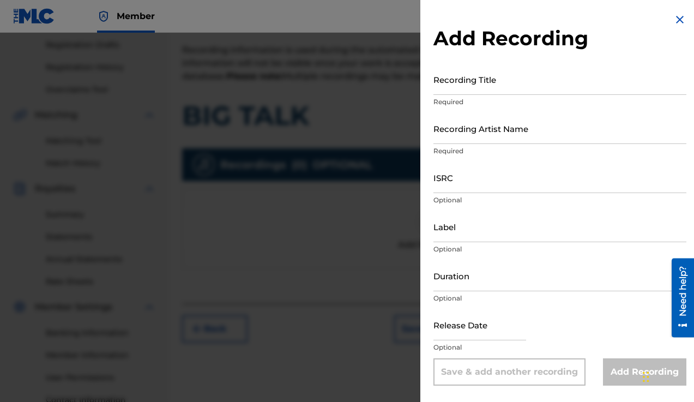
click at [451, 79] on input "Recording Title" at bounding box center [560, 79] width 253 height 31
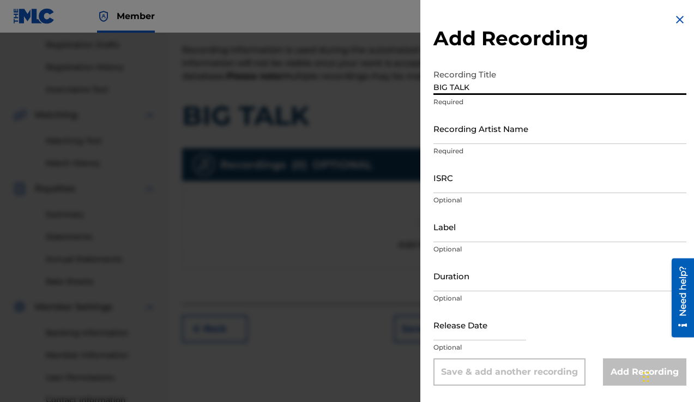
type input "BIG TALK"
click at [457, 133] on input "Recording Artist Name" at bounding box center [560, 128] width 253 height 31
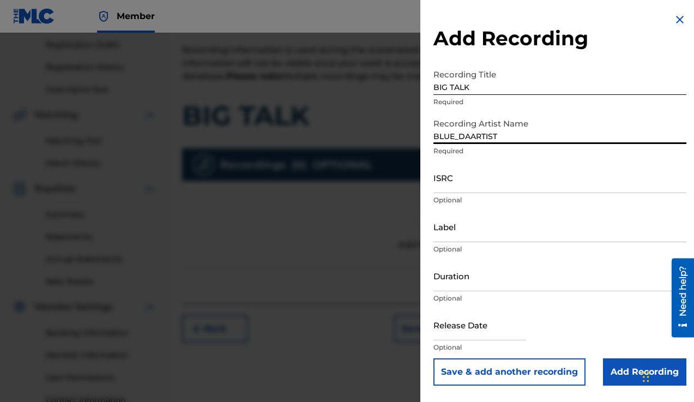
click at [526, 131] on input "BLUE_DAARTIST" at bounding box center [560, 128] width 253 height 31
type input "BLUE_DAARTIST"
click at [565, 166] on input "ISRC" at bounding box center [560, 177] width 253 height 31
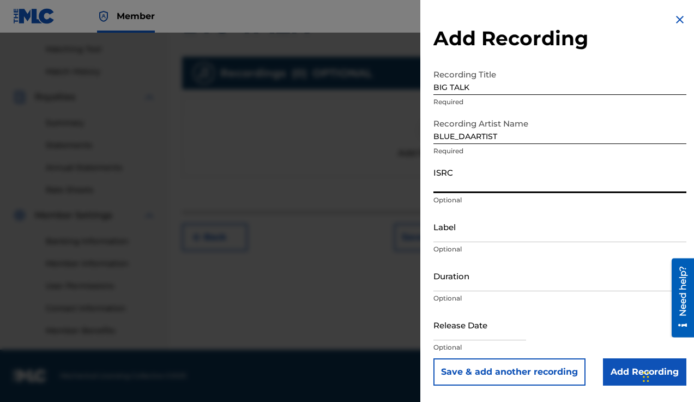
scroll to position [274, 0]
click at [482, 333] on input "text" at bounding box center [480, 324] width 93 height 31
select select "8"
select select "2025"
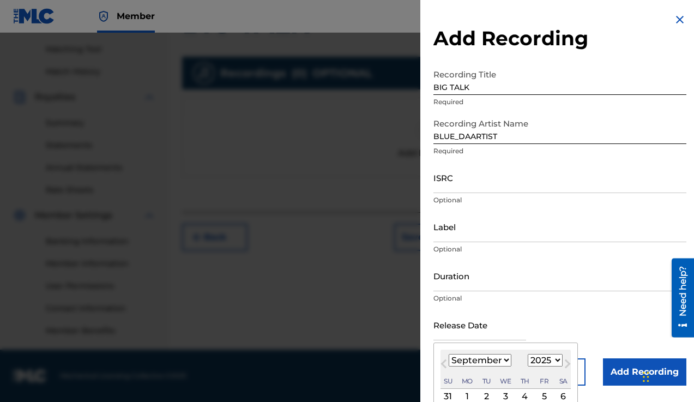
scroll to position [75, 0]
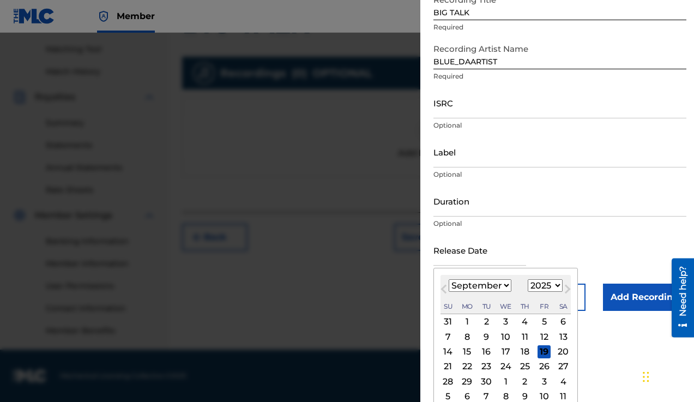
select select "10"
select select "2020"
click at [482, 365] on div "24" at bounding box center [486, 366] width 13 height 13
type input "[DATE]"
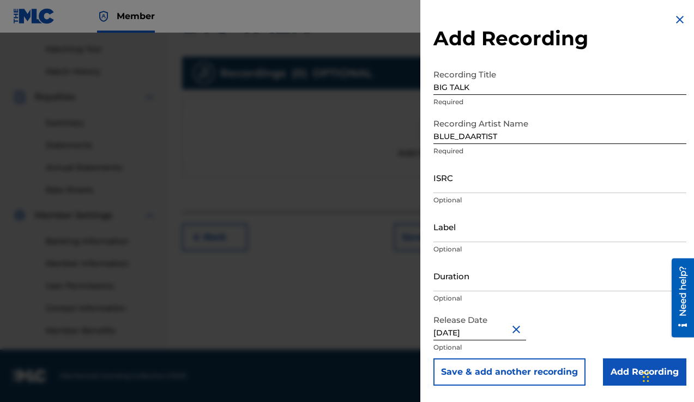
click at [614, 371] on input "Add Recording" at bounding box center [644, 371] width 83 height 27
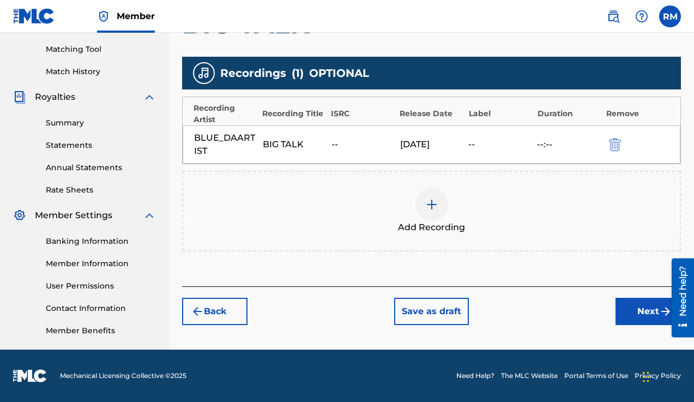
click at [655, 312] on button "Next" at bounding box center [648, 311] width 65 height 27
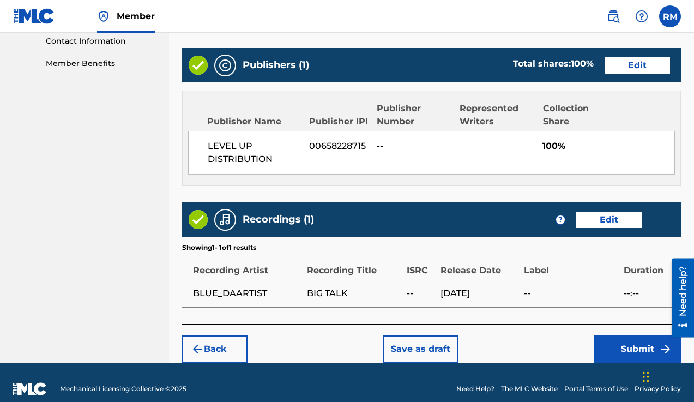
scroll to position [554, 0]
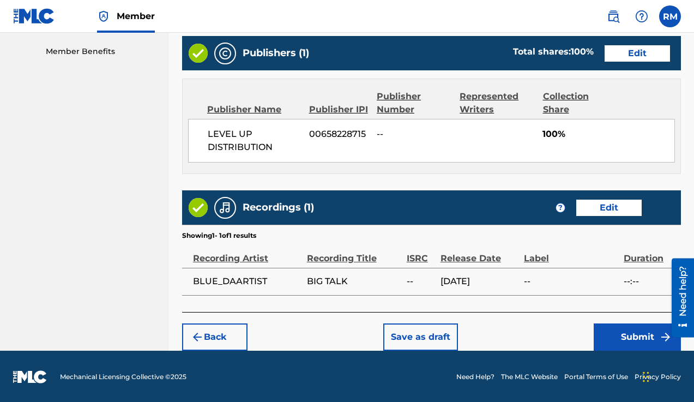
click at [625, 338] on button "Submit" at bounding box center [637, 336] width 87 height 27
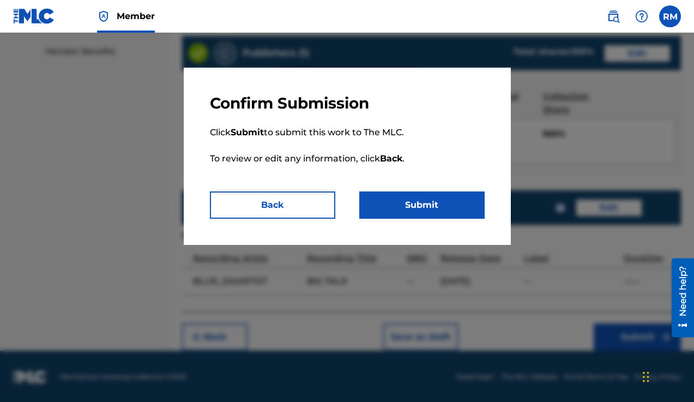
click at [449, 206] on button "Submit" at bounding box center [421, 204] width 125 height 27
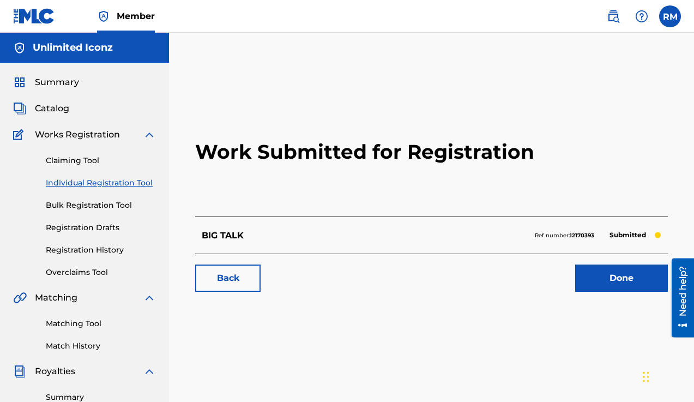
click at [612, 279] on link "Done" at bounding box center [622, 278] width 93 height 27
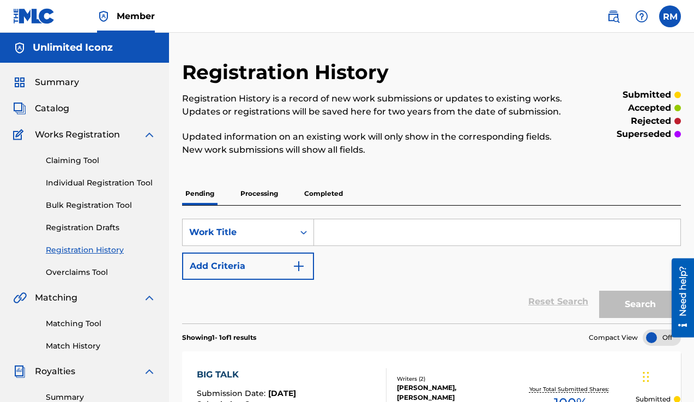
click at [59, 111] on span "Catalog" at bounding box center [52, 108] width 34 height 13
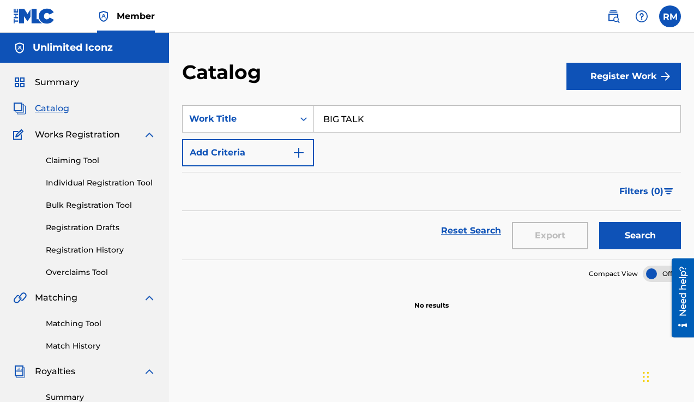
click at [600, 74] on button "Register Work" at bounding box center [624, 76] width 115 height 27
click at [624, 114] on link "Individual" at bounding box center [624, 112] width 115 height 26
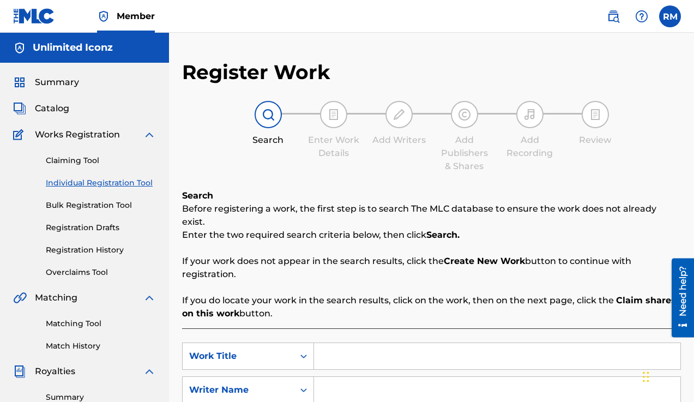
scroll to position [79, 0]
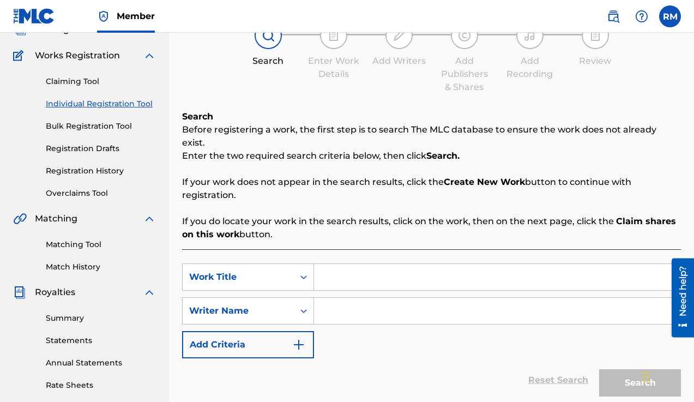
click at [381, 265] on input "Search Form" at bounding box center [497, 277] width 367 height 26
type input "DIFFERENT"
click at [364, 298] on input "Search Form" at bounding box center [497, 311] width 367 height 26
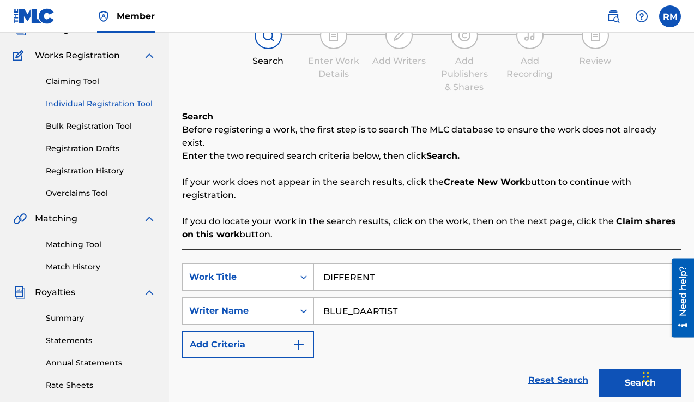
type input "BLUE_DAARTIST"
click at [633, 369] on button "Search" at bounding box center [641, 382] width 82 height 27
click at [615, 369] on button "Search" at bounding box center [641, 382] width 82 height 27
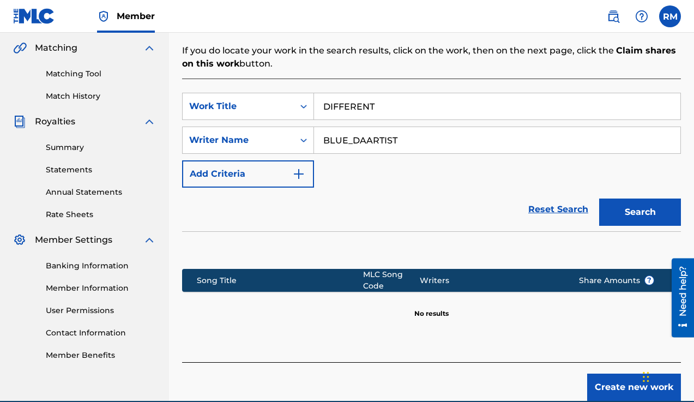
scroll to position [250, 0]
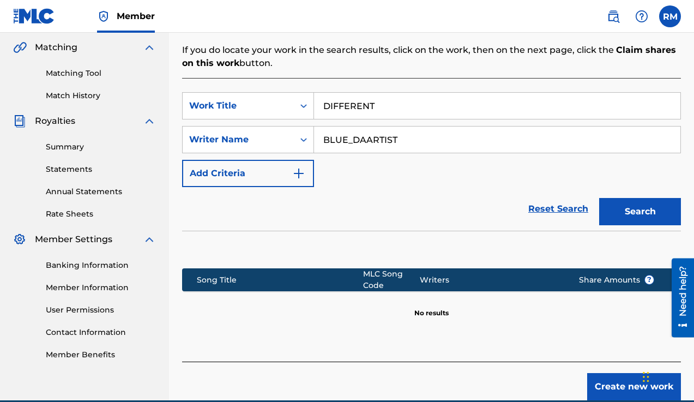
click at [607, 373] on button "Create new work" at bounding box center [635, 386] width 94 height 27
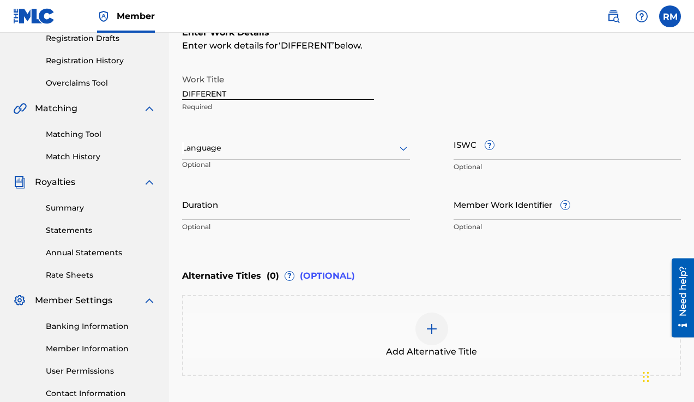
scroll to position [173, 0]
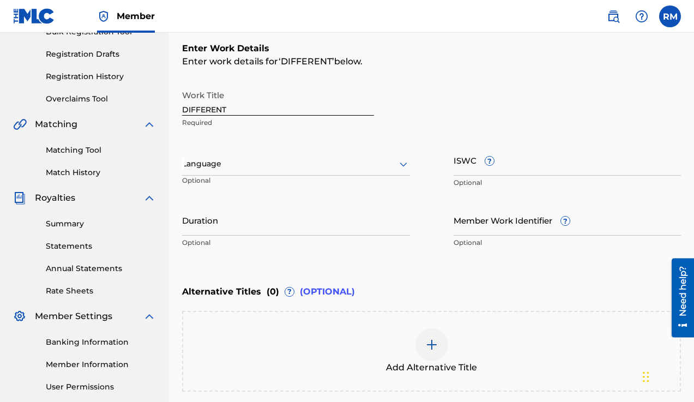
click at [319, 166] on div at bounding box center [296, 164] width 228 height 14
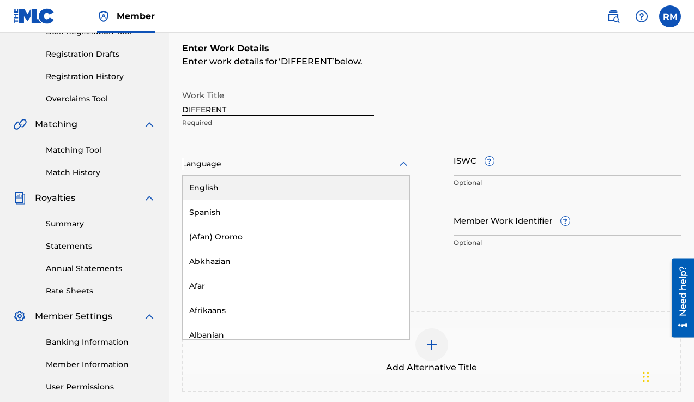
click at [256, 191] on div "English" at bounding box center [296, 188] width 227 height 25
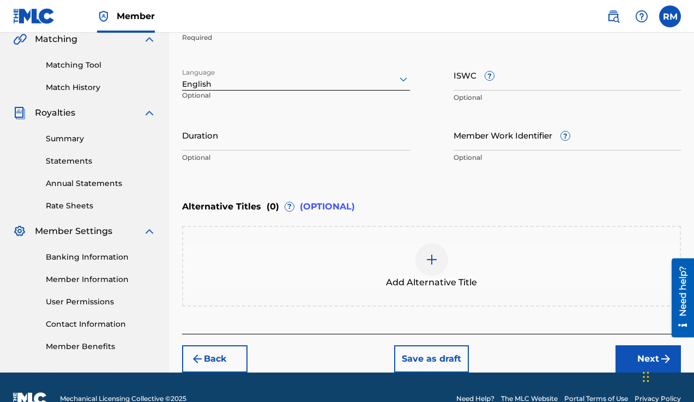
scroll to position [259, 0]
click at [509, 82] on input "ISWC ?" at bounding box center [568, 74] width 228 height 31
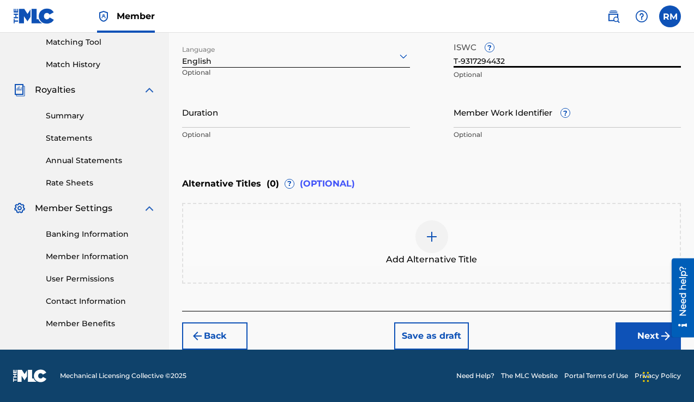
type input "T-9317294432"
click at [634, 333] on button "Next" at bounding box center [648, 335] width 65 height 27
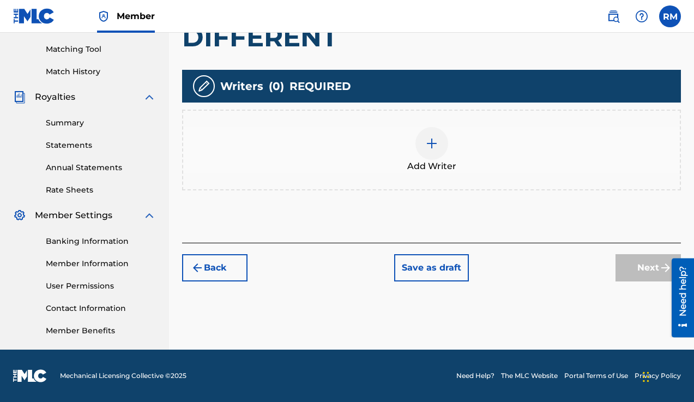
scroll to position [274, 0]
click at [427, 150] on div at bounding box center [432, 143] width 33 height 33
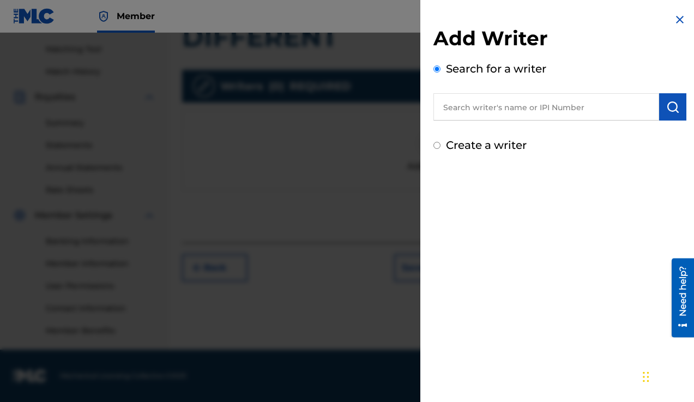
click at [479, 106] on input "text" at bounding box center [547, 106] width 226 height 27
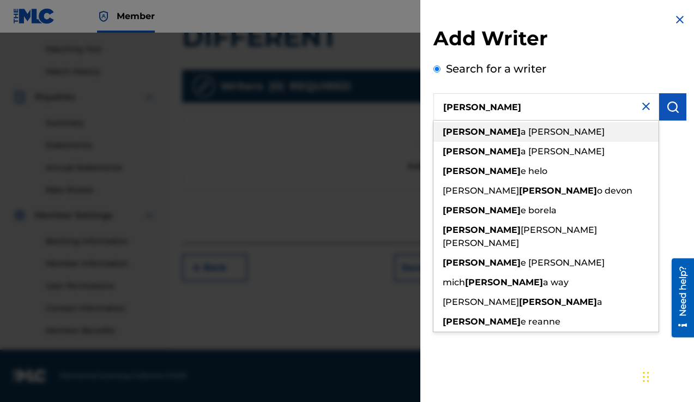
click at [521, 133] on span "a [PERSON_NAME]" at bounding box center [563, 132] width 84 height 10
type input "[PERSON_NAME]"
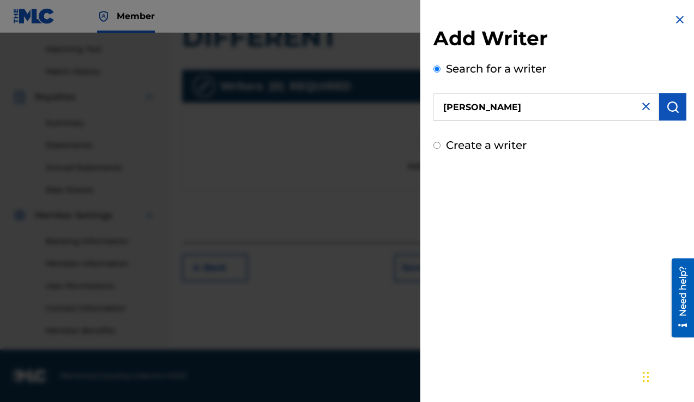
click at [671, 103] on img "submit" at bounding box center [673, 106] width 13 height 13
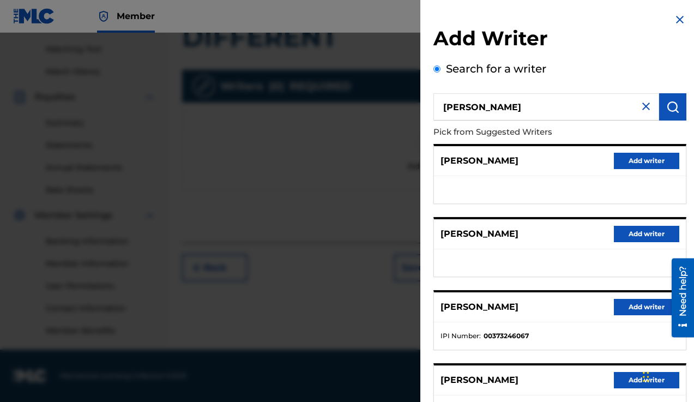
click at [639, 311] on button "Add writer" at bounding box center [646, 307] width 65 height 16
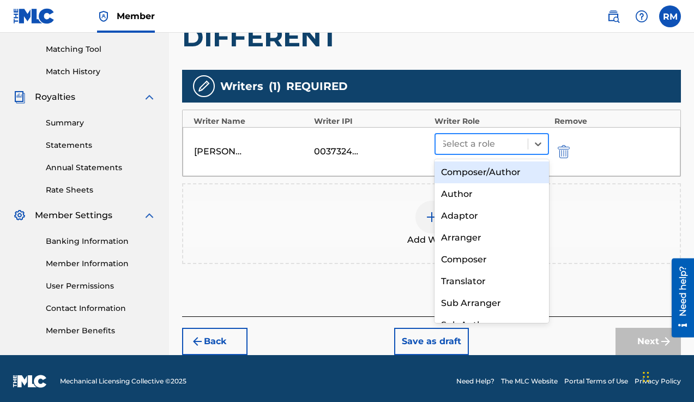
click at [497, 143] on div at bounding box center [481, 143] width 81 height 15
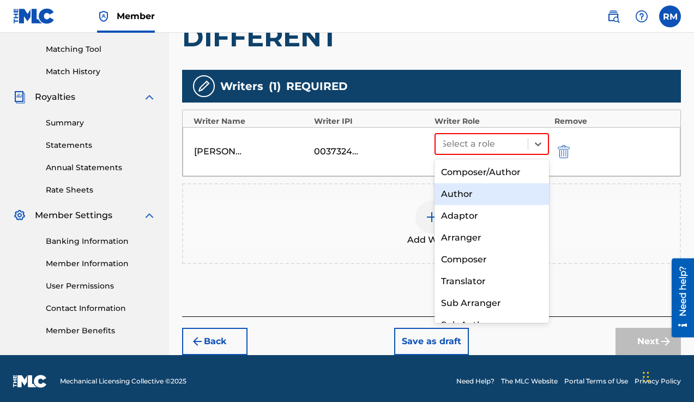
click at [482, 193] on div "Author" at bounding box center [492, 194] width 115 height 22
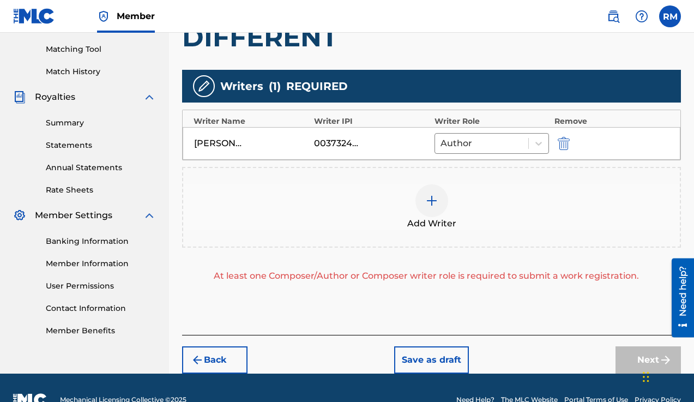
click at [435, 206] on img at bounding box center [431, 200] width 13 height 13
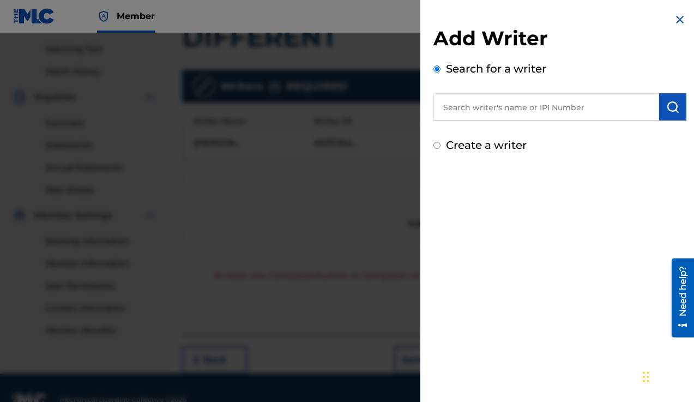
click at [515, 118] on input "text" at bounding box center [547, 106] width 226 height 27
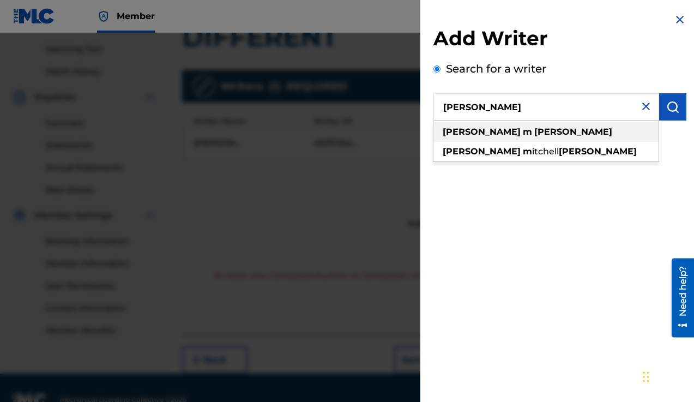
click at [604, 130] on div "[PERSON_NAME]" at bounding box center [546, 132] width 225 height 20
type input "[PERSON_NAME]"
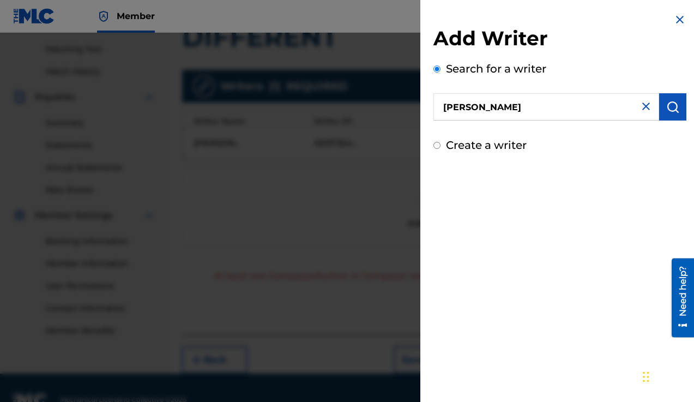
click at [667, 109] on img "submit" at bounding box center [673, 106] width 13 height 13
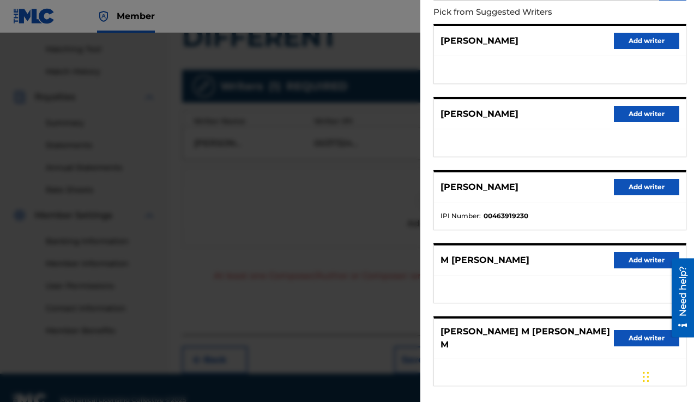
scroll to position [121, 0]
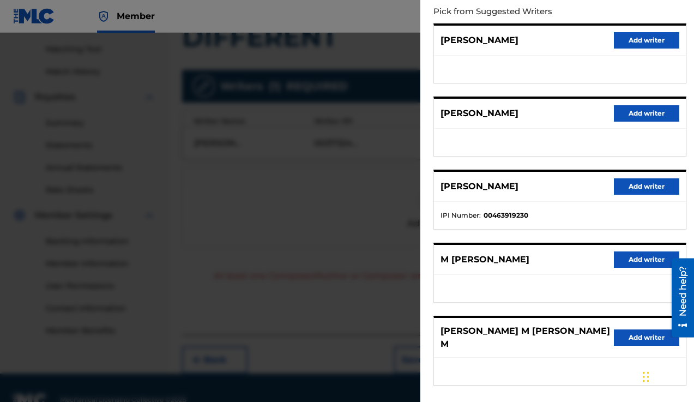
click at [636, 189] on button "Add writer" at bounding box center [646, 186] width 65 height 16
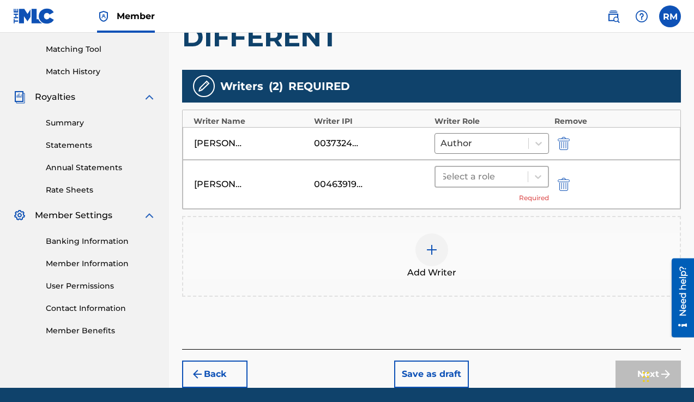
click at [479, 173] on div at bounding box center [481, 176] width 81 height 15
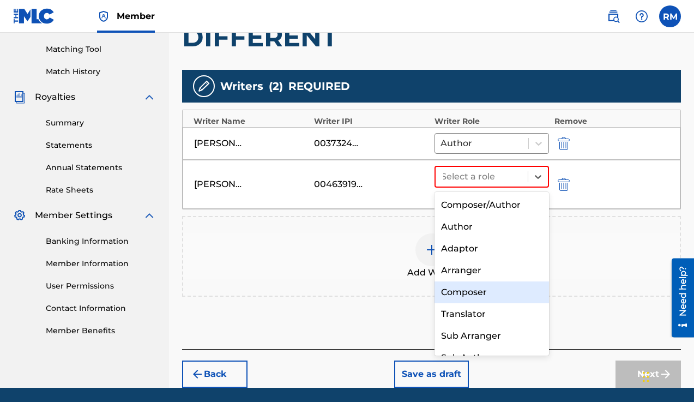
click at [467, 290] on div "Composer" at bounding box center [492, 292] width 115 height 22
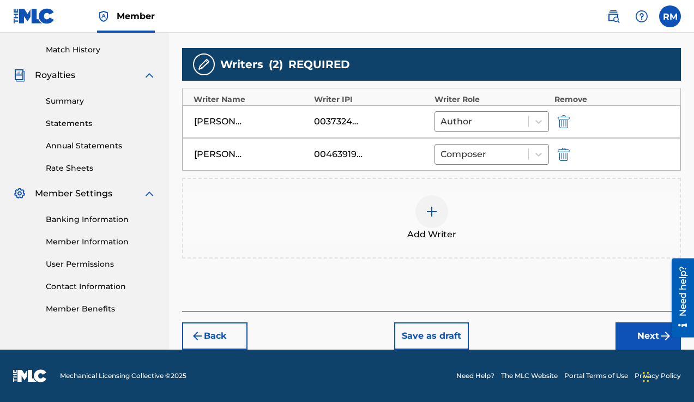
click at [631, 341] on button "Next" at bounding box center [648, 335] width 65 height 27
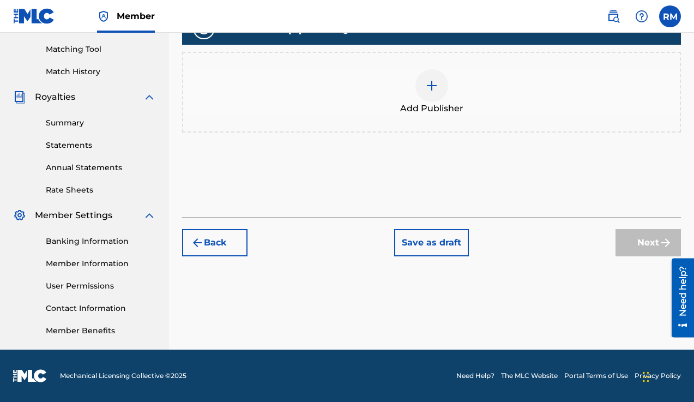
click at [432, 93] on div at bounding box center [432, 85] width 33 height 33
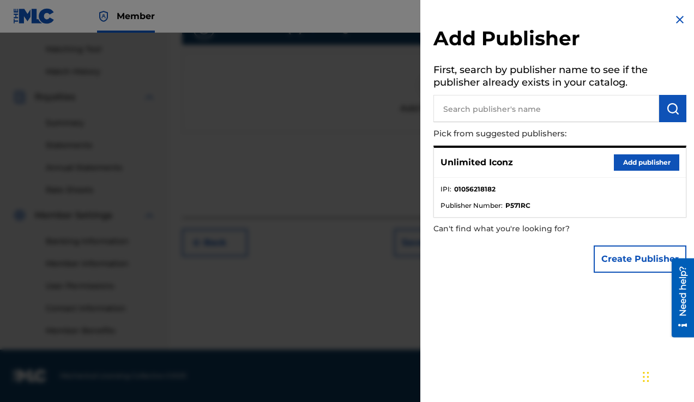
click at [620, 167] on button "Add publisher" at bounding box center [646, 162] width 65 height 16
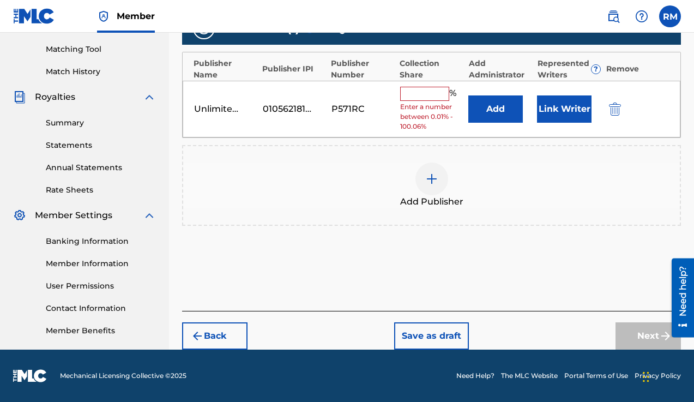
click at [429, 93] on input "text" at bounding box center [424, 94] width 49 height 14
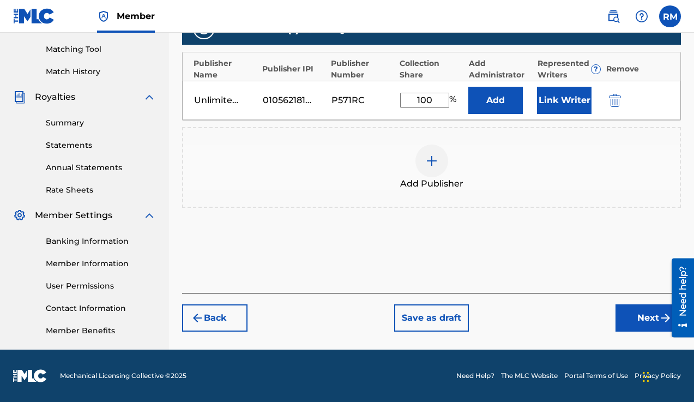
type input "100"
click at [550, 247] on div "Add Publishers & Shares Enter your publisher(s)/administrator(s). DIFFERENT Pub…" at bounding box center [431, 104] width 499 height 378
click at [640, 319] on button "Next" at bounding box center [648, 317] width 65 height 27
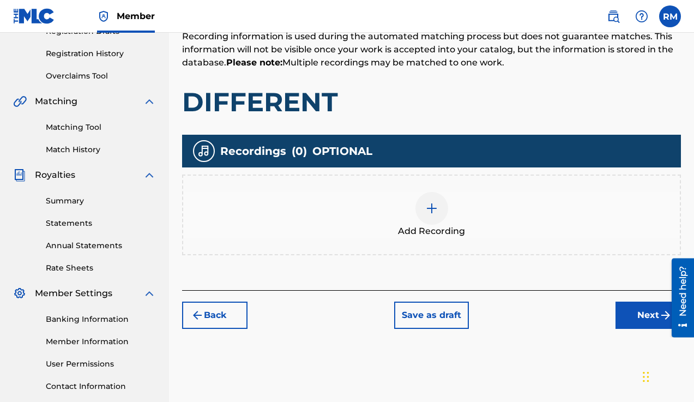
scroll to position [217, 0]
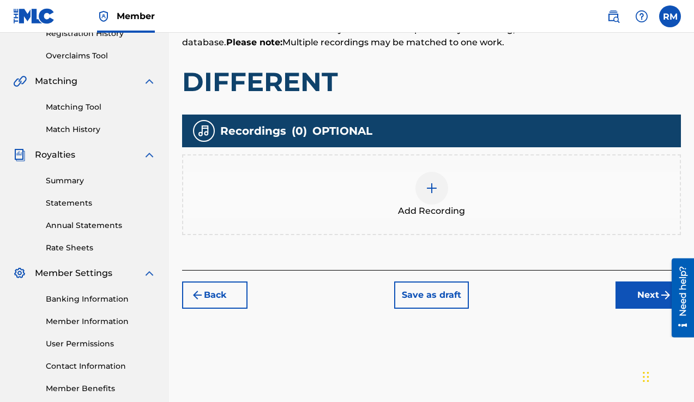
click at [439, 195] on div at bounding box center [432, 188] width 33 height 33
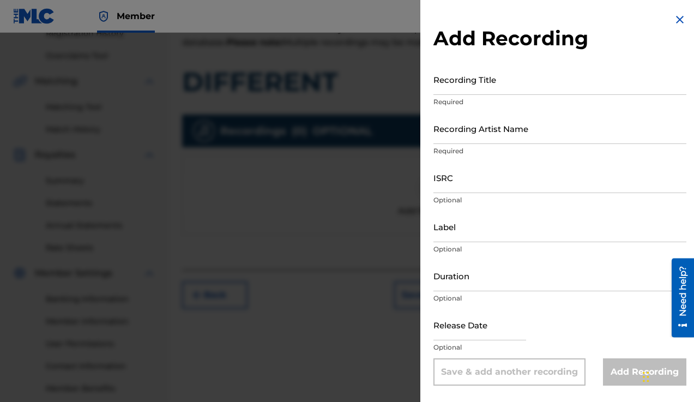
click at [478, 86] on input "Recording Title" at bounding box center [560, 79] width 253 height 31
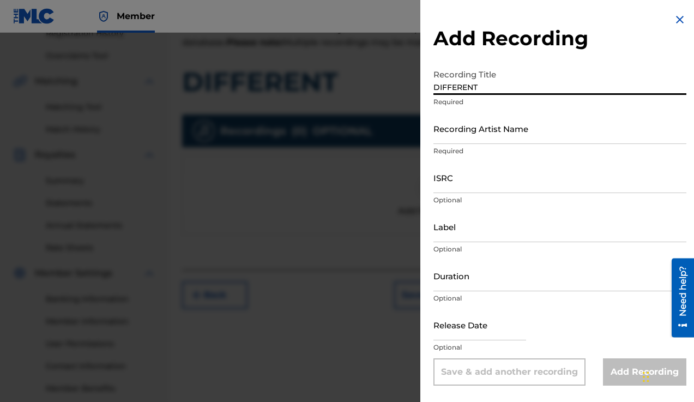
type input "DIFFERENT"
click at [483, 134] on input "Recording Artist Name" at bounding box center [560, 128] width 253 height 31
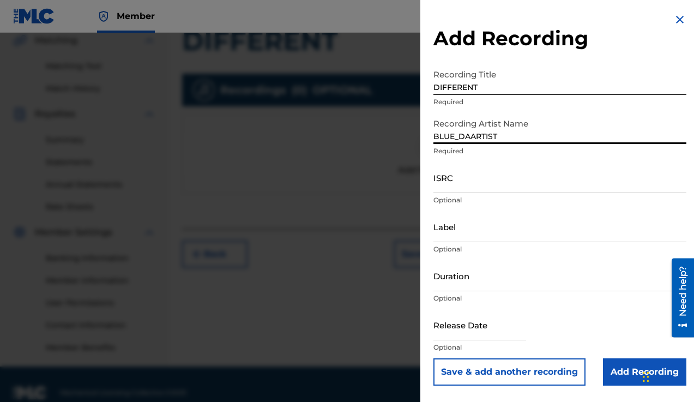
scroll to position [257, 0]
type input "BLUE_DAARTIST"
click at [471, 329] on input "text" at bounding box center [480, 324] width 93 height 31
select select "8"
select select "2025"
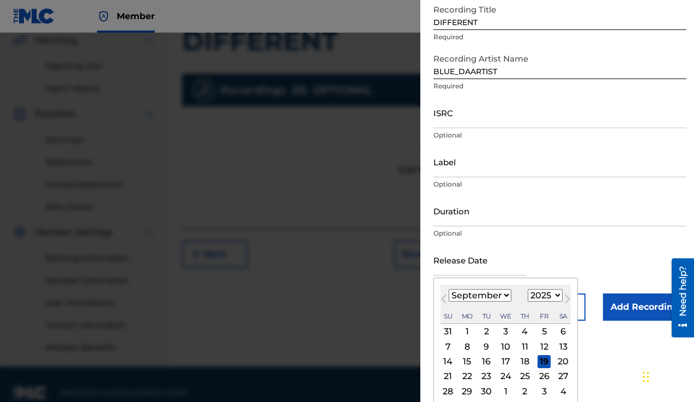
scroll to position [66, 0]
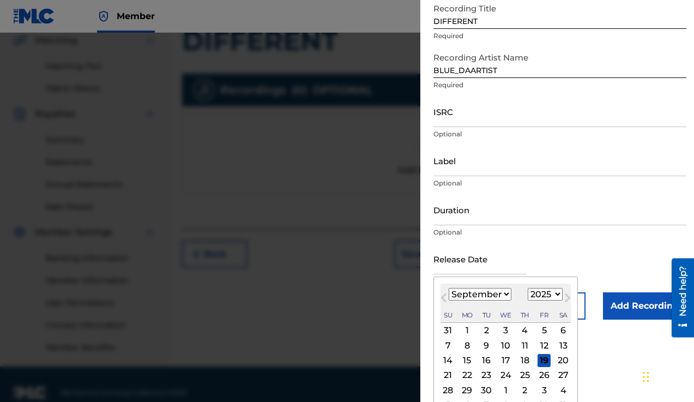
select select "2"
select select "2020"
click at [519, 345] on div "12" at bounding box center [525, 345] width 13 height 13
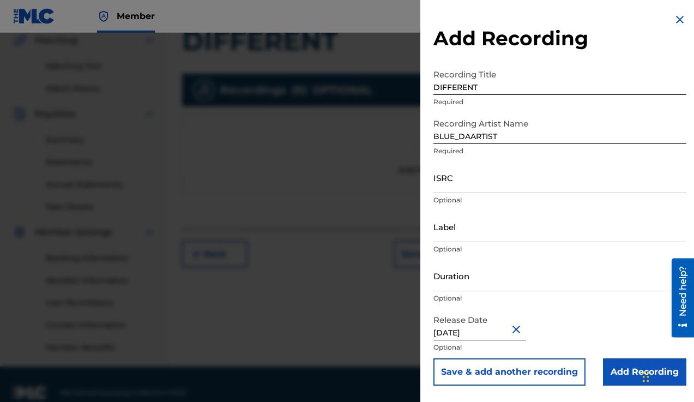
type input "[DATE]"
click at [620, 367] on input "Add Recording" at bounding box center [644, 371] width 83 height 27
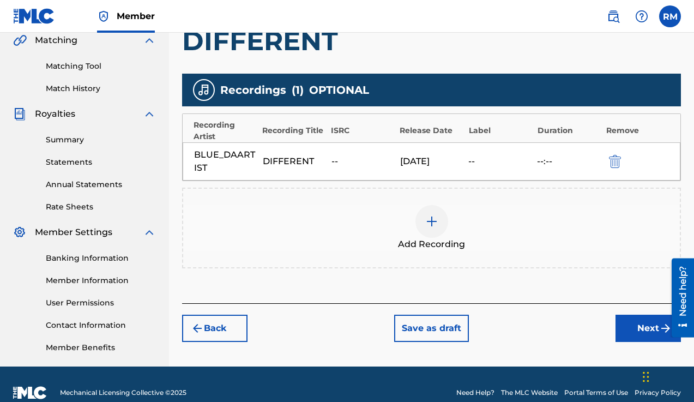
click at [635, 332] on button "Next" at bounding box center [648, 328] width 65 height 27
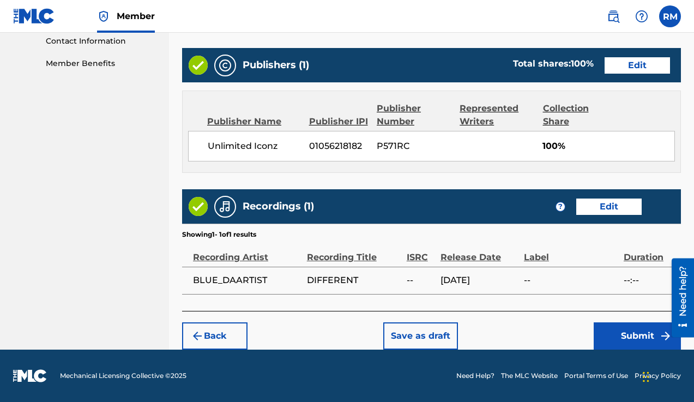
scroll to position [542, 0]
click at [619, 338] on button "Submit" at bounding box center [637, 335] width 87 height 27
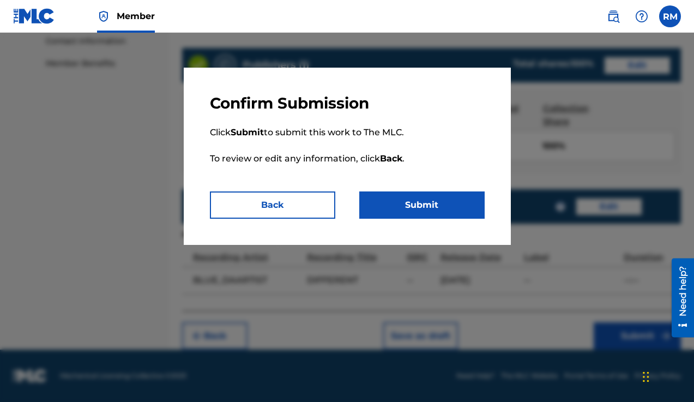
click at [406, 206] on button "Submit" at bounding box center [421, 204] width 125 height 27
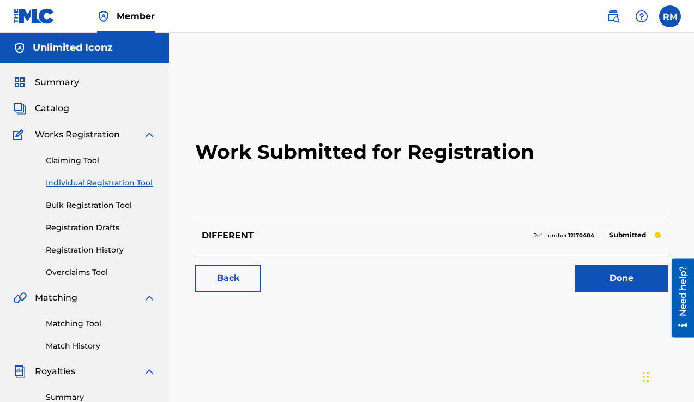
click at [614, 281] on link "Done" at bounding box center [622, 278] width 93 height 27
